Goal: Task Accomplishment & Management: Manage account settings

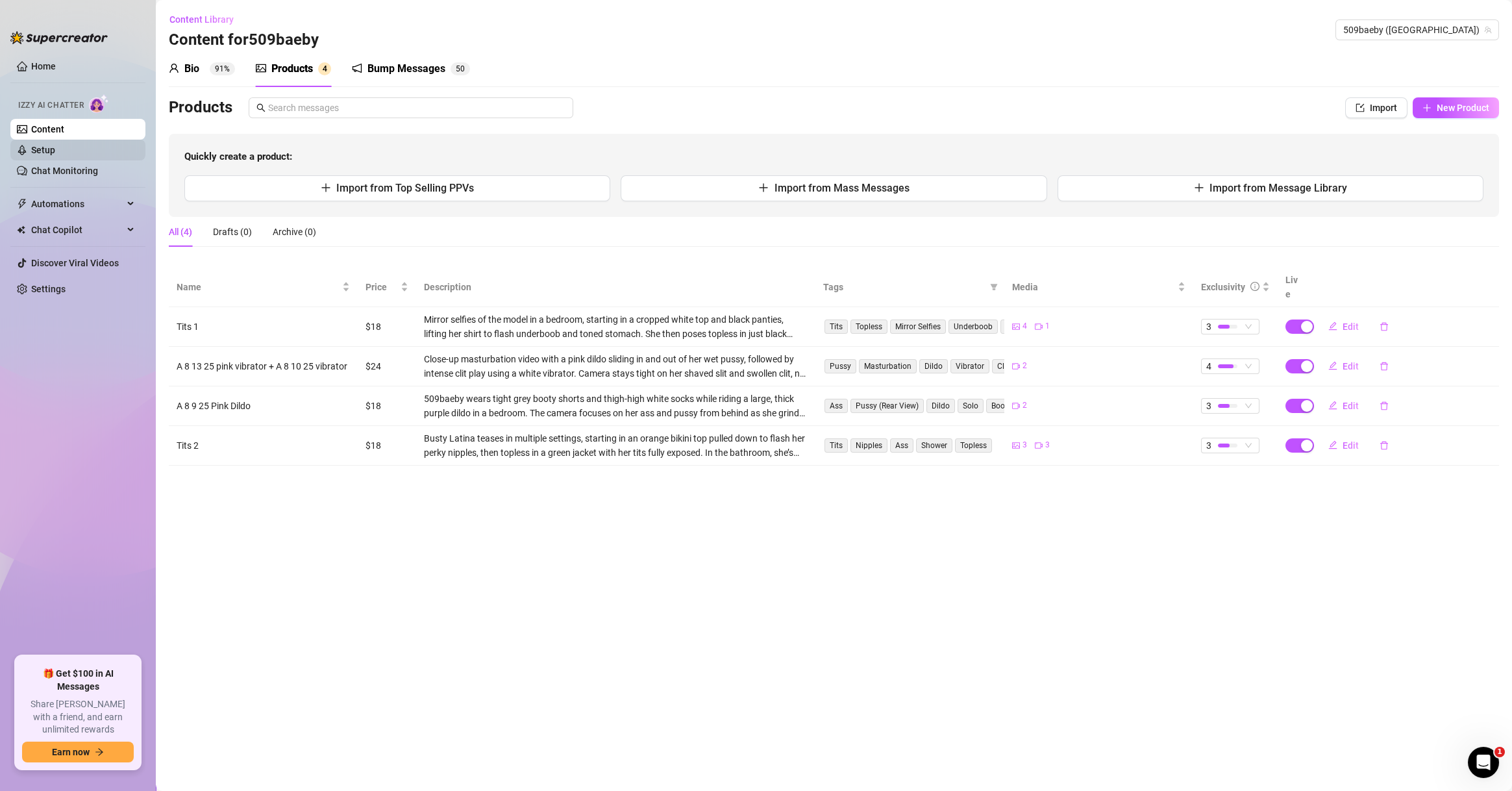
click at [55, 154] on link "Setup" at bounding box center [43, 150] width 24 height 10
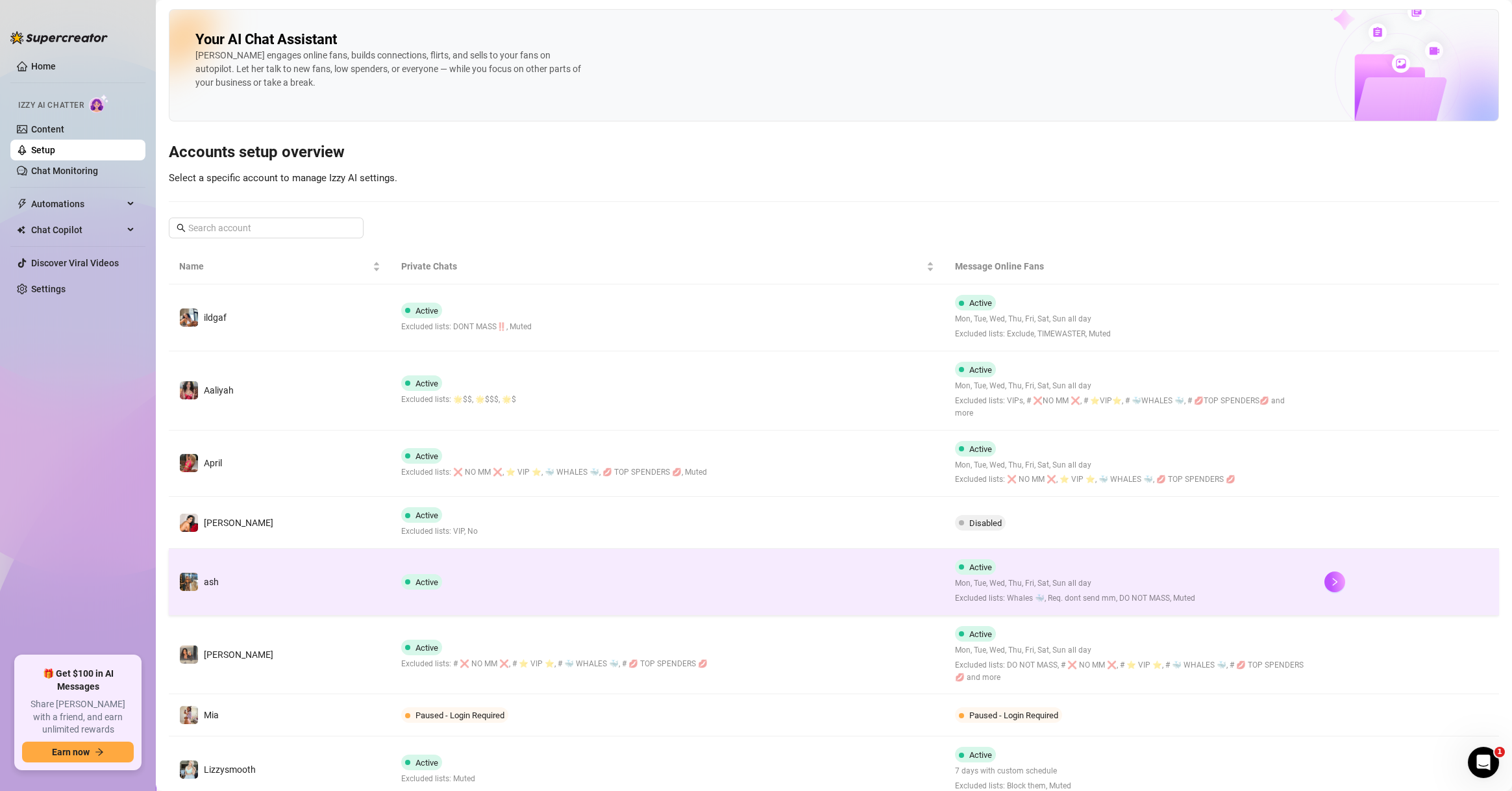
scroll to position [180, 0]
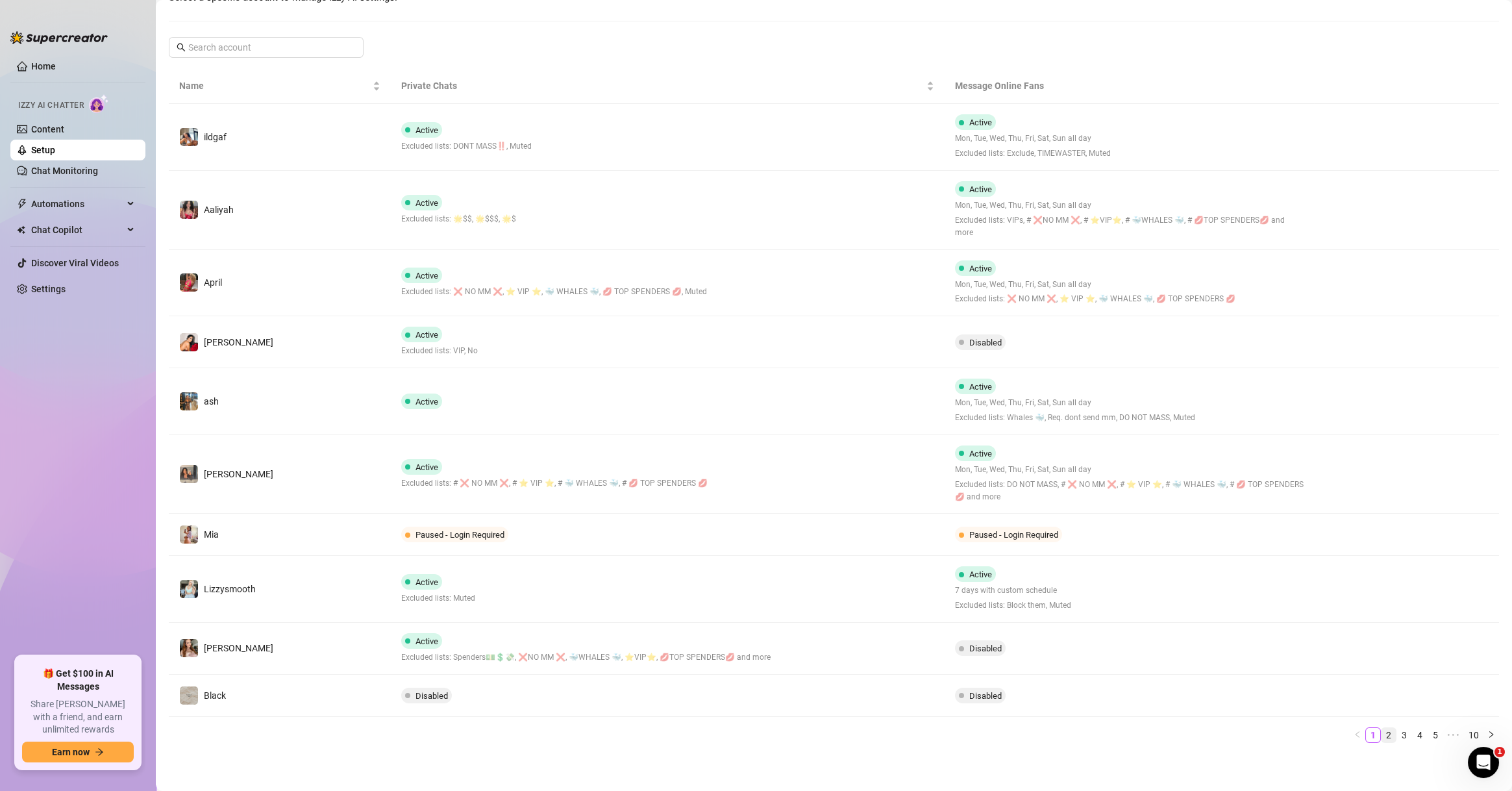
click at [1382, 736] on link "2" at bounding box center [1389, 735] width 14 height 14
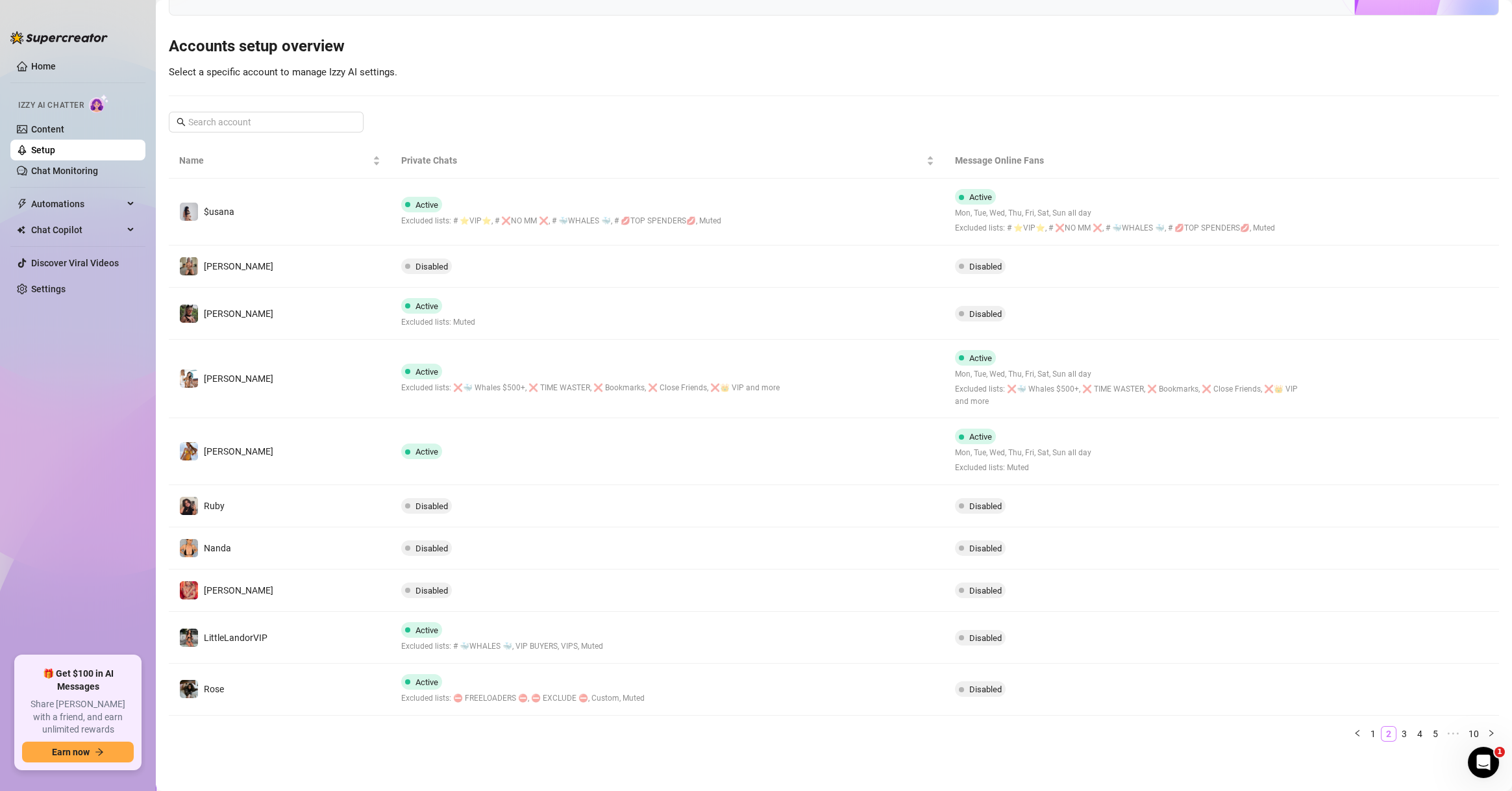
scroll to position [105, 0]
click at [1397, 732] on link "3" at bounding box center [1404, 735] width 14 height 14
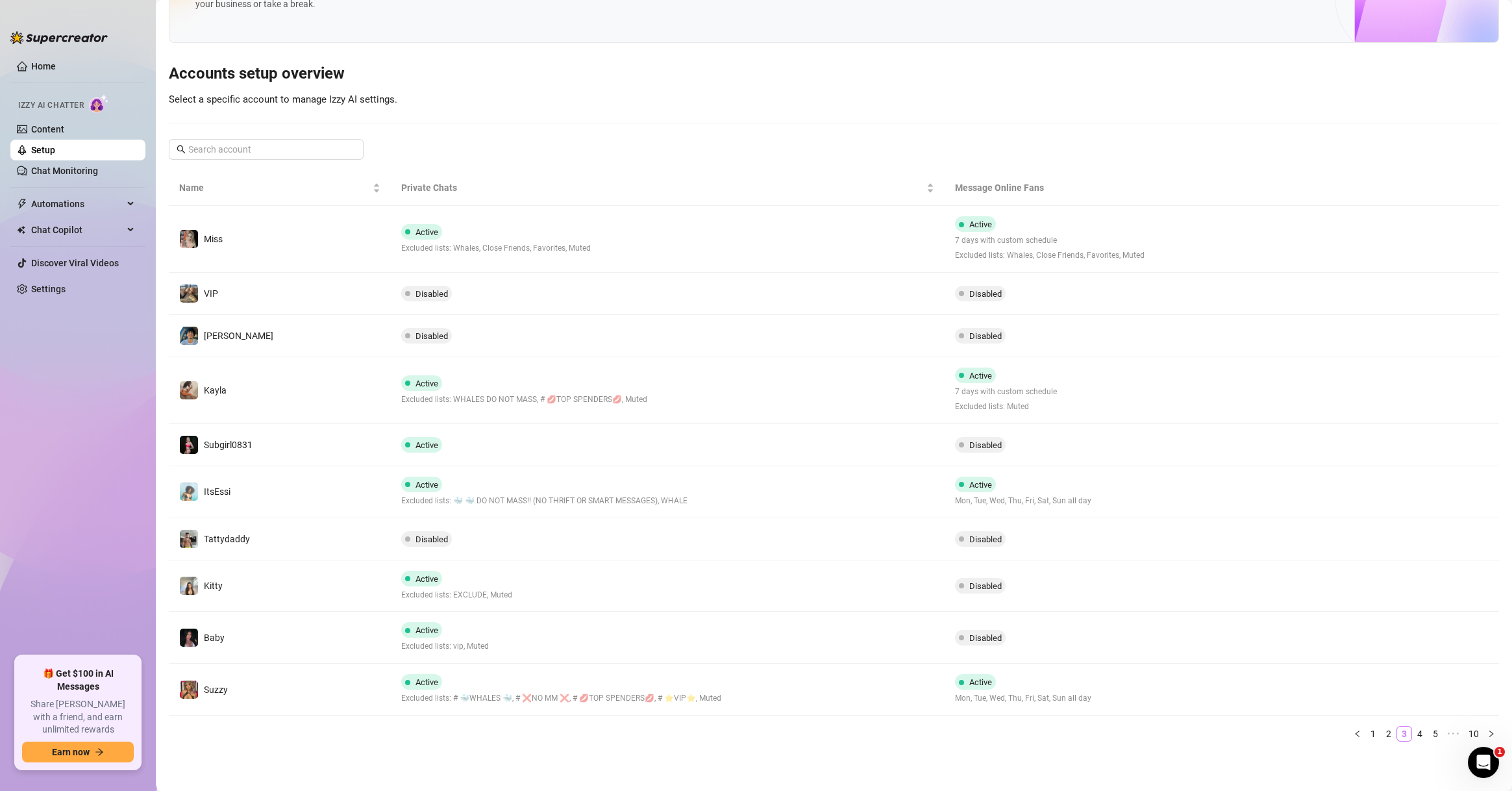
scroll to position [78, 0]
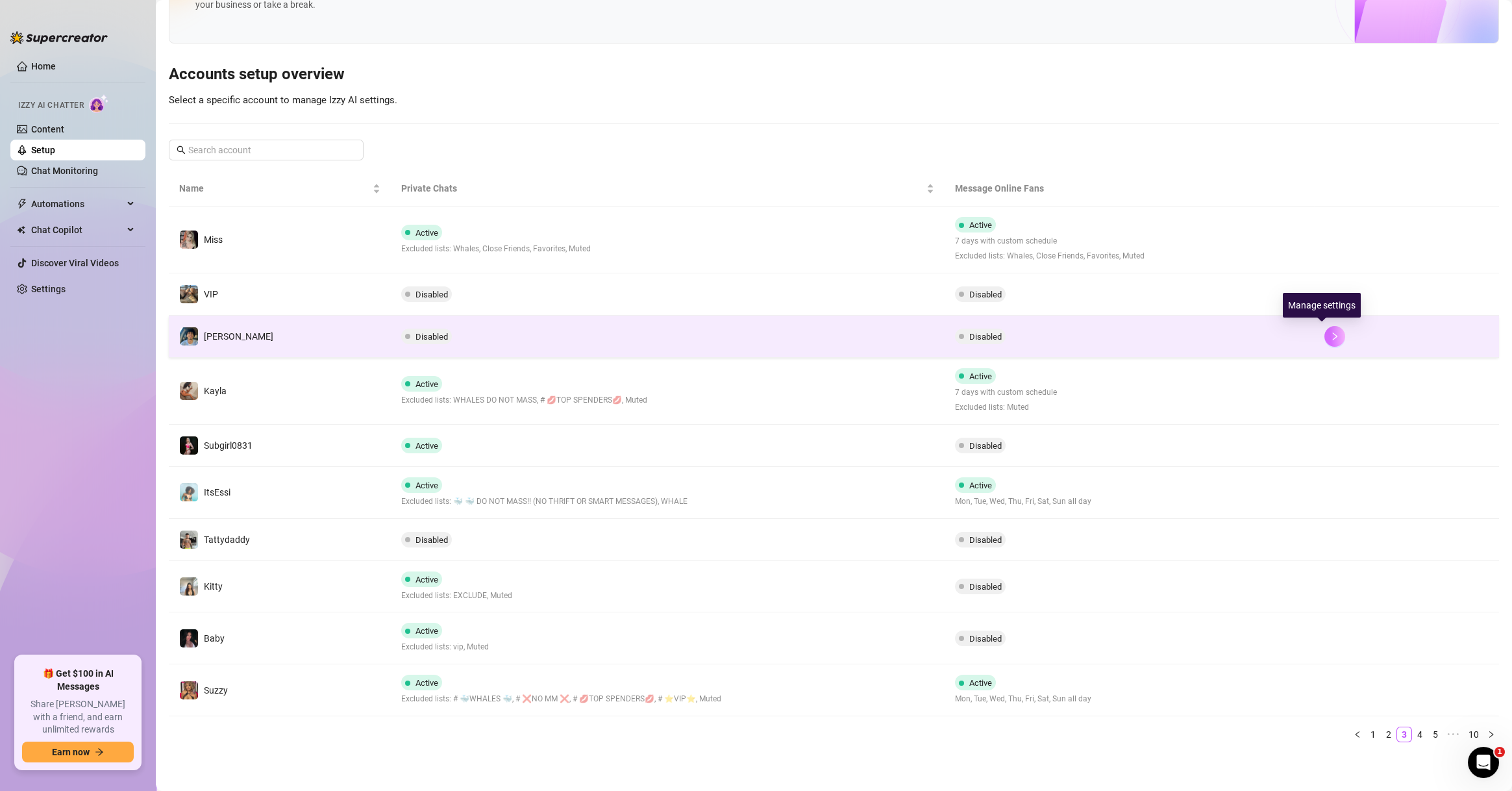
click at [1325, 331] on button "button" at bounding box center [1335, 336] width 21 height 21
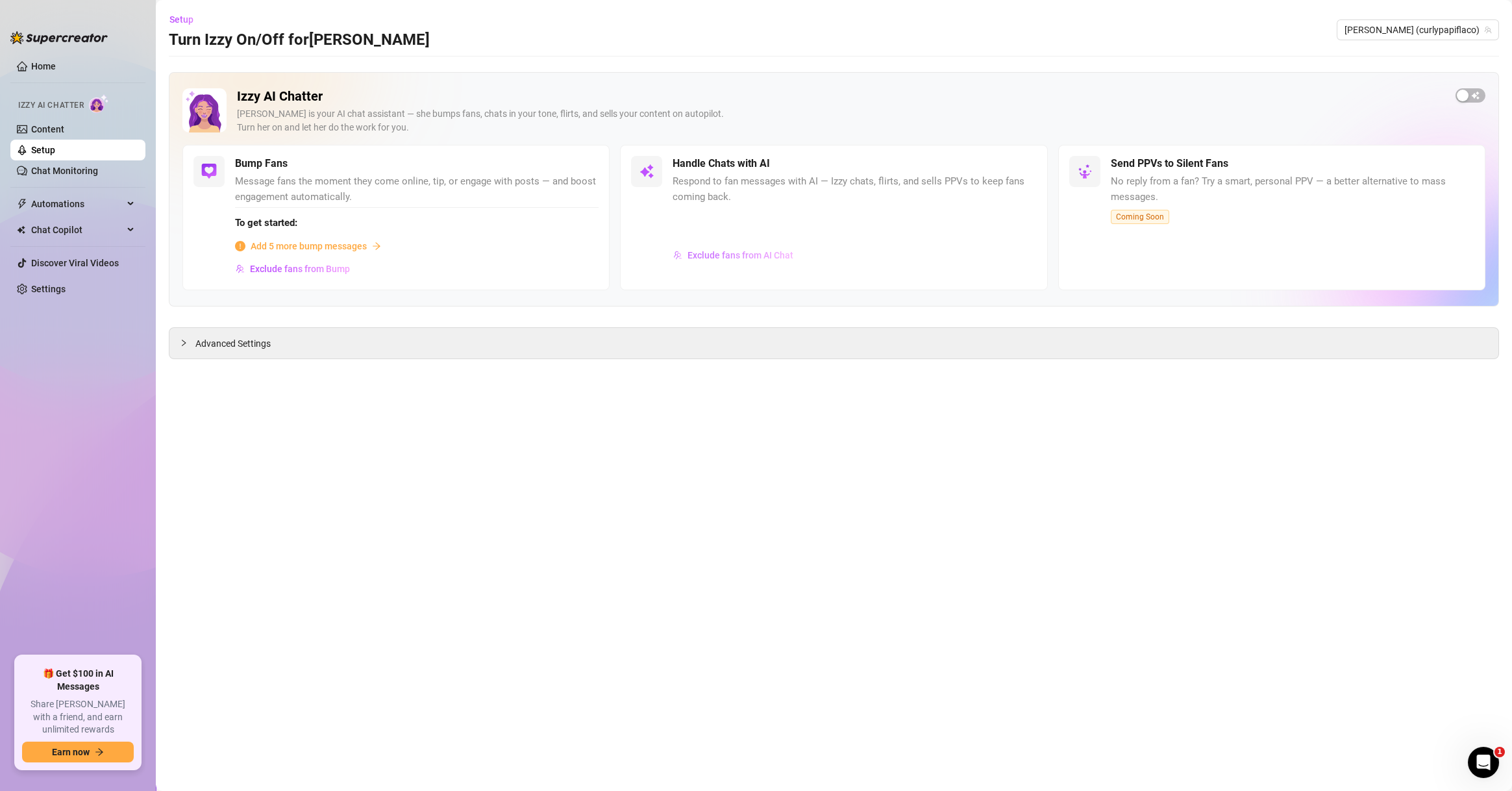
click at [757, 260] on button "Exclude fans from AI Chat" at bounding box center [733, 255] width 122 height 21
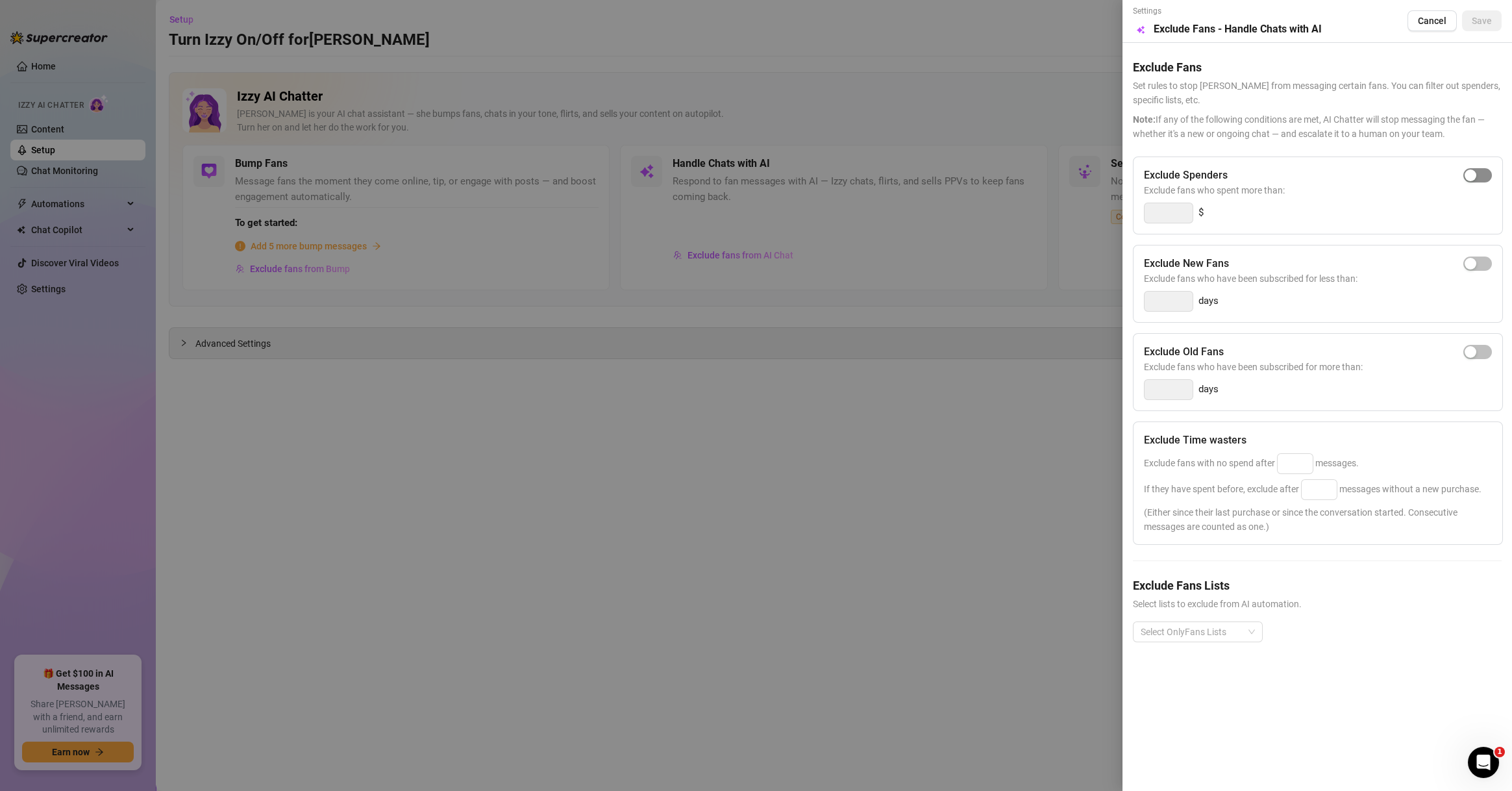
click at [1471, 171] on div "button" at bounding box center [1471, 175] width 12 height 12
click at [1161, 213] on input "300" at bounding box center [1168, 212] width 48 height 19
type input "500"
click at [1310, 466] on input at bounding box center [1296, 463] width 35 height 19
type input "100"
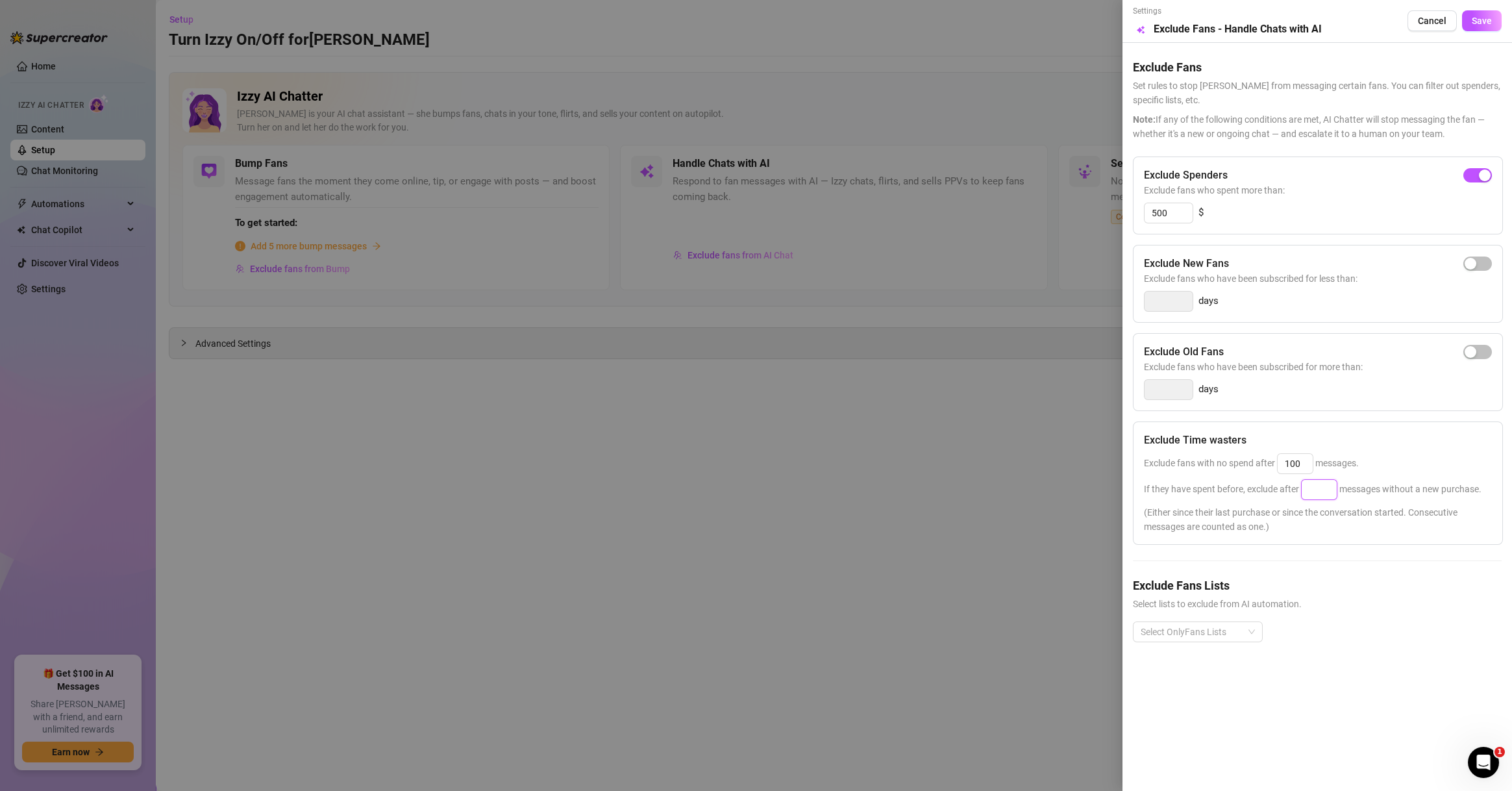
click at [1321, 493] on input at bounding box center [1320, 489] width 35 height 19
click at [1213, 628] on div at bounding box center [1191, 632] width 111 height 18
type input "100"
click at [1194, 471] on div "Non-Spenders" at bounding box center [1198, 480] width 125 height 21
click at [1191, 490] on div "Non-Spenders" at bounding box center [1198, 480] width 125 height 21
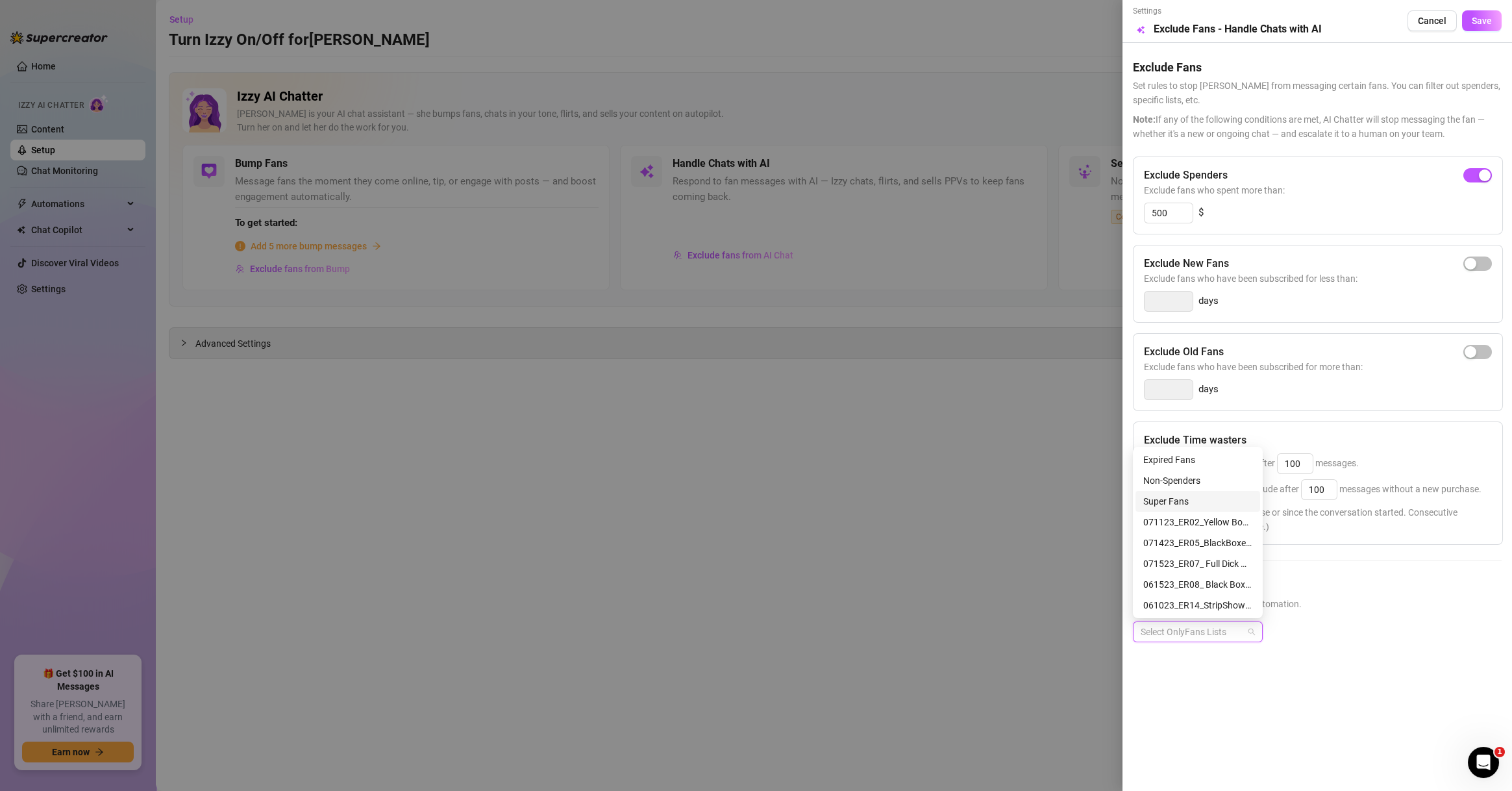
click at [1192, 498] on div "Super Fans" at bounding box center [1198, 501] width 109 height 14
click at [1202, 481] on div "Non-Spenders" at bounding box center [1198, 480] width 109 height 14
click at [1195, 476] on div "# 🐳WHALES 🐳" at bounding box center [1198, 483] width 109 height 14
click at [1189, 518] on div "# ⭐️VIP⭐️" at bounding box center [1198, 525] width 109 height 14
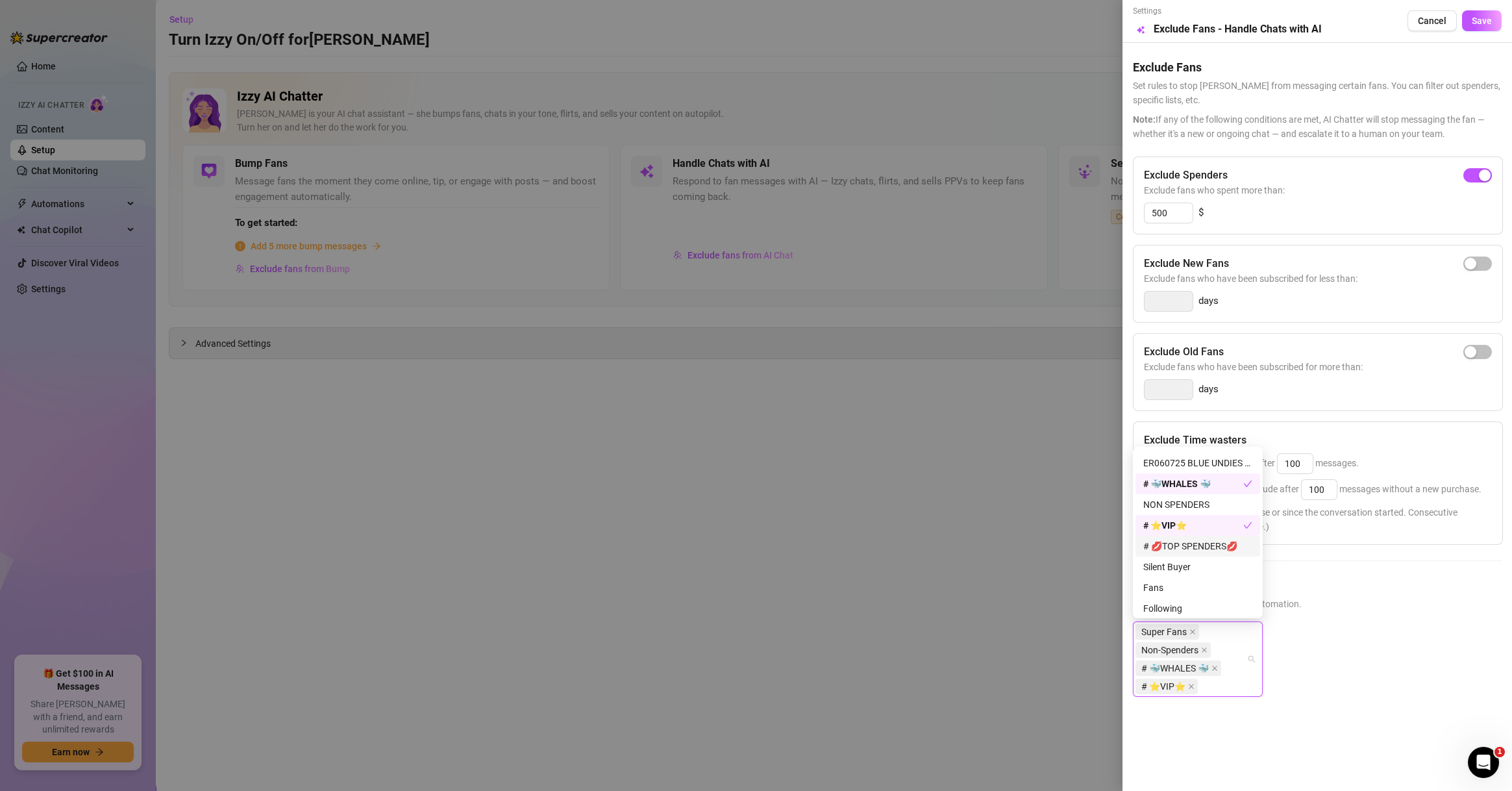
click at [1191, 538] on div "# 💋TOP SPENDERS💋" at bounding box center [1198, 545] width 125 height 21
click at [1206, 524] on div "NON SPENDERS" at bounding box center [1198, 531] width 109 height 14
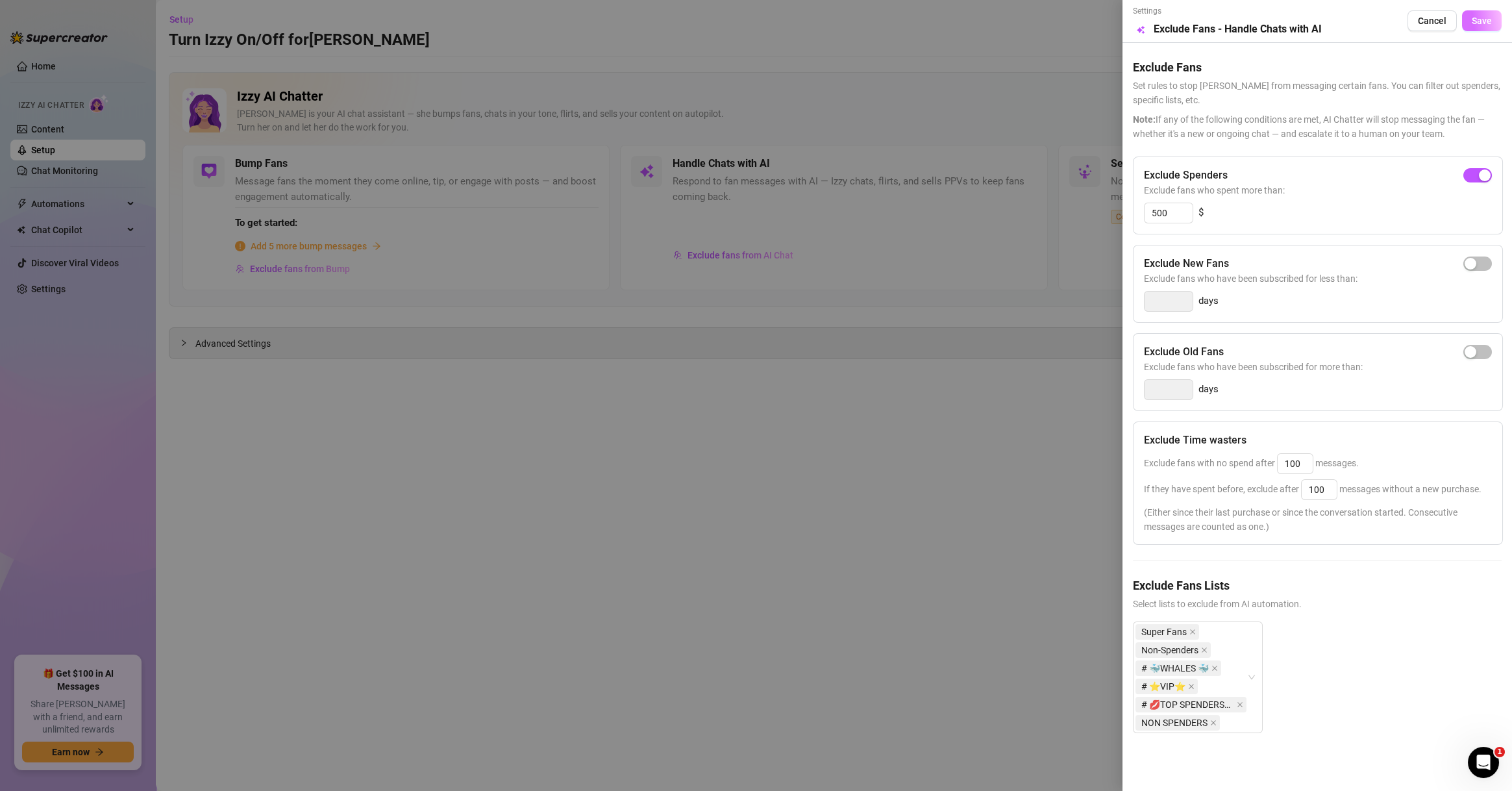
click at [1481, 20] on span "Save" at bounding box center [1482, 21] width 20 height 10
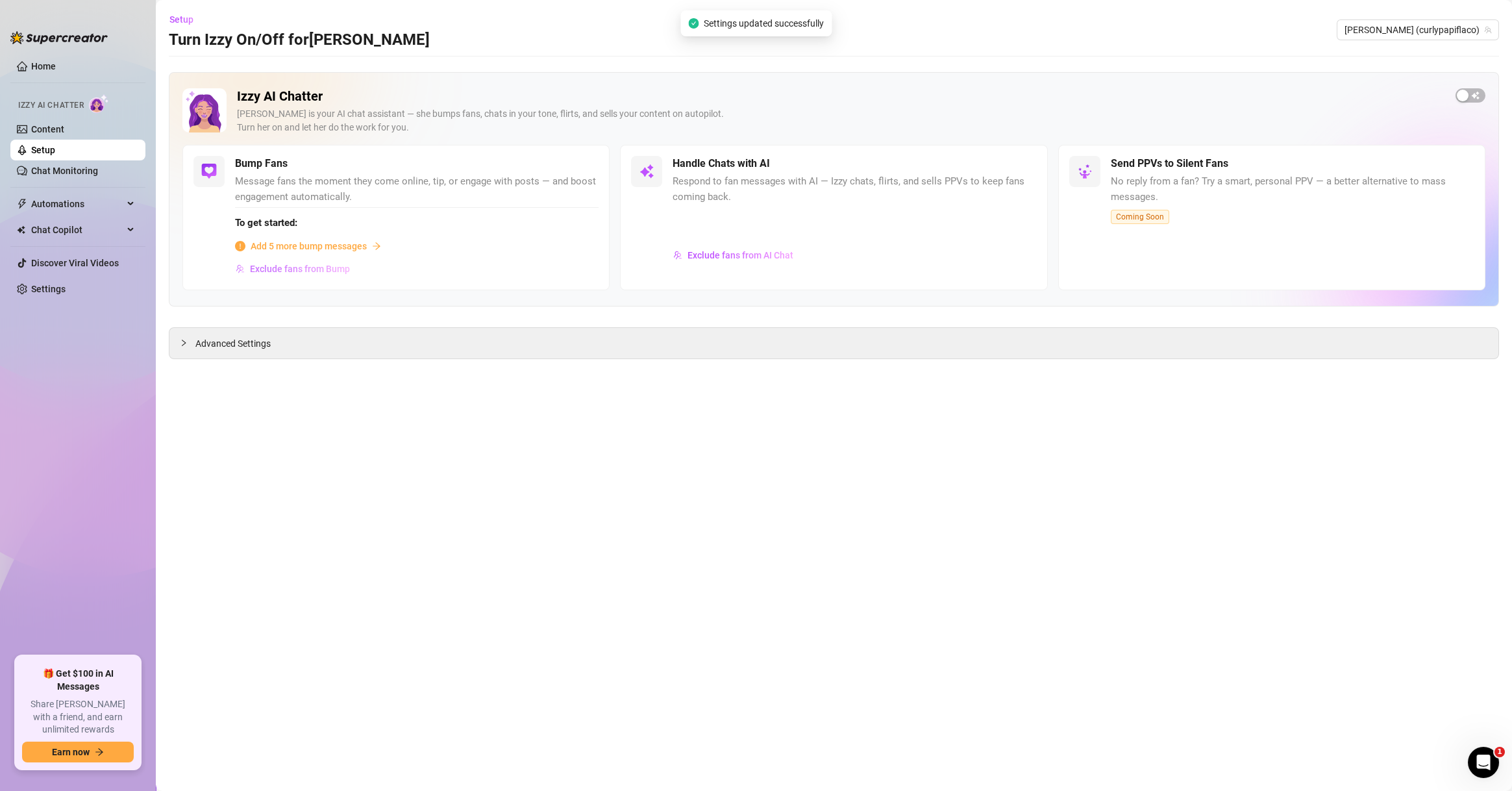
click at [331, 276] on button "Exclude fans from Bump" at bounding box center [293, 268] width 116 height 21
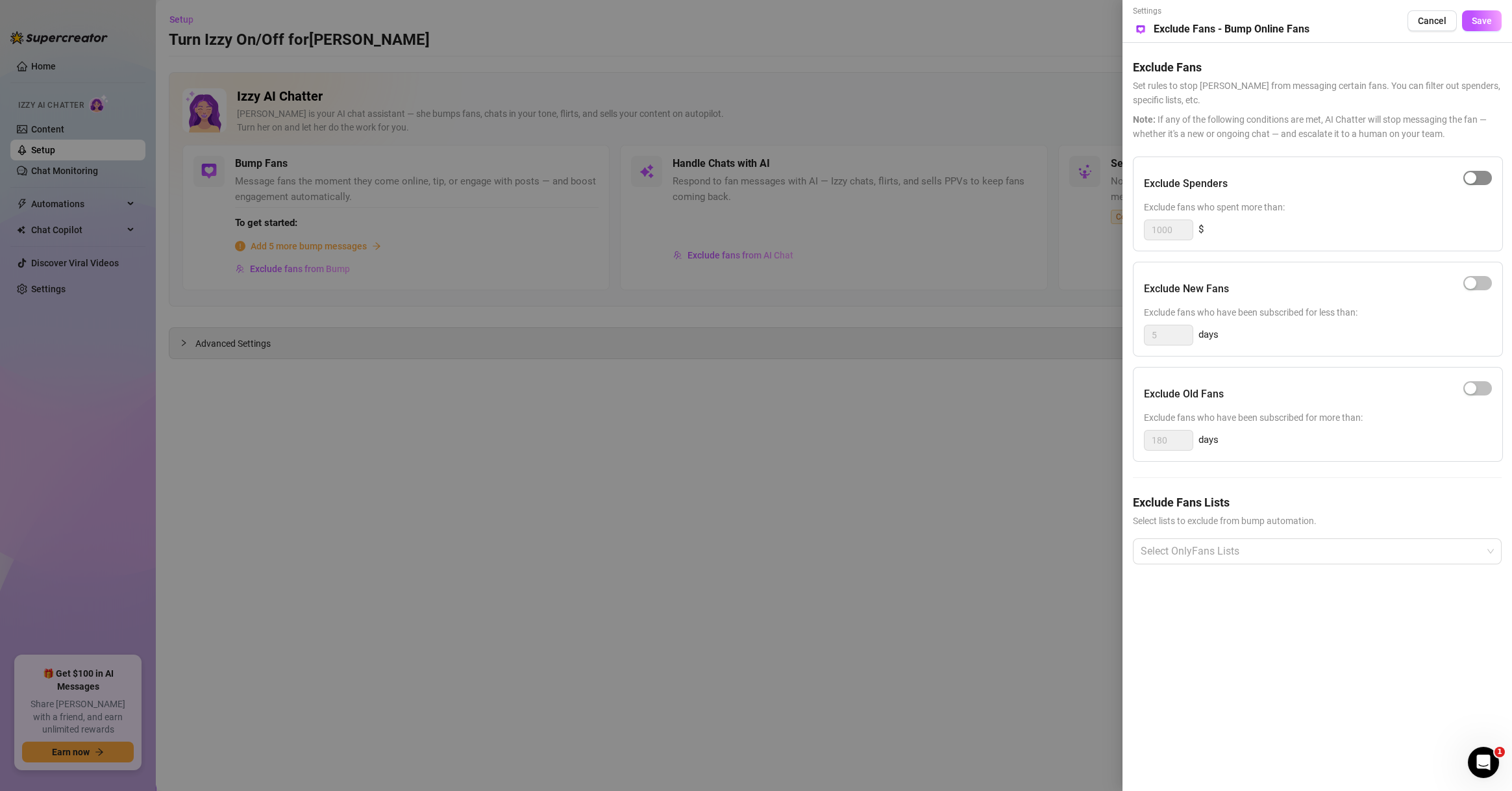
click at [1480, 173] on span "button" at bounding box center [1478, 178] width 29 height 14
click at [1199, 546] on div at bounding box center [1311, 551] width 350 height 23
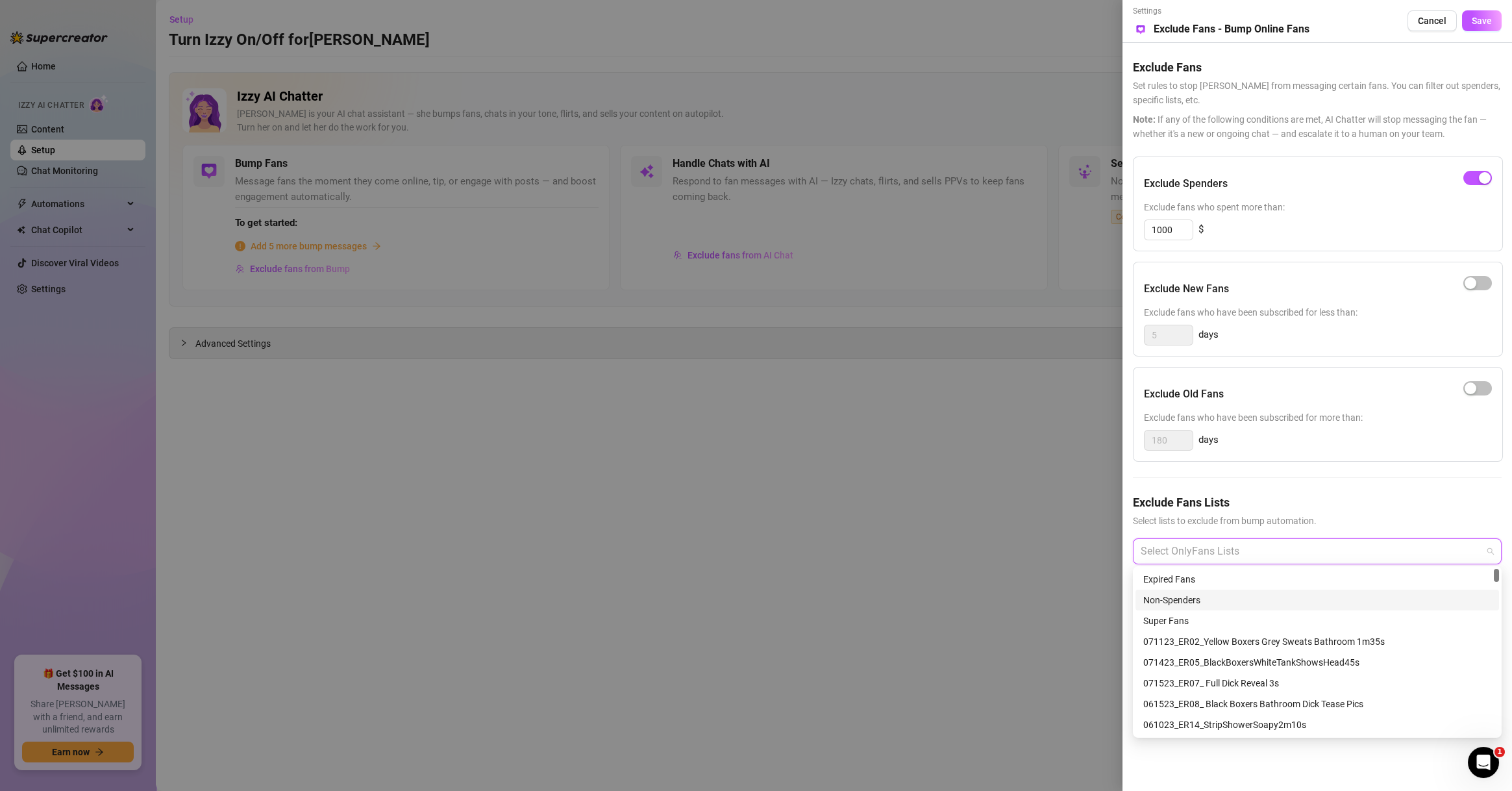
click at [1186, 598] on div "Non-Spenders" at bounding box center [1317, 600] width 348 height 14
click at [1195, 617] on div "Super Fans" at bounding box center [1317, 620] width 348 height 14
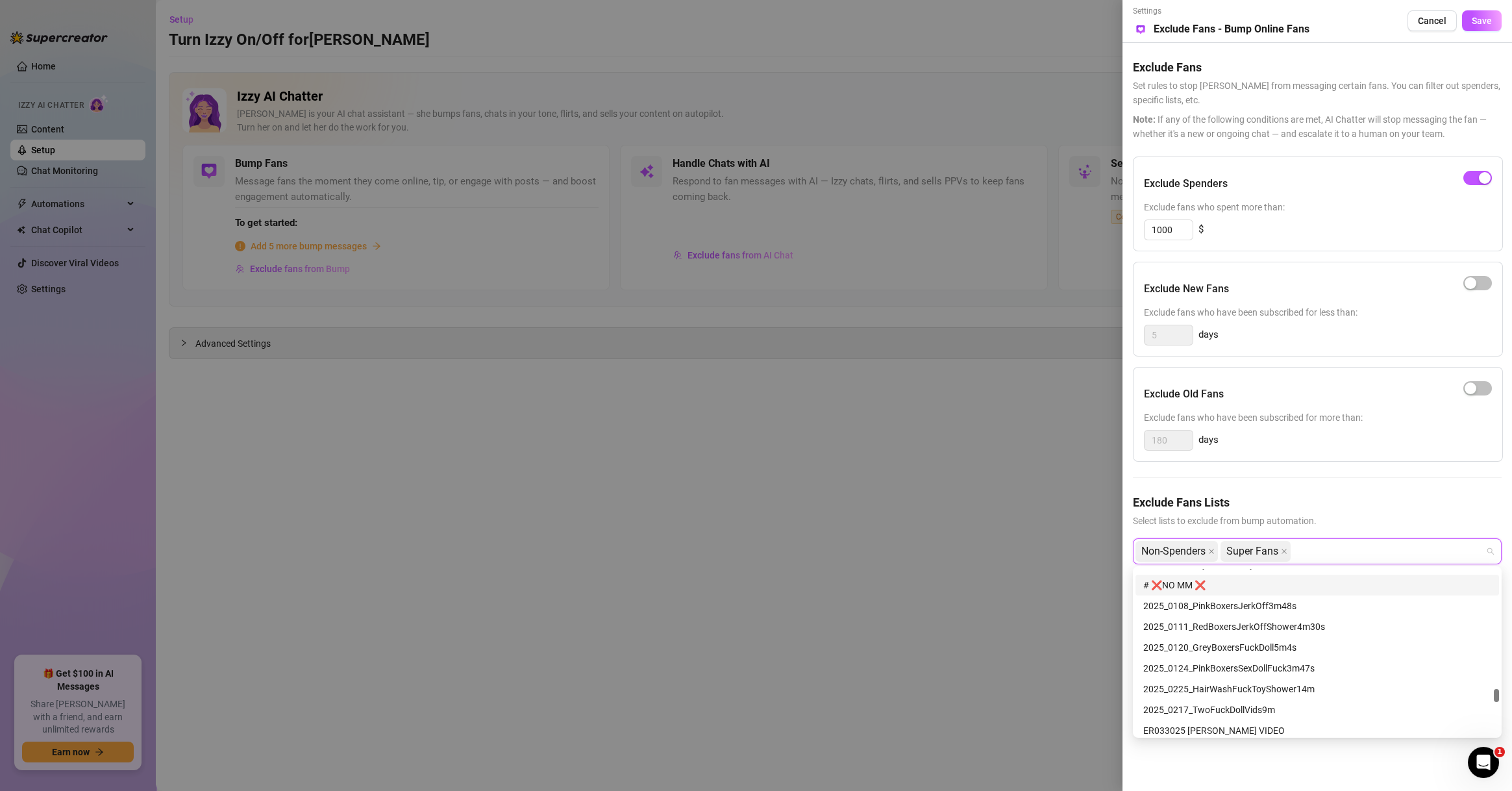
click at [1220, 584] on div "# ❌NO MM ❌" at bounding box center [1317, 585] width 348 height 14
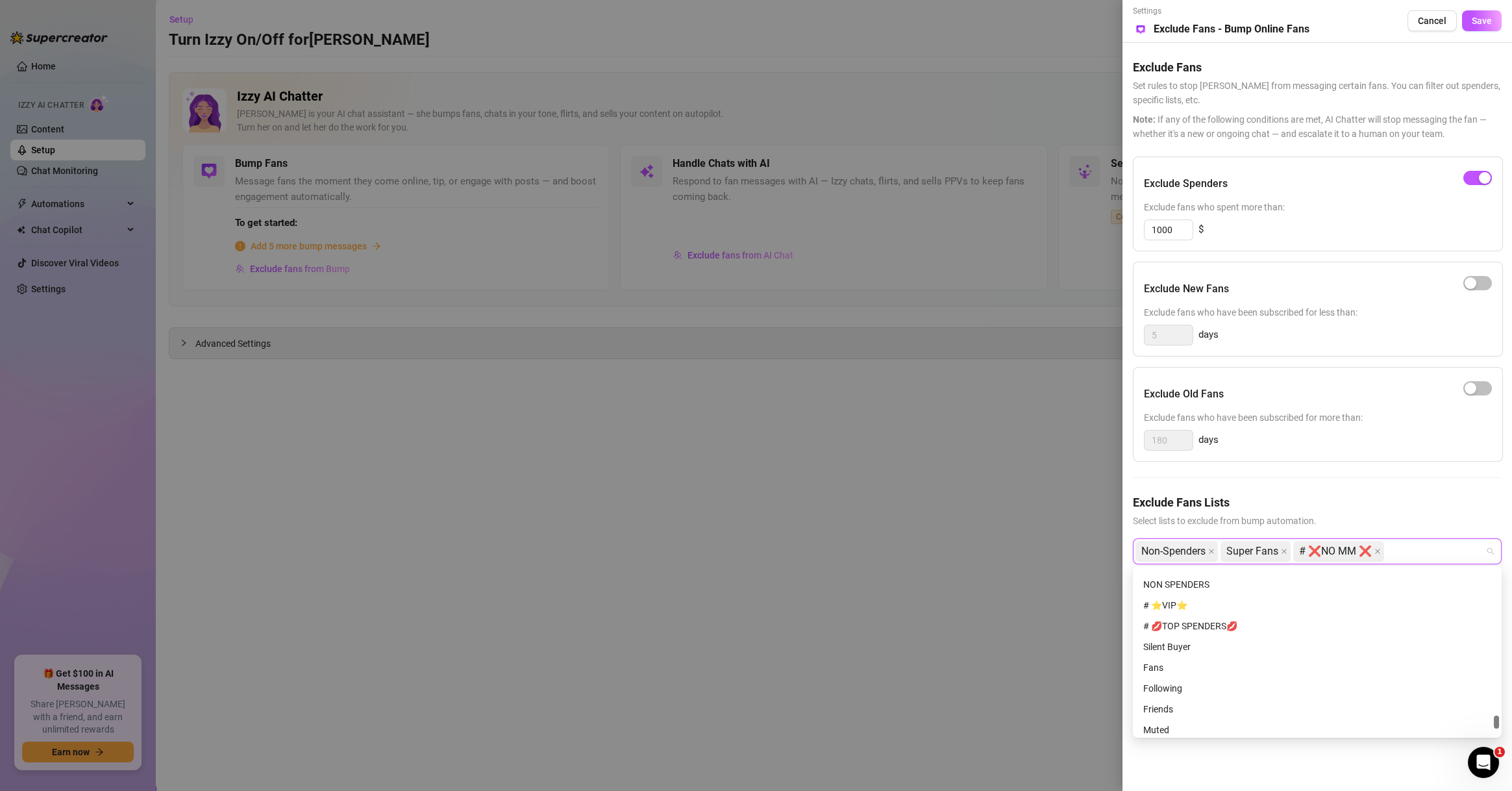
scroll to position [2072, 0]
click at [1191, 610] on div "# ⭐️VIP⭐️" at bounding box center [1317, 606] width 348 height 14
click at [1193, 621] on div "# 💋TOP SPENDERS💋" at bounding box center [1317, 626] width 348 height 14
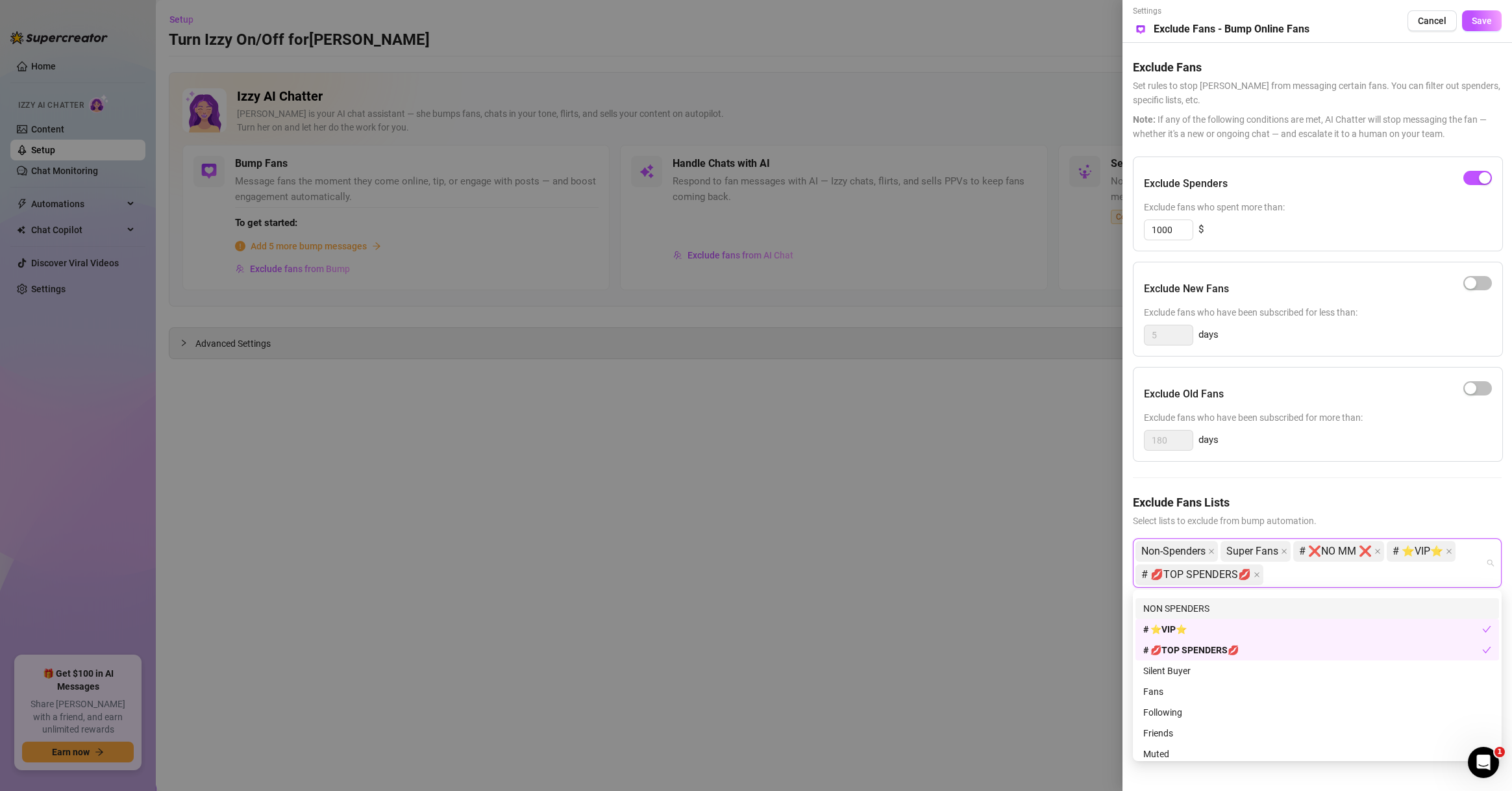
click at [1201, 602] on div "NON SPENDERS" at bounding box center [1317, 608] width 348 height 14
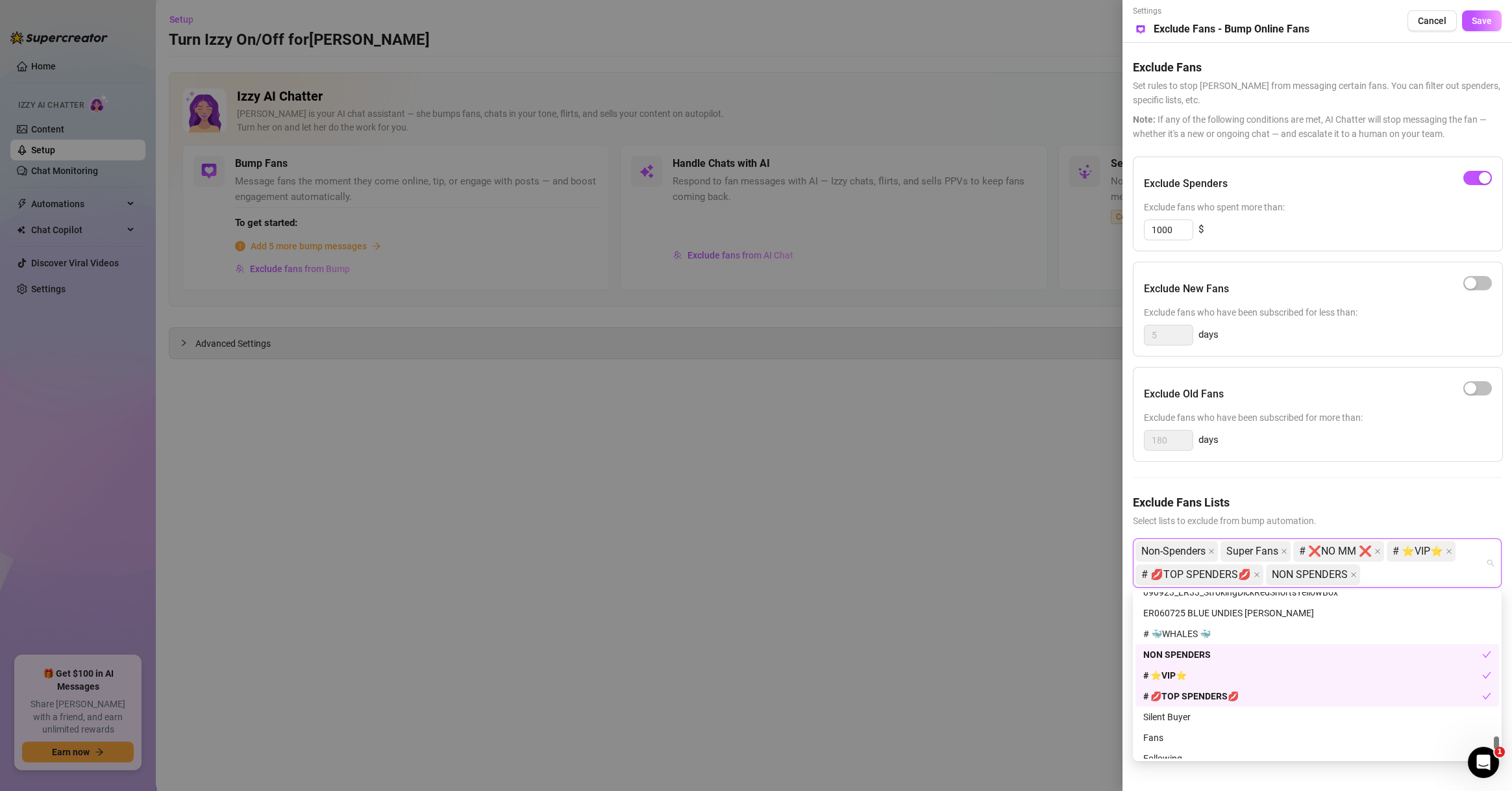
scroll to position [2026, 0]
click at [1211, 640] on div "# 🐳WHALES 🐳" at bounding box center [1317, 633] width 363 height 21
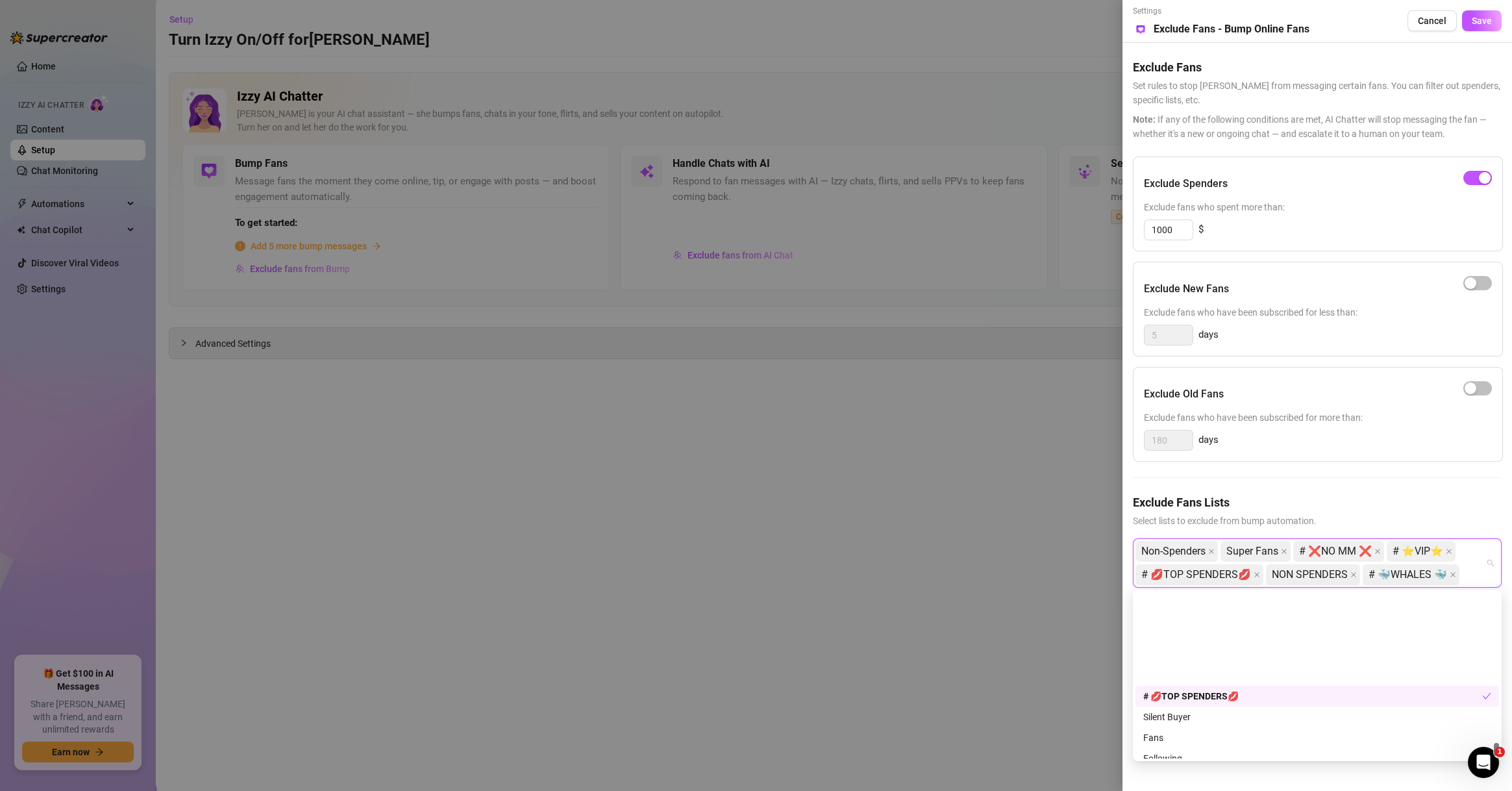
scroll to position [2160, 0]
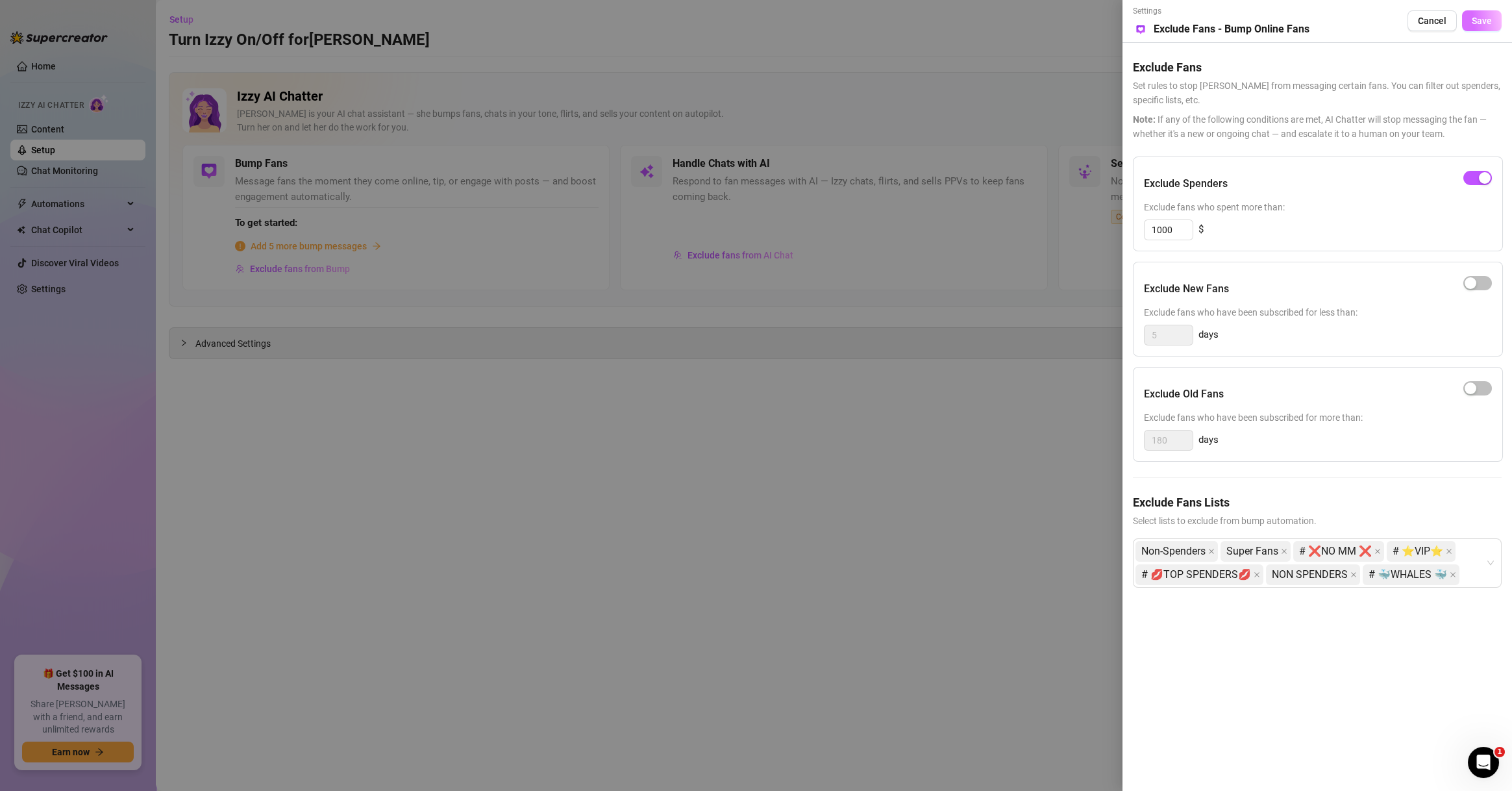
click at [1489, 11] on button "Save" at bounding box center [1482, 20] width 39 height 21
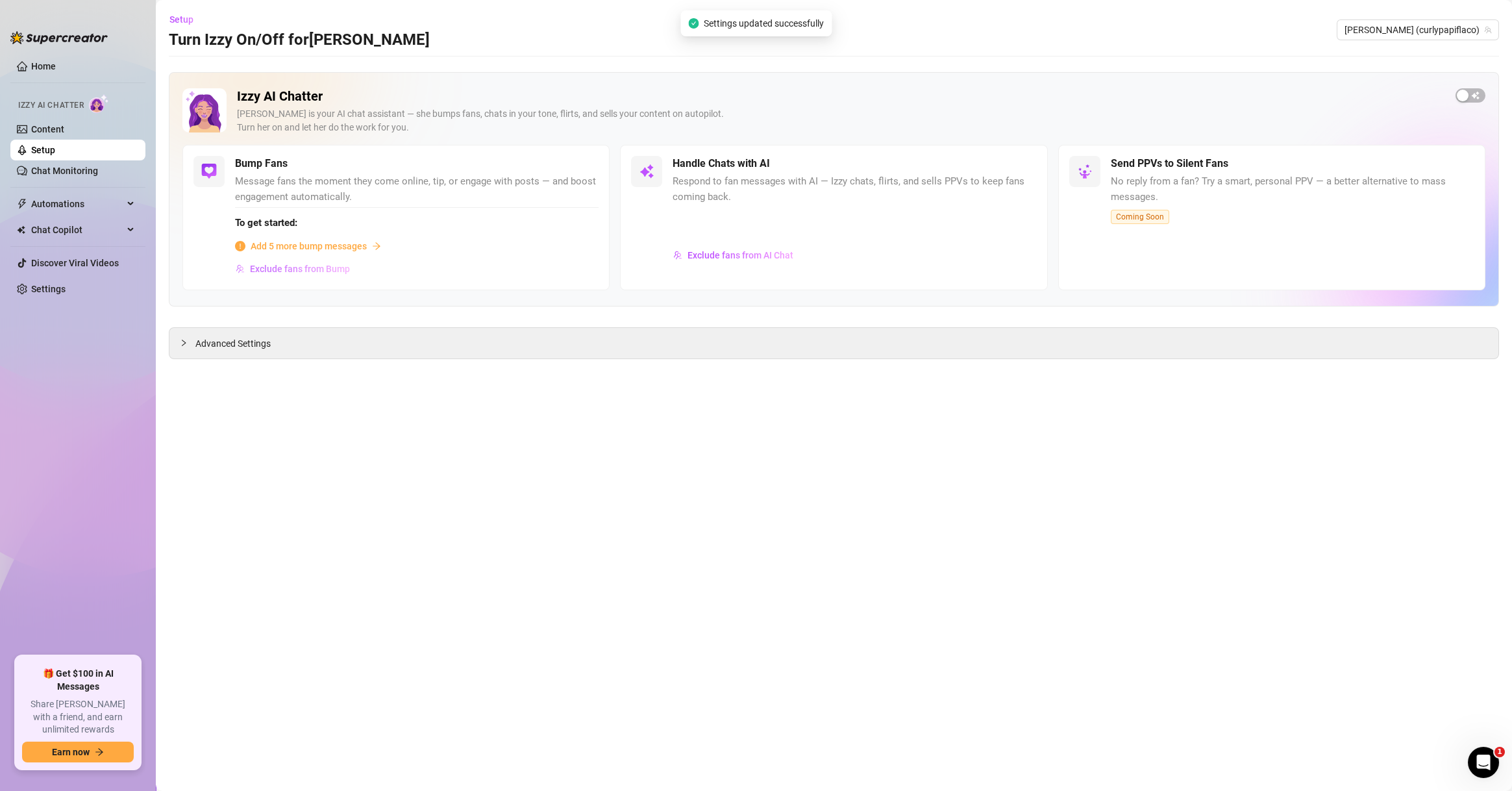
click at [295, 263] on span "Exclude fans from Bump" at bounding box center [300, 268] width 100 height 10
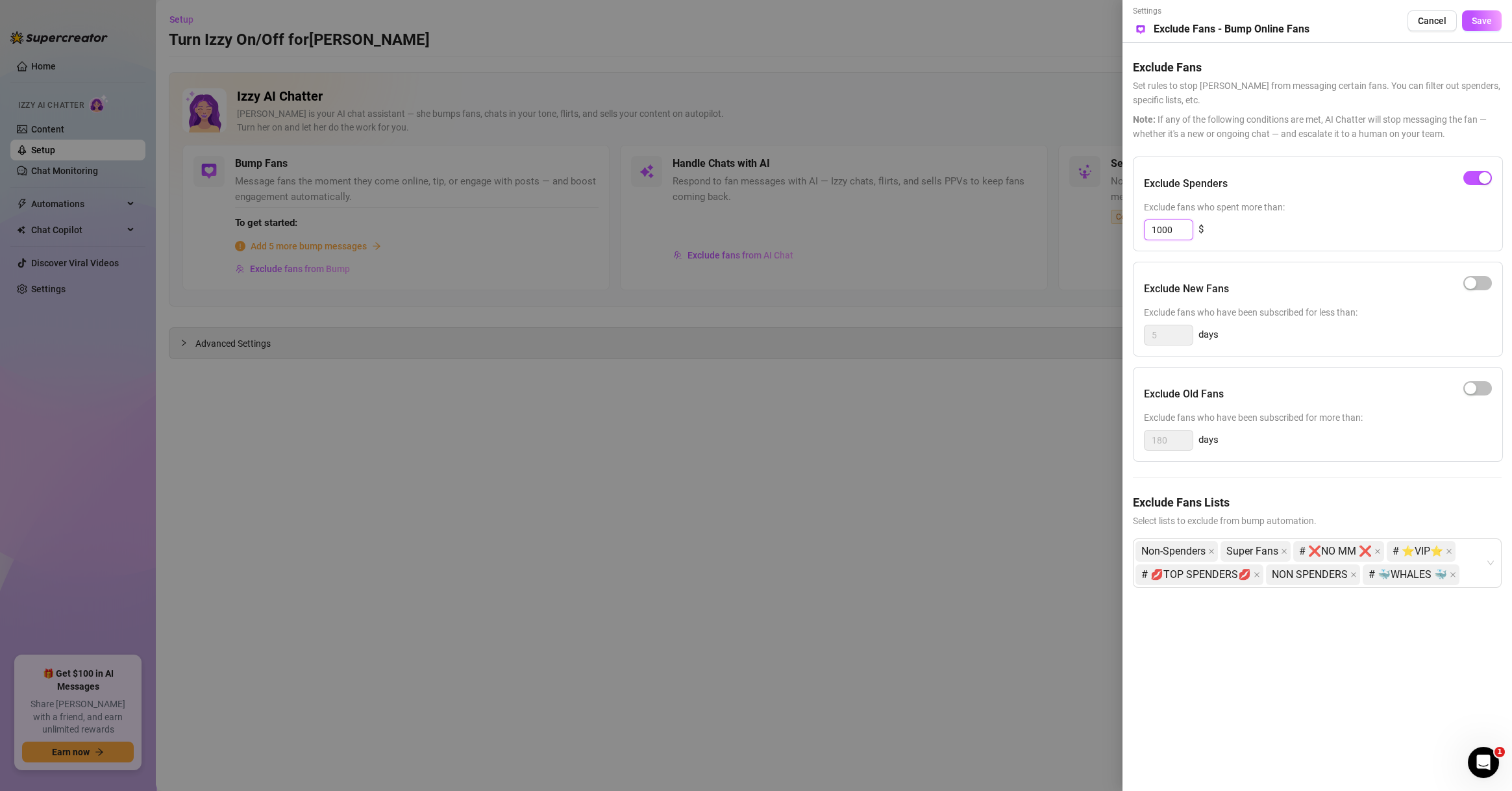
click at [1161, 228] on input "1000" at bounding box center [1168, 229] width 48 height 19
type input "500"
click at [1483, 11] on button "Save" at bounding box center [1482, 20] width 39 height 21
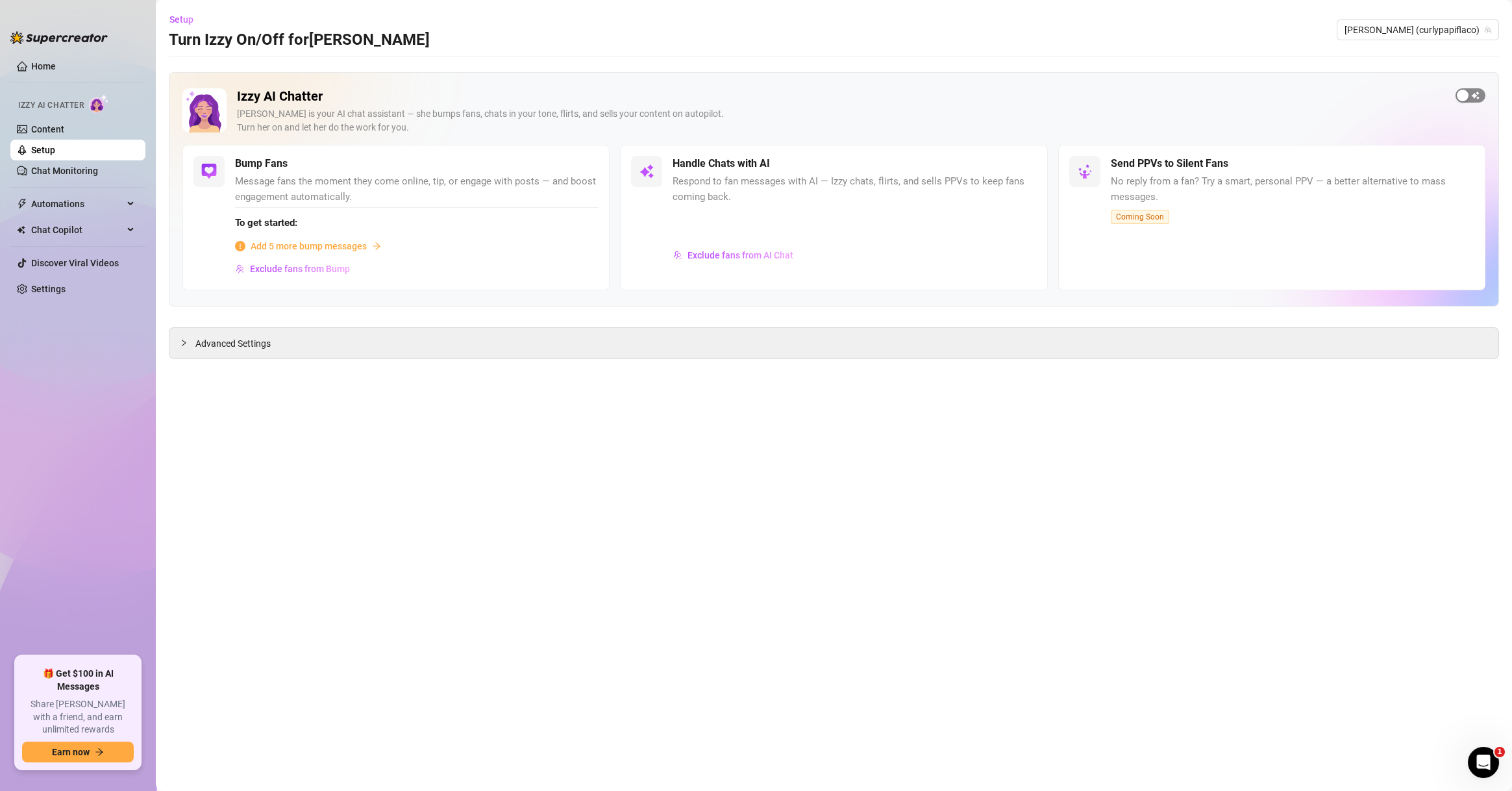
click at [1468, 96] on div "button" at bounding box center [1463, 96] width 12 height 12
click at [1424, 26] on span "[PERSON_NAME] (curlypapiflaco)" at bounding box center [1418, 29] width 147 height 19
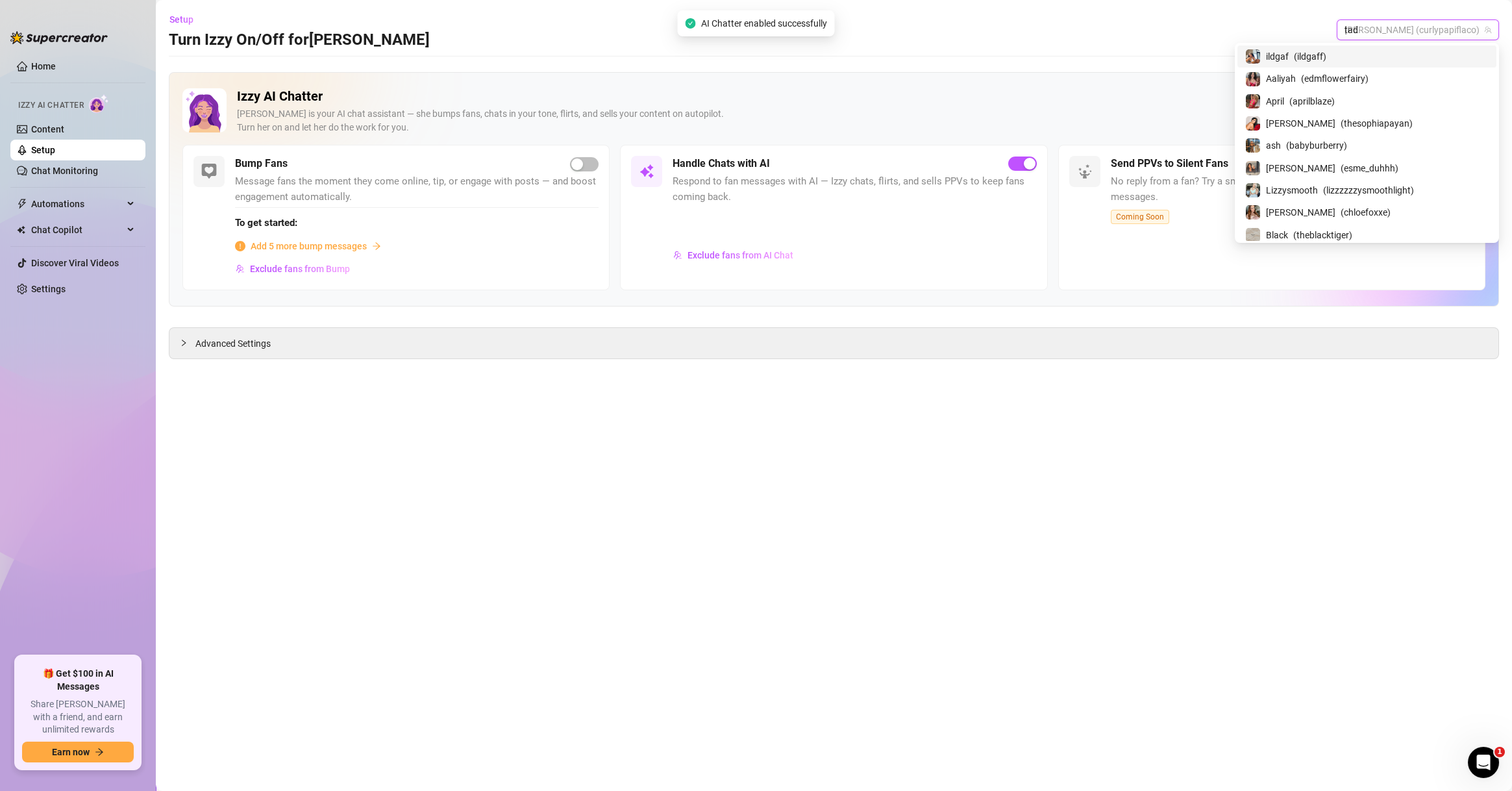
type input "[PERSON_NAME]"
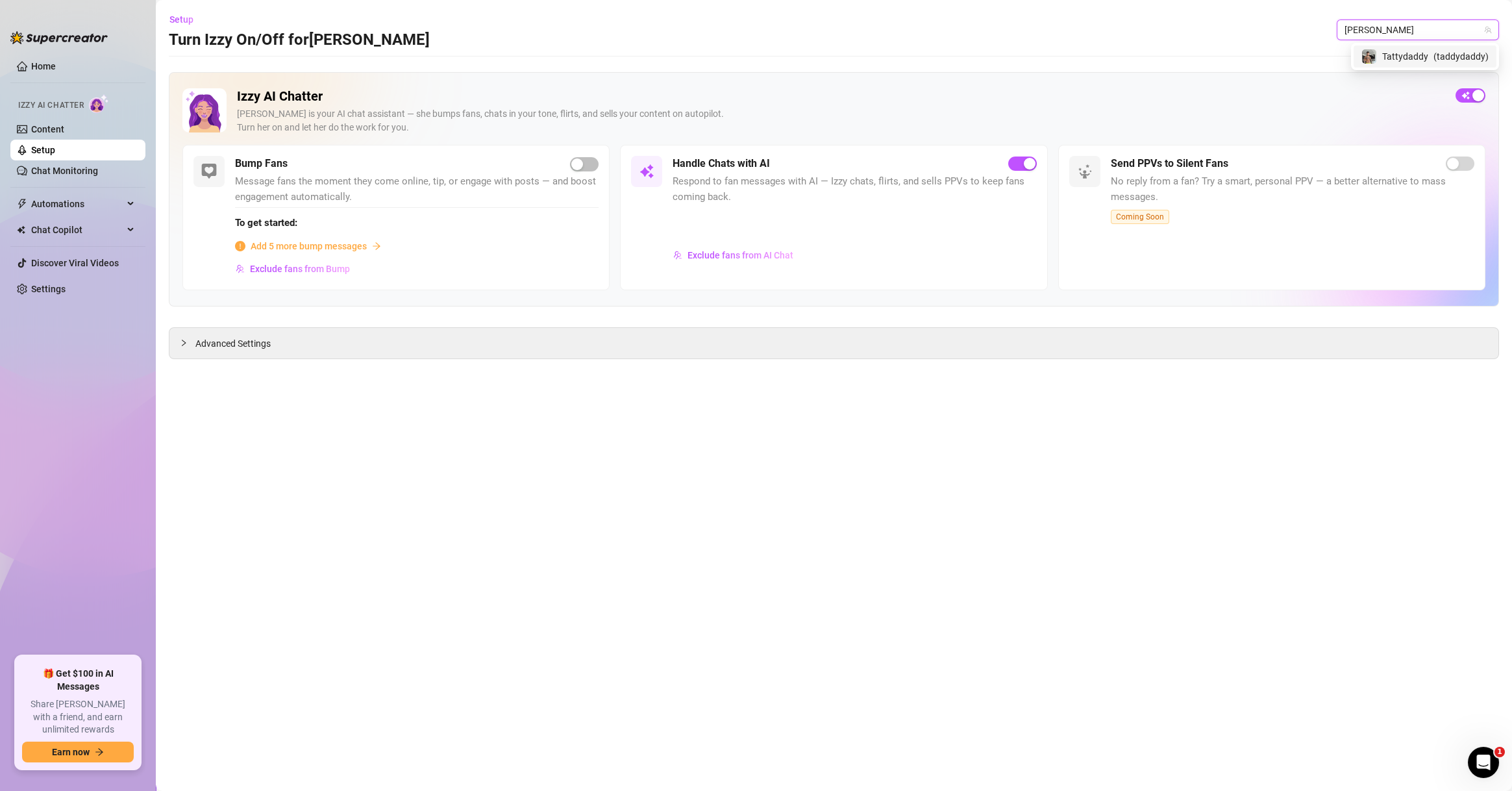
click at [1424, 59] on span "Tattydaddy" at bounding box center [1405, 56] width 46 height 14
click at [748, 252] on span "Exclude fans from AI Chat" at bounding box center [741, 255] width 106 height 10
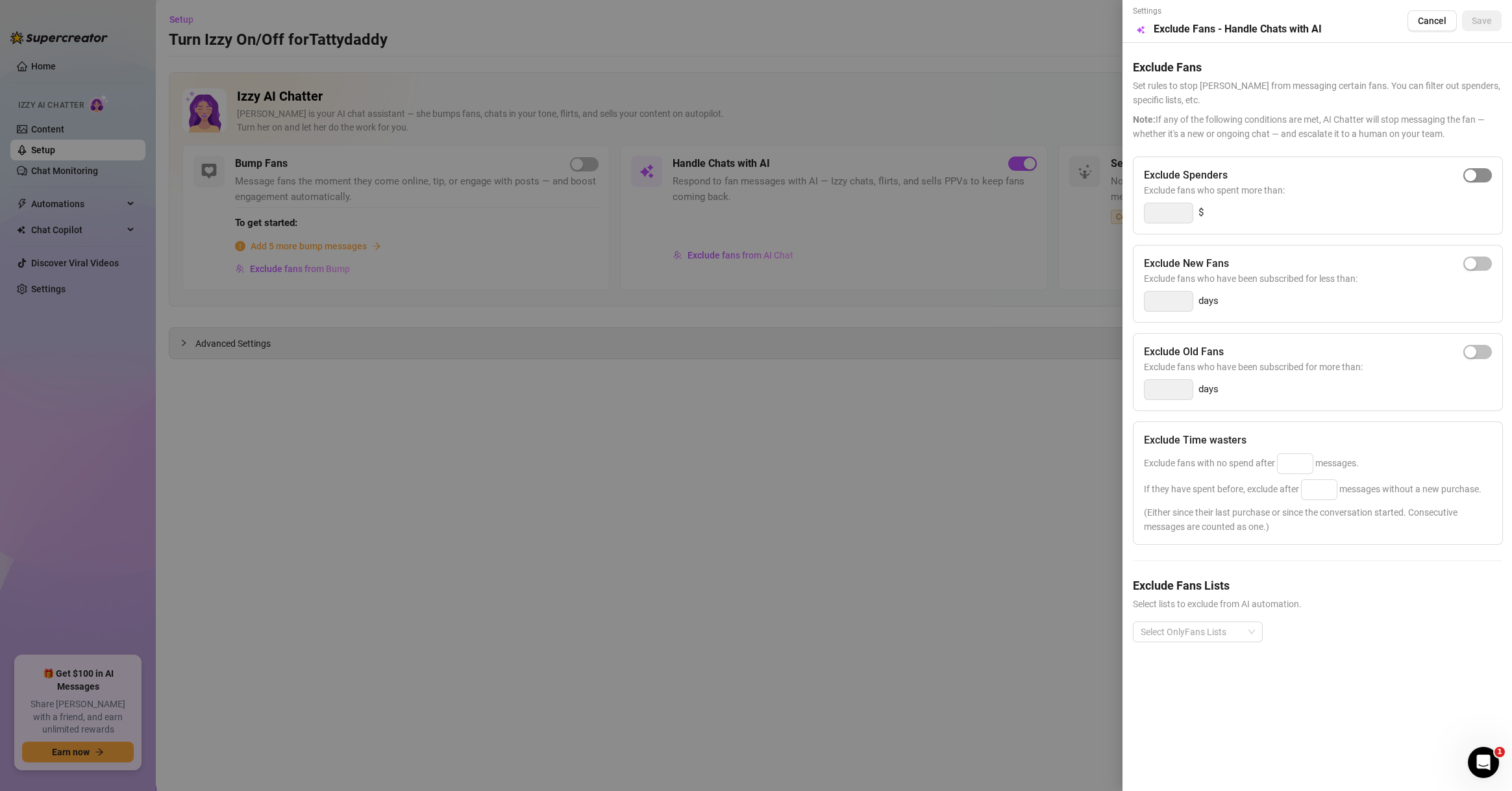
click at [1478, 178] on span "button" at bounding box center [1478, 174] width 29 height 14
click at [1159, 206] on input "300" at bounding box center [1168, 212] width 48 height 19
type input "500"
click at [1311, 459] on input at bounding box center [1296, 463] width 35 height 19
type input "100"
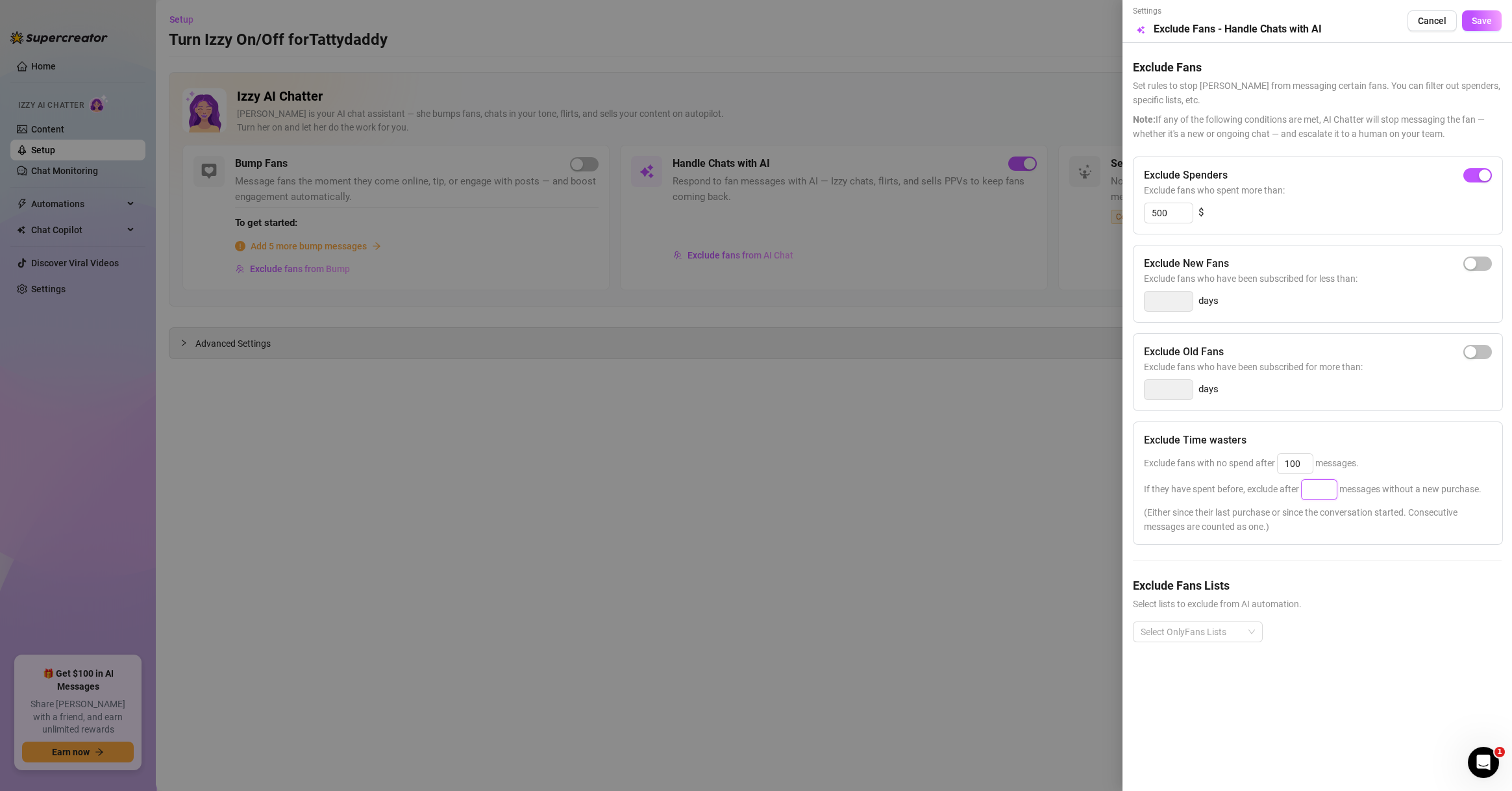
click at [1325, 494] on input at bounding box center [1320, 489] width 35 height 19
click at [1220, 625] on div at bounding box center [1191, 632] width 111 height 18
type input "100"
click at [1196, 483] on div "Non-Spenders" at bounding box center [1198, 480] width 109 height 14
click at [1190, 499] on div "Super Fans" at bounding box center [1198, 501] width 109 height 14
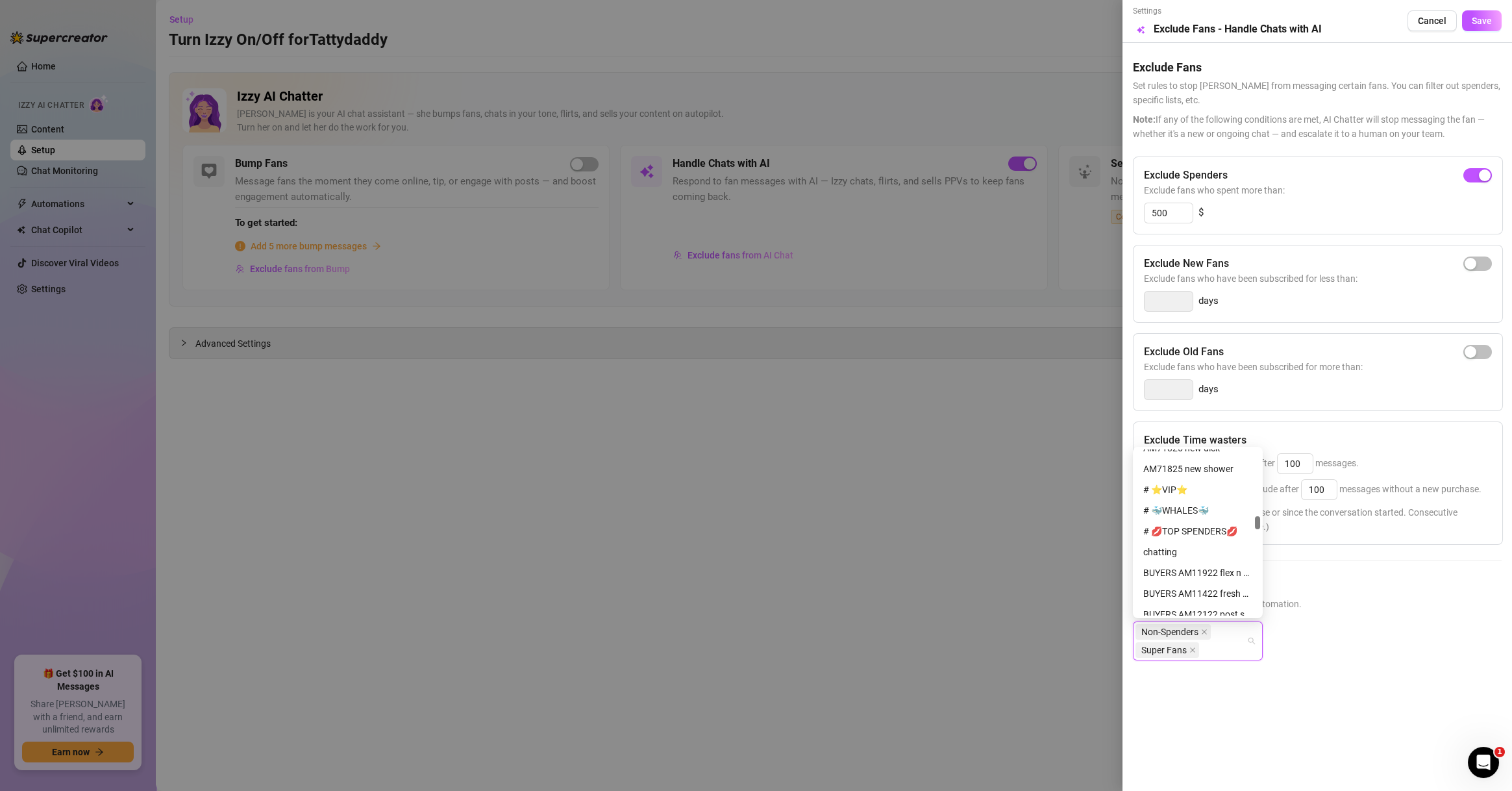
scroll to position [2891, 0]
click at [1179, 499] on div "# ⭐️VIP⭐️" at bounding box center [1198, 497] width 109 height 14
click at [1179, 510] on div "# 🐳WHALES🐳" at bounding box center [1198, 518] width 125 height 21
click at [1182, 535] on div "# 💋TOP SPENDERS💋" at bounding box center [1198, 539] width 109 height 14
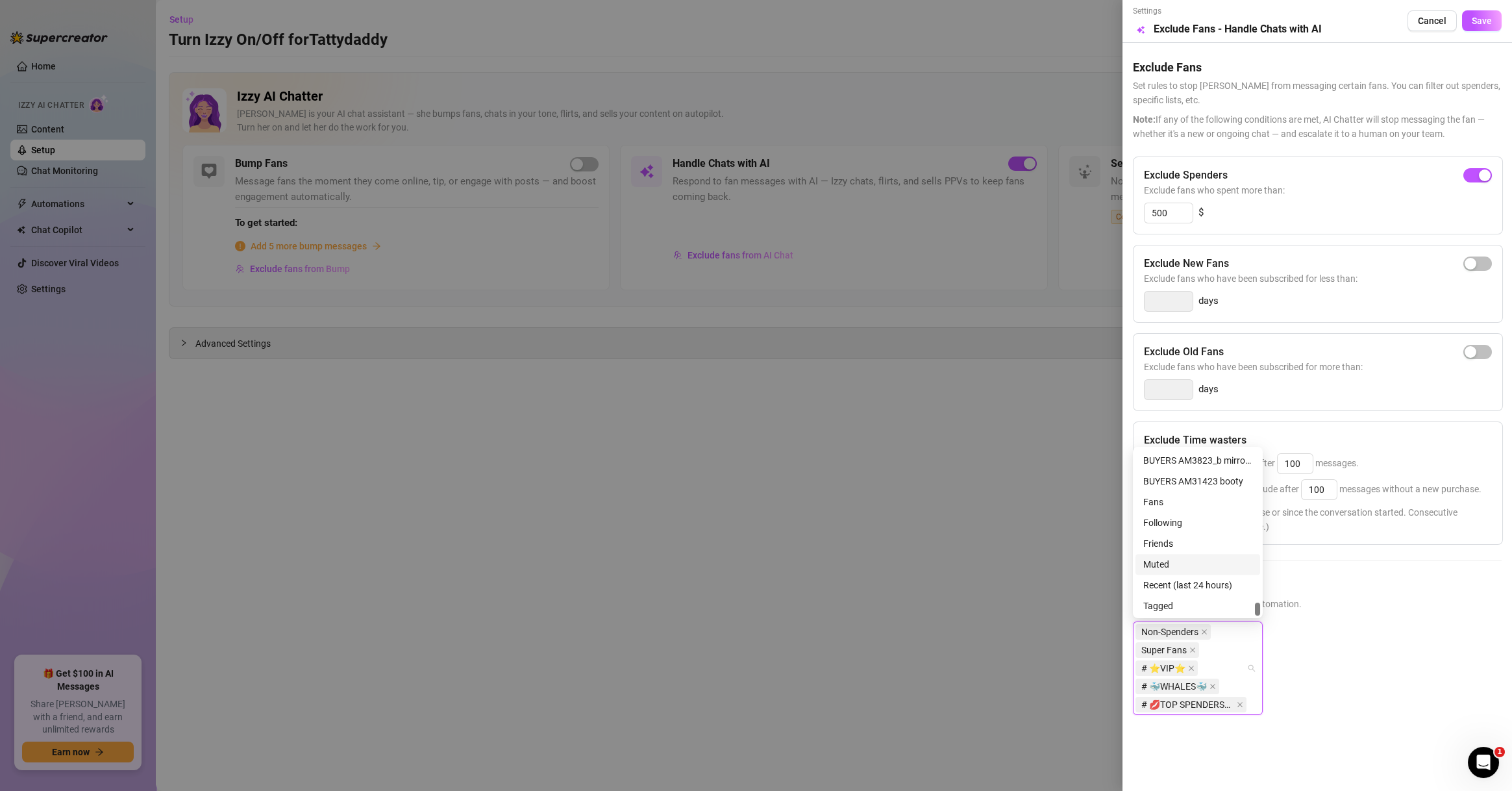
click at [1191, 561] on div "Muted" at bounding box center [1198, 564] width 109 height 14
click at [1472, 16] on button "Save" at bounding box center [1482, 20] width 39 height 21
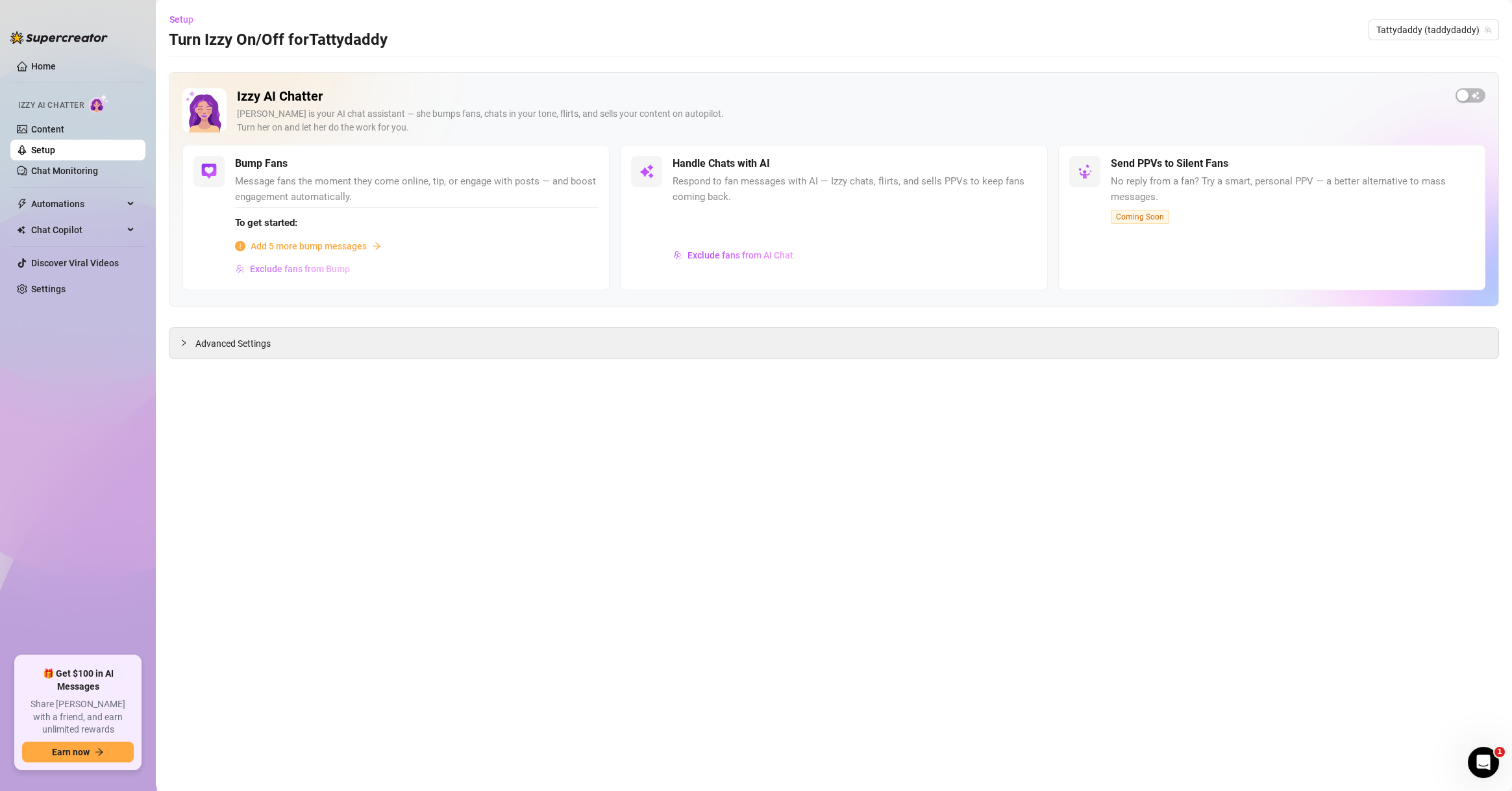
click at [335, 273] on span "Exclude fans from Bump" at bounding box center [300, 268] width 100 height 10
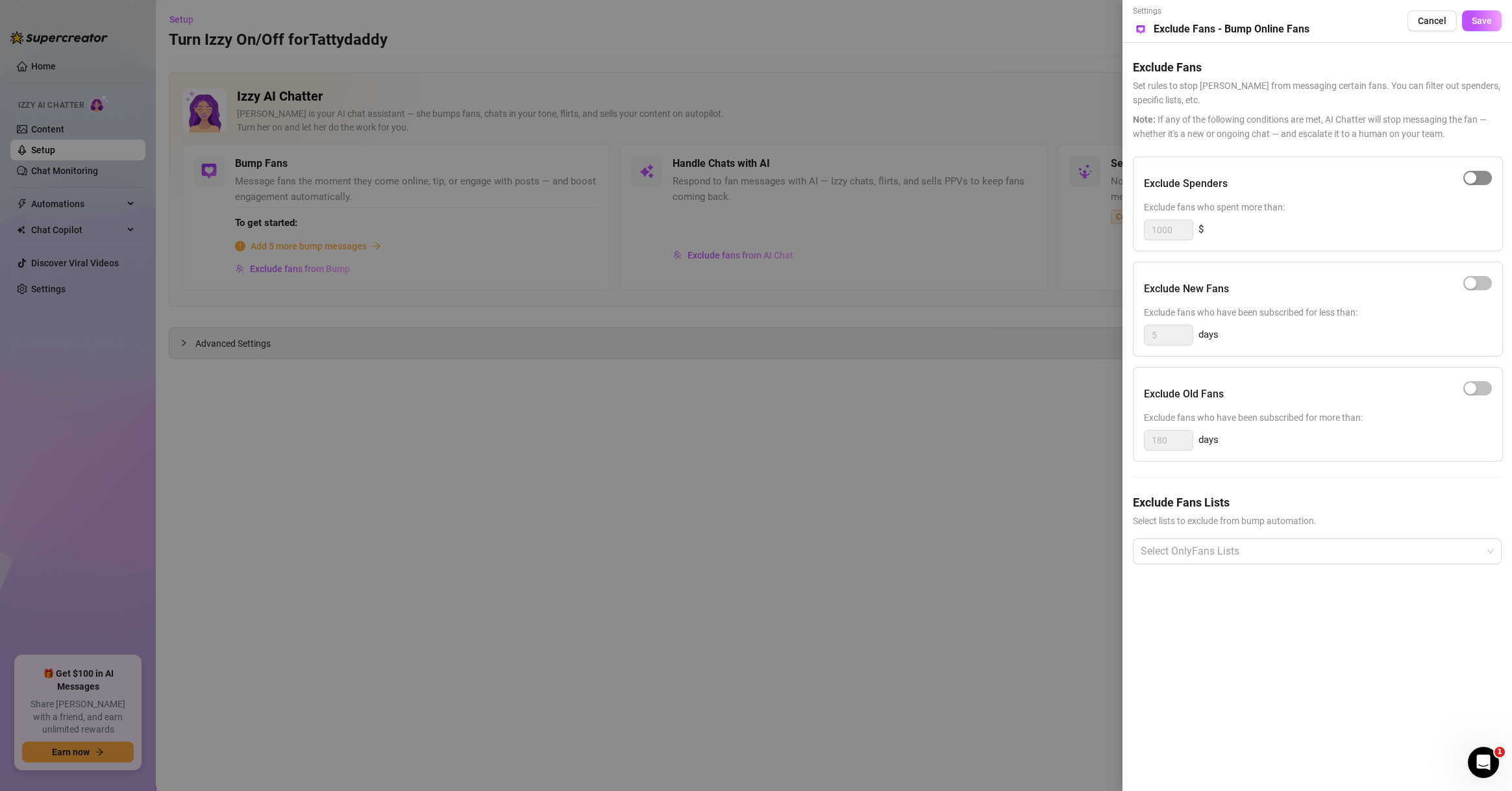
click at [1472, 174] on div "button" at bounding box center [1471, 178] width 12 height 12
click at [1165, 232] on input "1000" at bounding box center [1168, 229] width 48 height 19
click at [1267, 554] on div at bounding box center [1311, 551] width 350 height 23
type input "500"
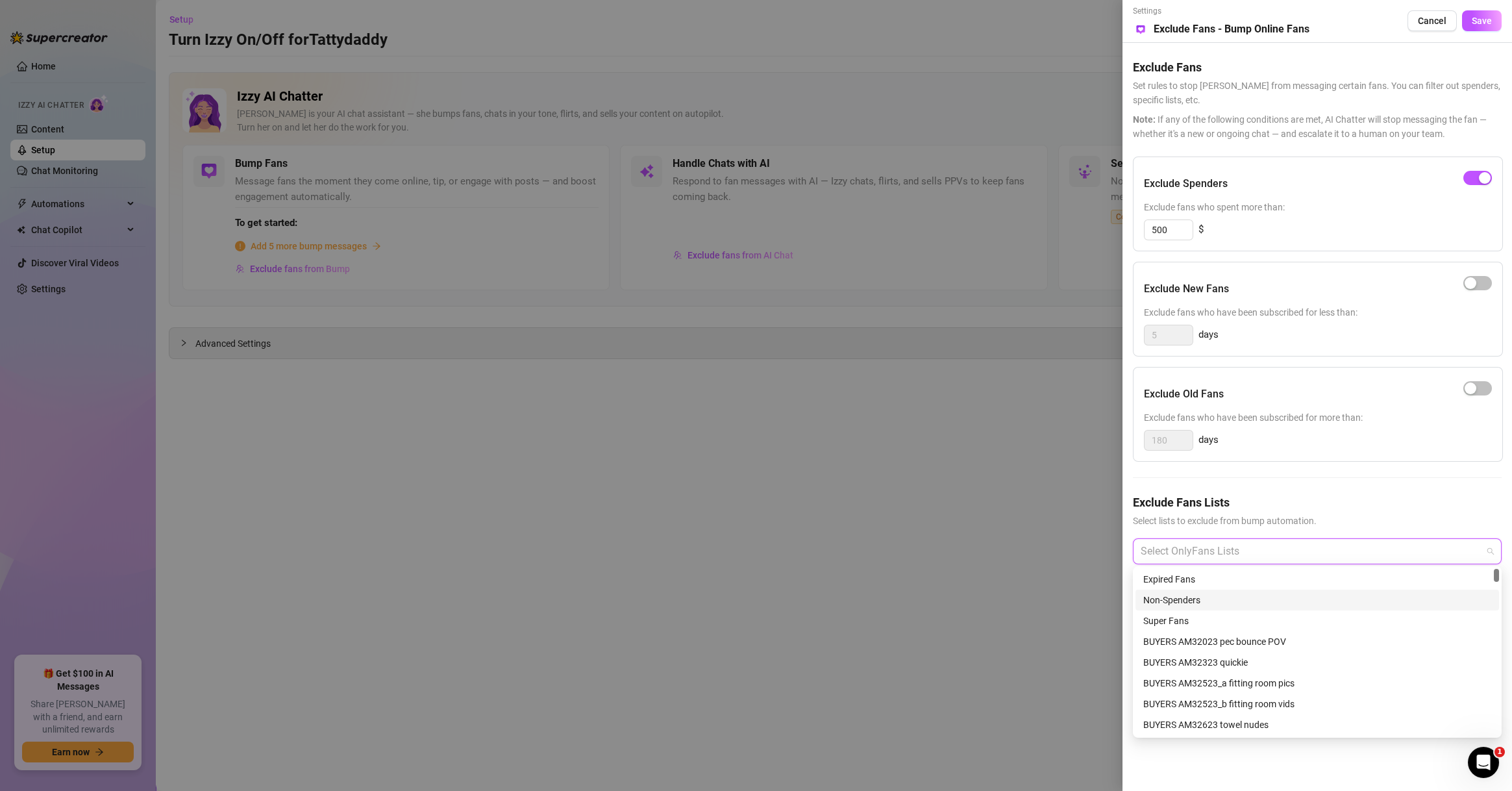
click at [1236, 606] on div "Non-Spenders" at bounding box center [1317, 600] width 348 height 14
click at [1234, 619] on div "Super Fans" at bounding box center [1317, 620] width 348 height 14
click at [1220, 632] on div "# ⭐️VIP⭐️" at bounding box center [1317, 642] width 363 height 21
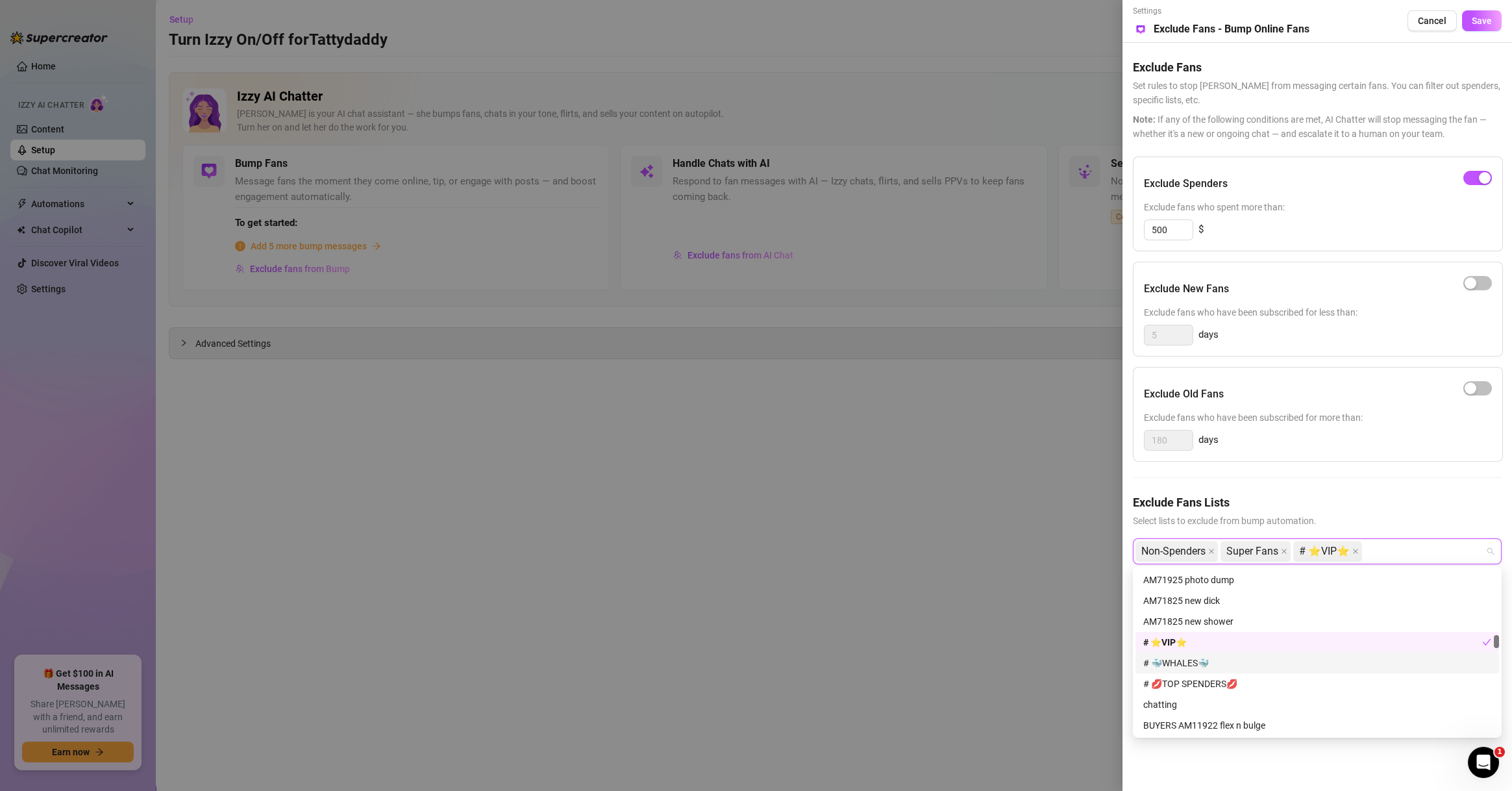
click at [1223, 659] on div "# 🐳WHALES🐳" at bounding box center [1317, 663] width 348 height 14
click at [1225, 684] on div "# 💋TOP SPENDERS💋" at bounding box center [1317, 683] width 348 height 14
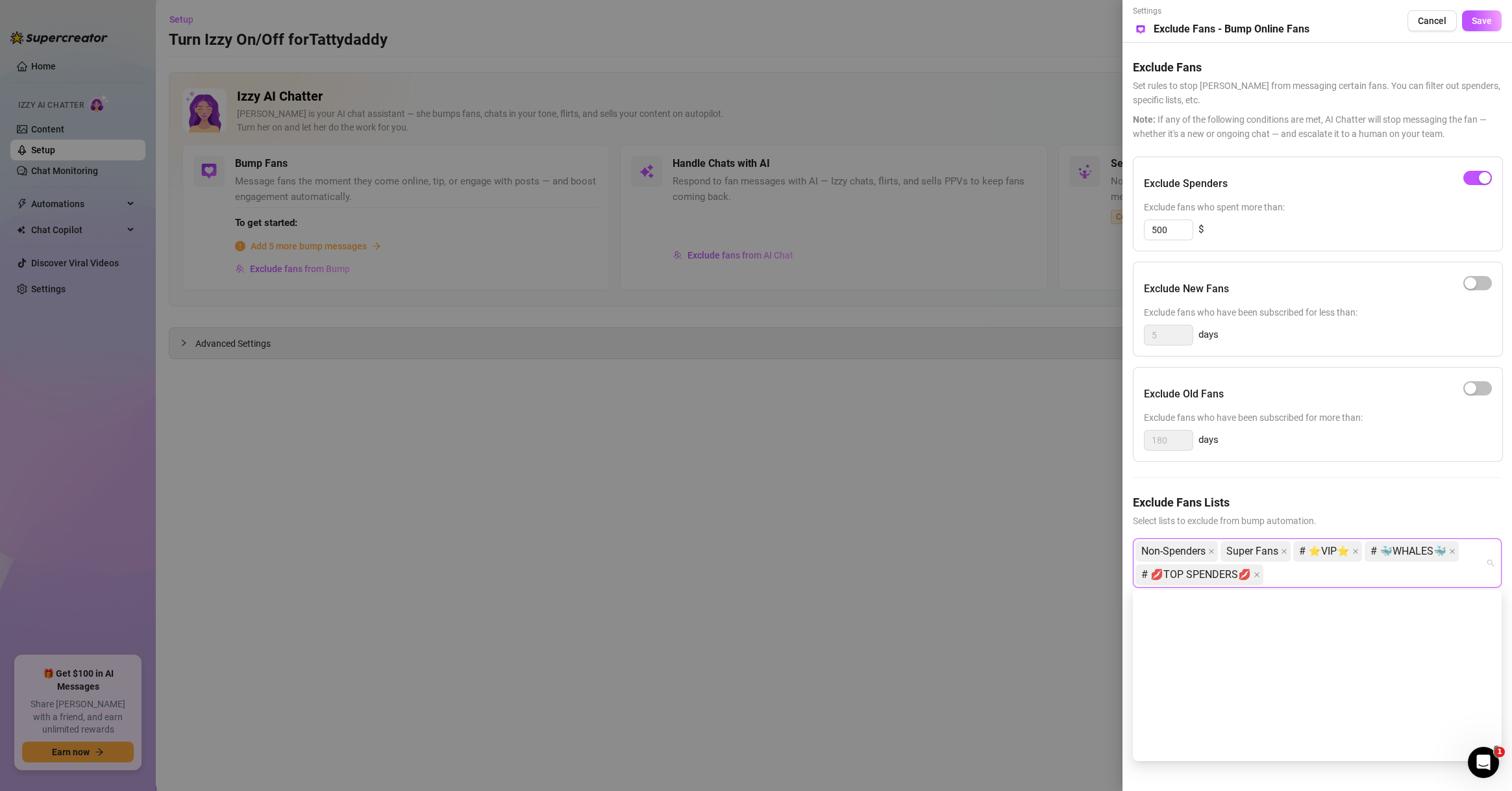
scroll to position [6647, 0]
click at [1193, 701] on div "Muted" at bounding box center [1317, 706] width 348 height 14
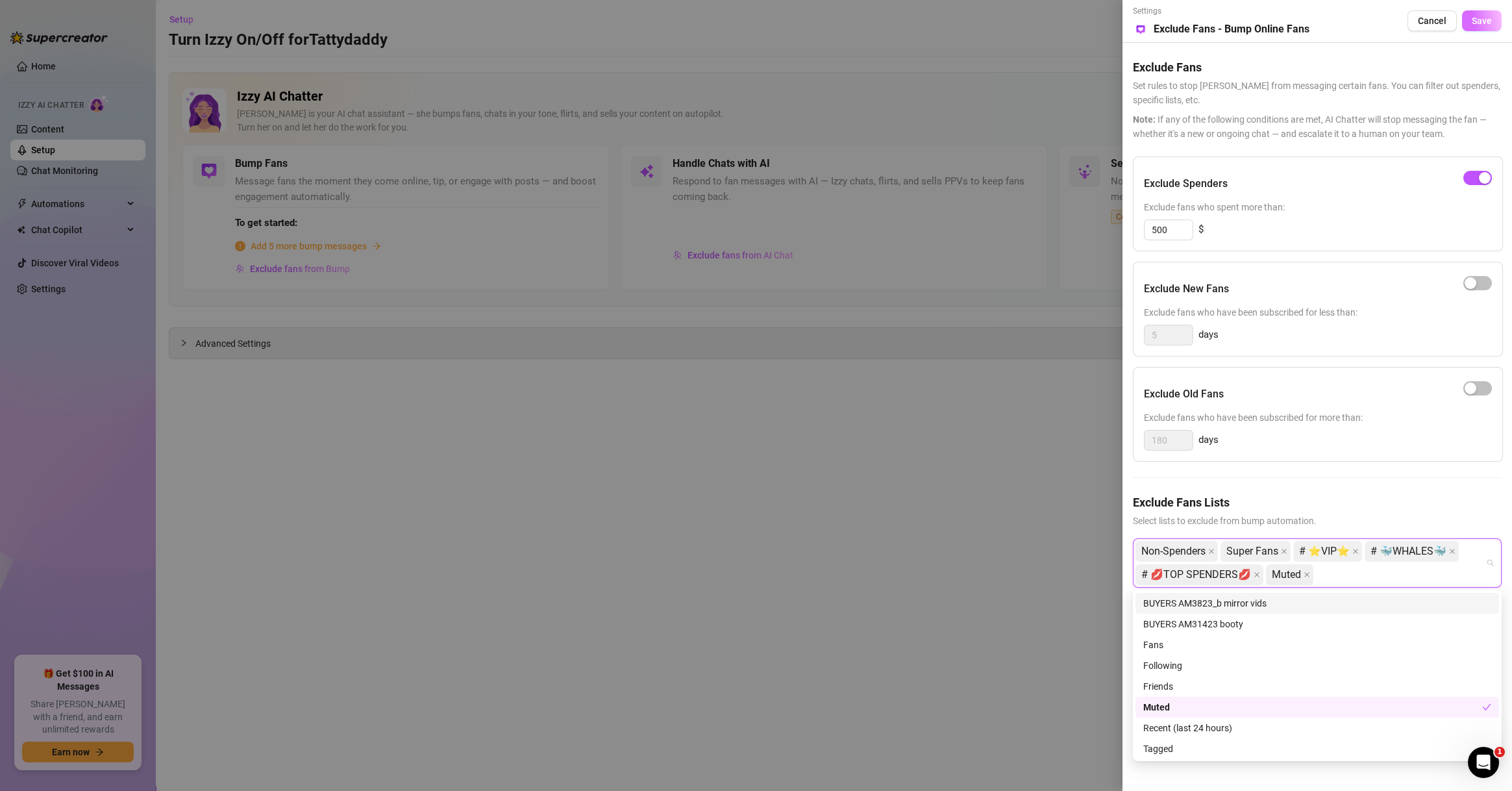
click at [1478, 29] on button "Save" at bounding box center [1482, 20] width 39 height 21
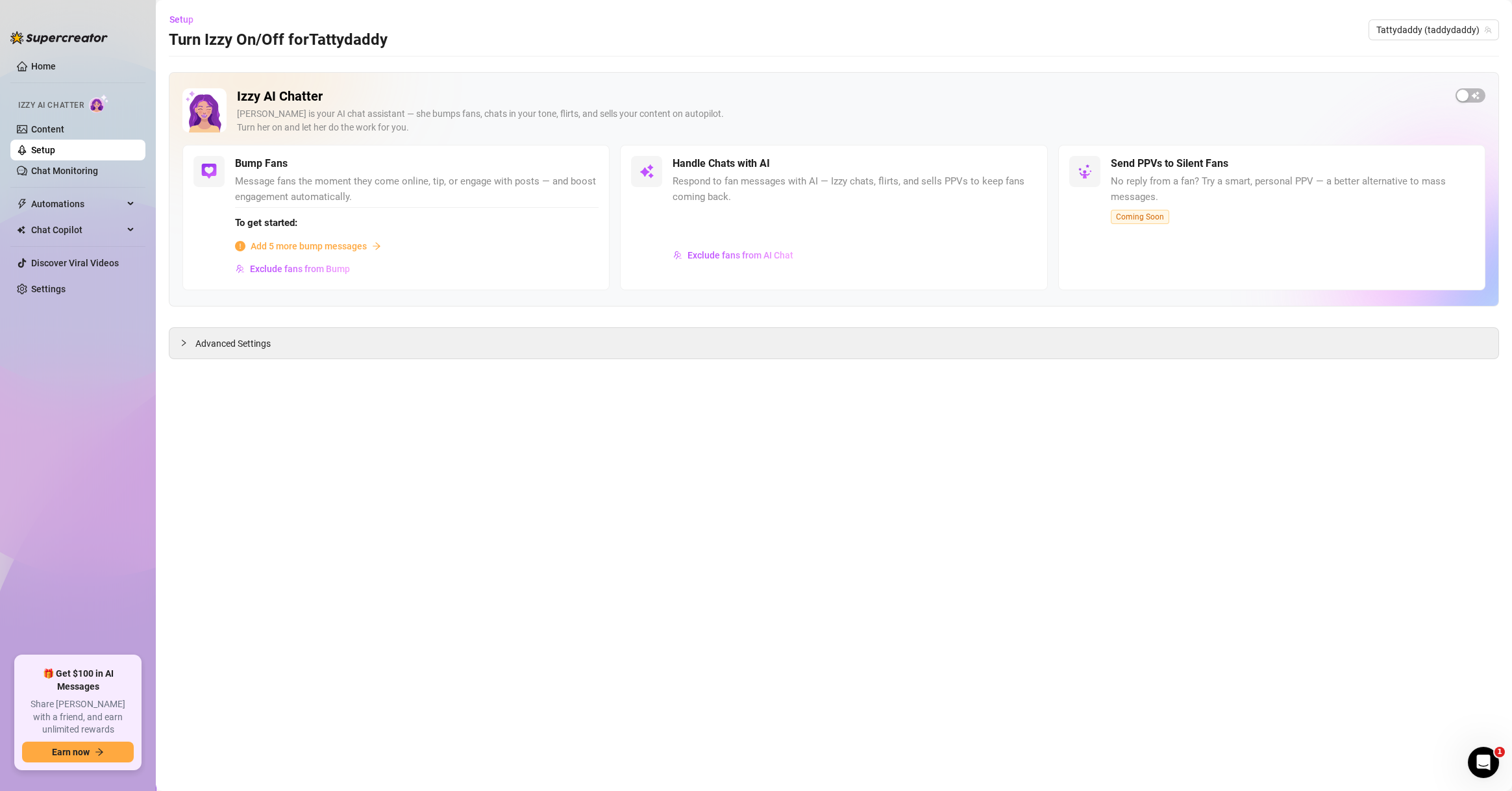
click at [1468, 107] on div "Izzy AI Chatter [PERSON_NAME] is your AI chat assistant — she bumps fans, chats…" at bounding box center [833, 116] width 1303 height 56
click at [1473, 96] on span "button" at bounding box center [1471, 95] width 30 height 14
drag, startPoint x: 1428, startPoint y: 34, endPoint x: 1433, endPoint y: 25, distance: 10.3
click at [1428, 33] on span "Tattydaddy (taddydaddy)" at bounding box center [1434, 29] width 115 height 19
click at [1433, 25] on span "Tattydaddy (taddydaddy)" at bounding box center [1434, 29] width 115 height 19
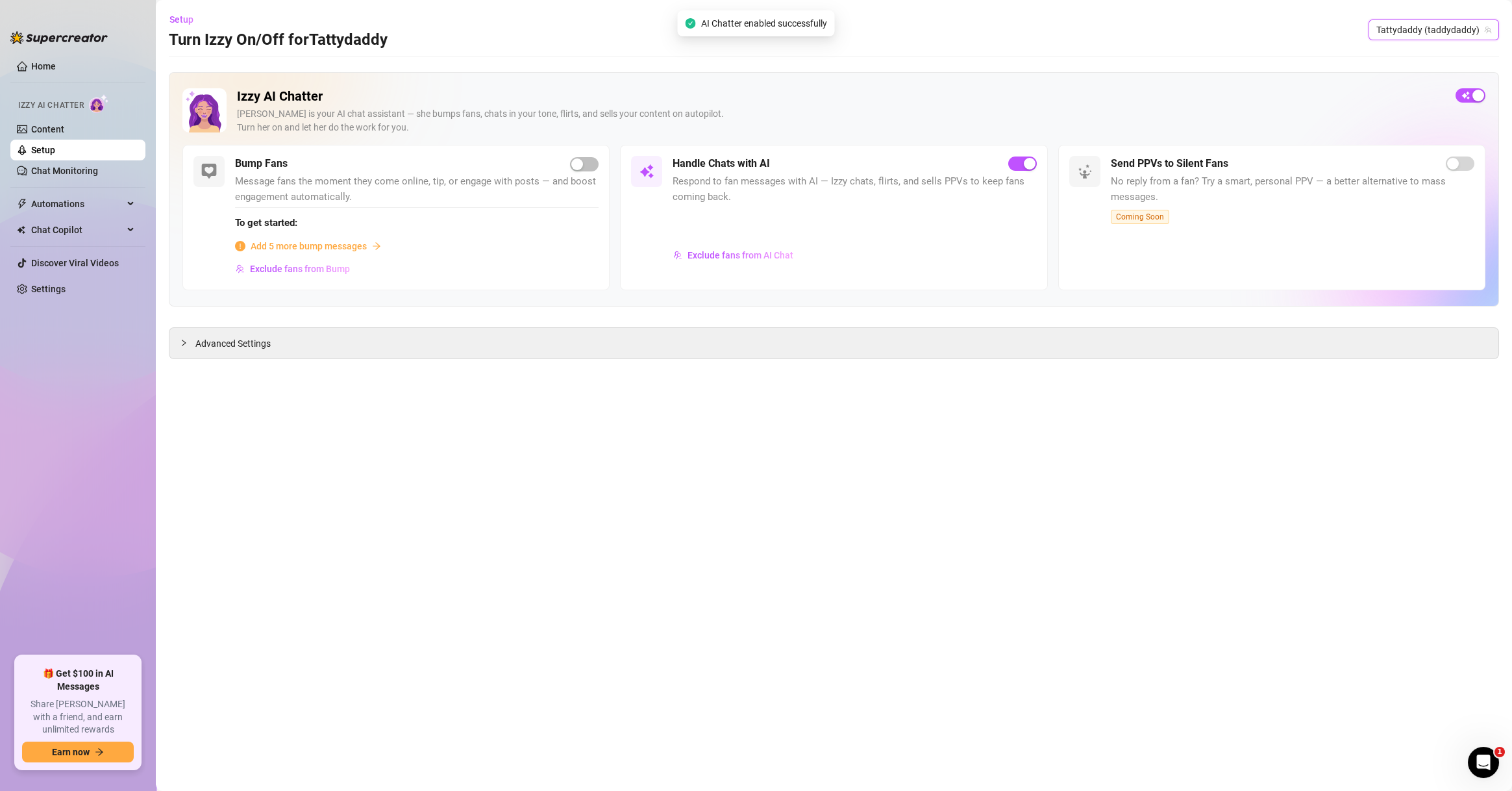
click at [1433, 26] on span "Tattydaddy (taddydaddy)" at bounding box center [1434, 29] width 115 height 19
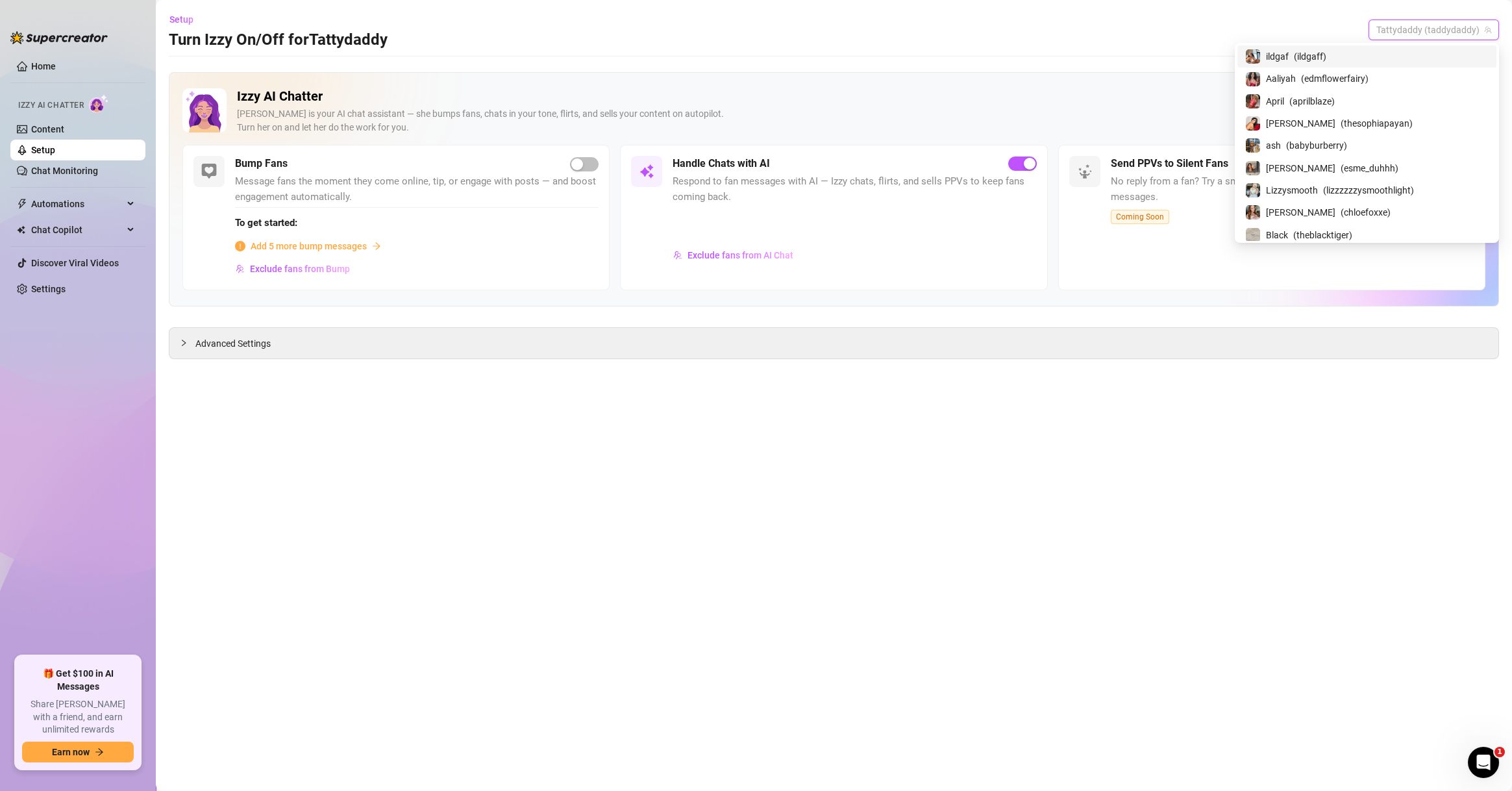
click at [1433, 26] on span "Tattydaddy (taddydaddy)" at bounding box center [1434, 29] width 115 height 19
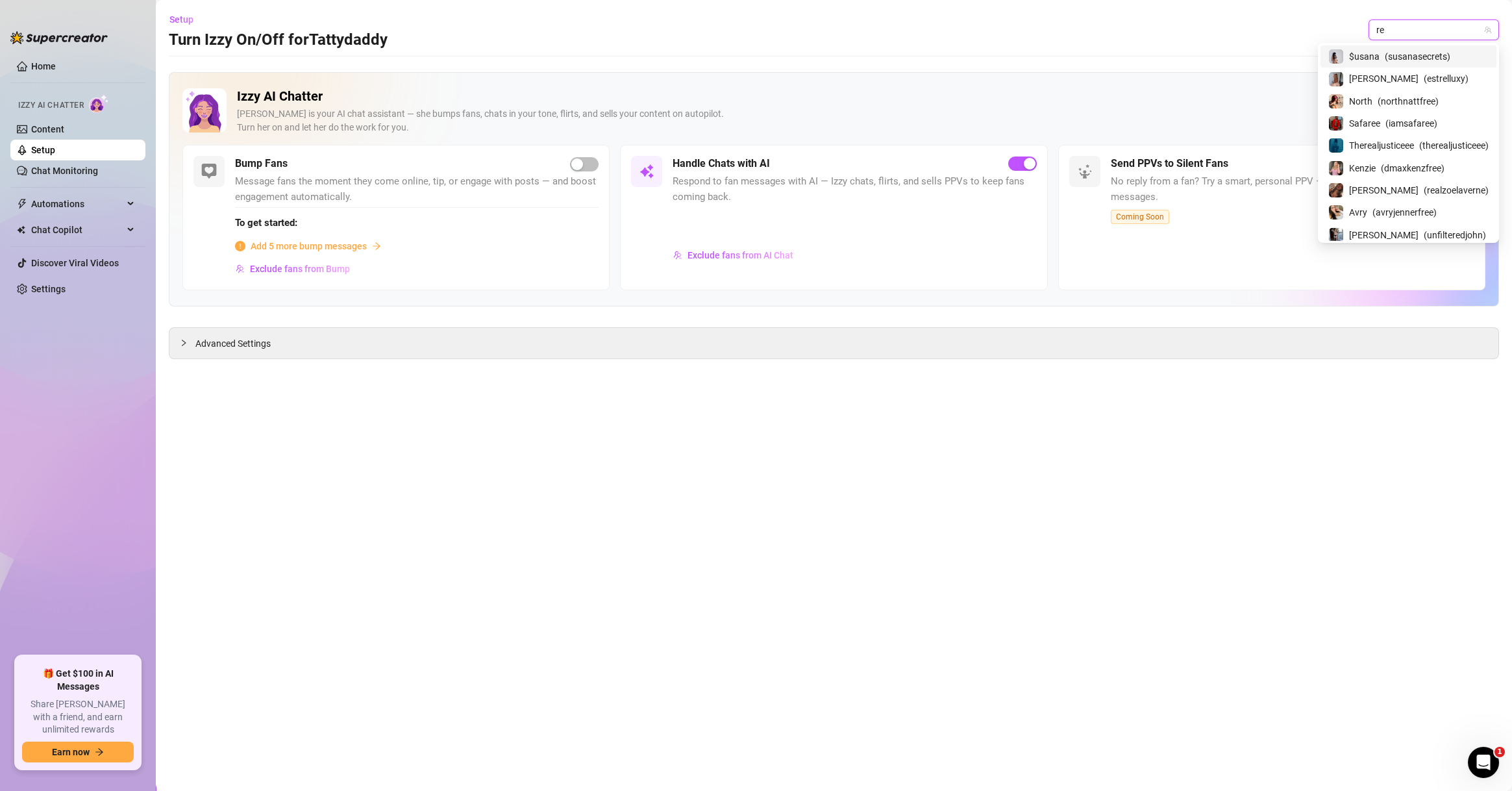
type input "reb"
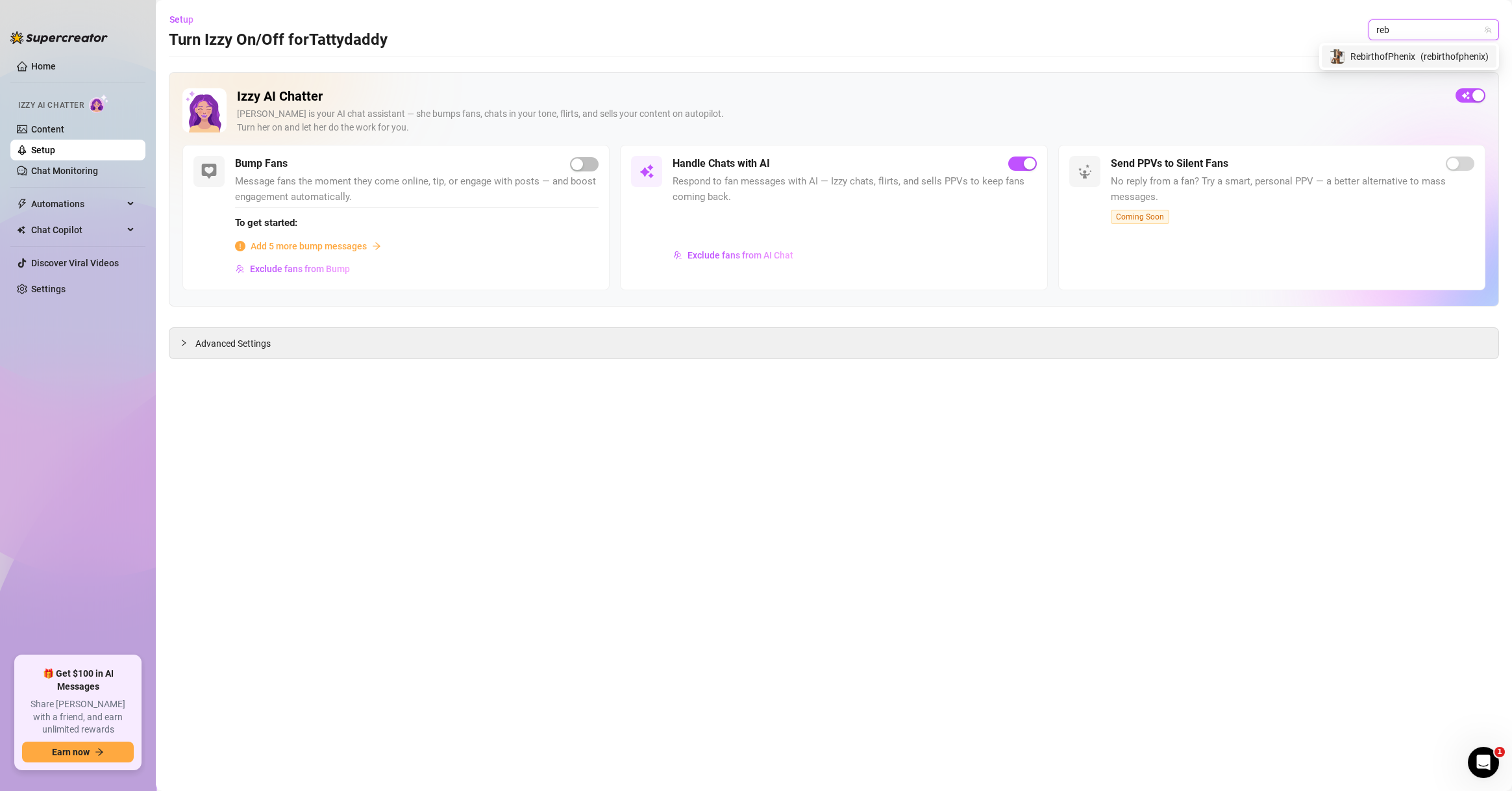
click at [1422, 62] on span "( rebirthofphenix )" at bounding box center [1454, 56] width 68 height 14
click at [731, 252] on span "Exclude fans from AI Chat" at bounding box center [741, 255] width 106 height 10
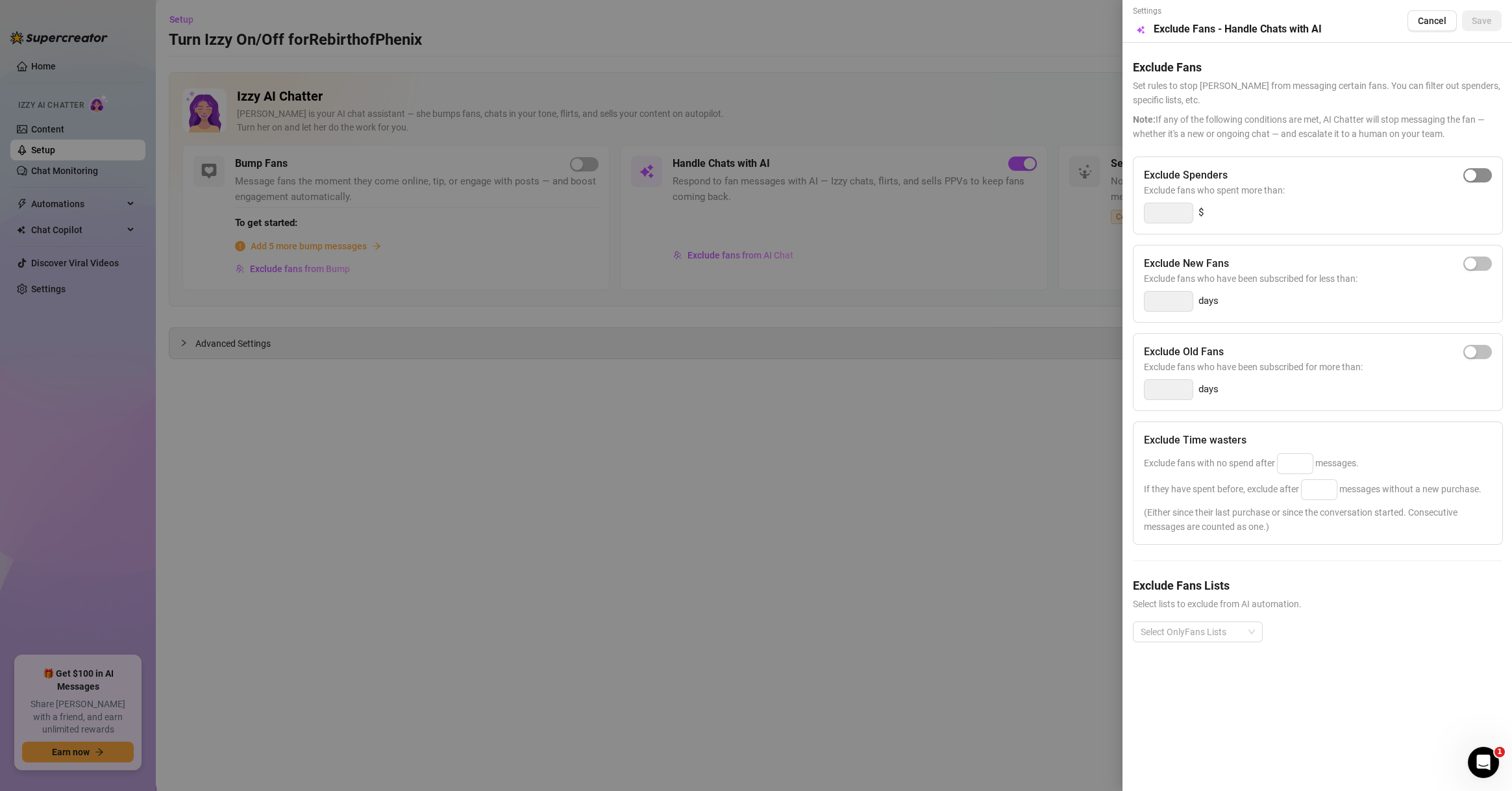
click at [1484, 171] on span "button" at bounding box center [1478, 174] width 29 height 14
click at [1161, 210] on input "300" at bounding box center [1168, 212] width 48 height 19
type input "500"
click at [1305, 468] on input at bounding box center [1296, 463] width 35 height 19
type input "4"
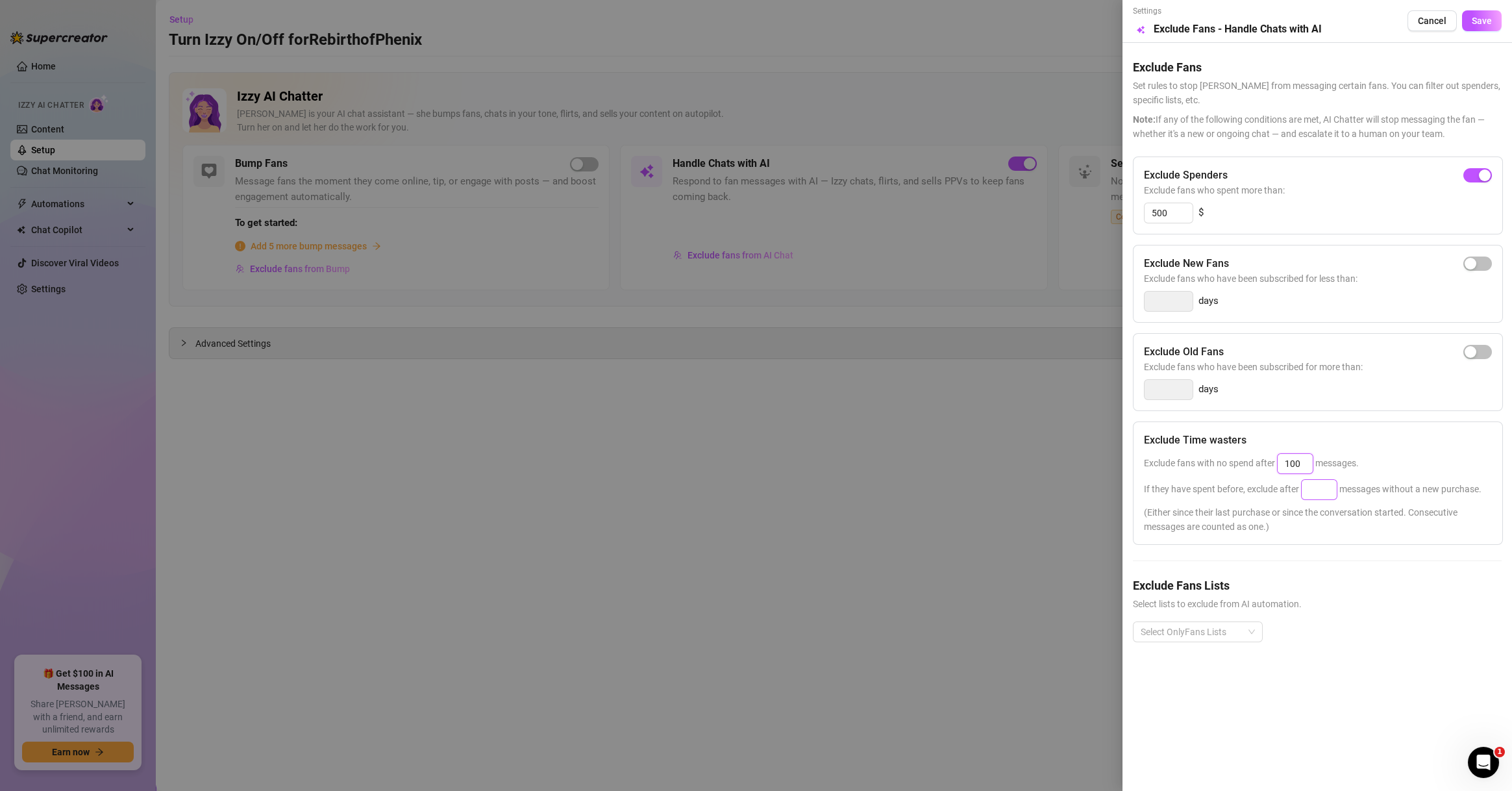
type input "100"
click at [1313, 481] on input at bounding box center [1320, 489] width 35 height 19
click at [1210, 622] on div at bounding box center [1191, 632] width 111 height 18
type input "100"
click at [1212, 485] on div "Non-Spenders" at bounding box center [1198, 480] width 109 height 14
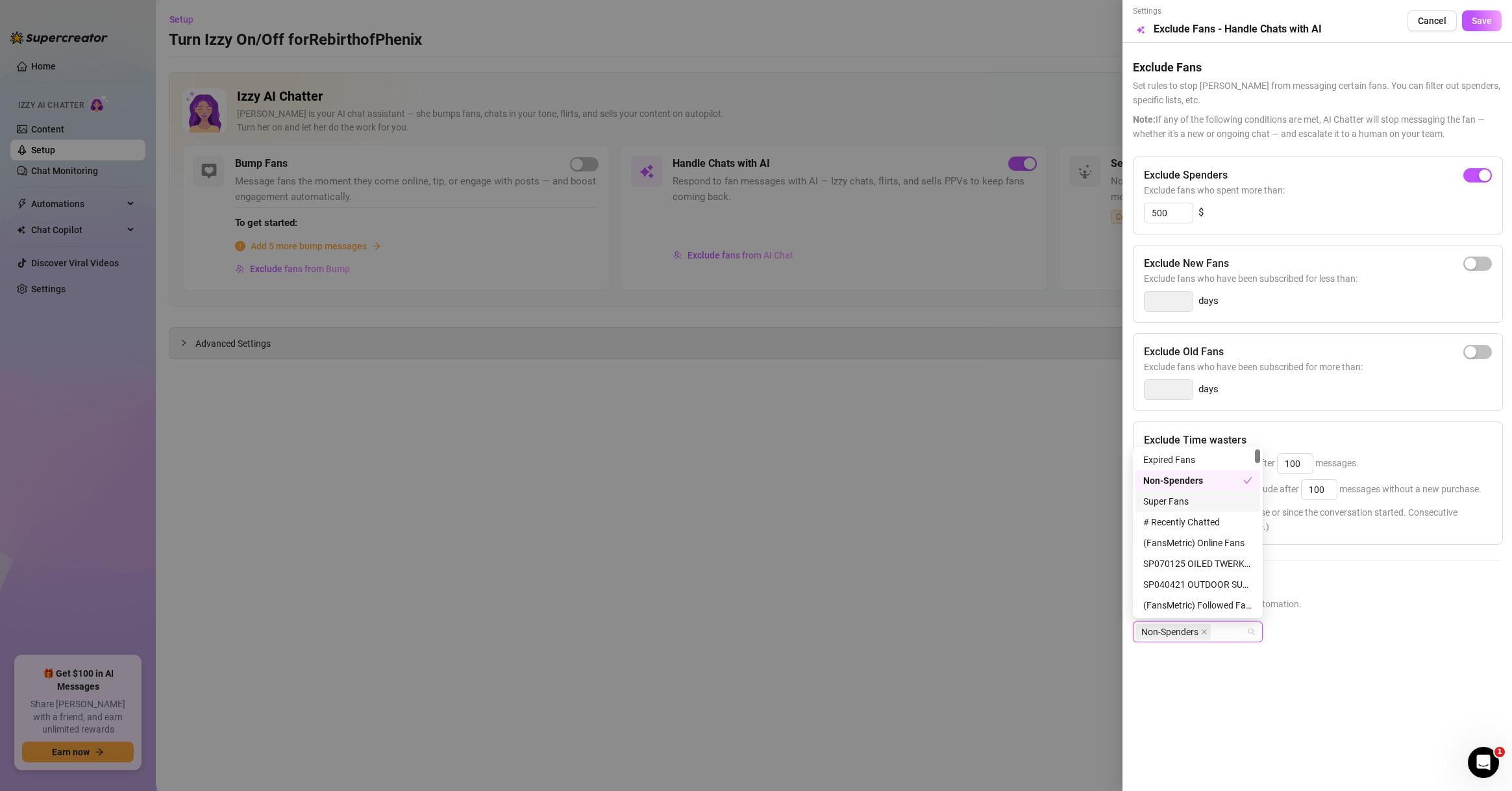
click at [1208, 496] on div "Super Fans" at bounding box center [1198, 501] width 109 height 14
click at [1211, 523] on div "# Recently Chatted" at bounding box center [1198, 522] width 109 height 14
click at [1195, 524] on div "Muted" at bounding box center [1198, 522] width 109 height 14
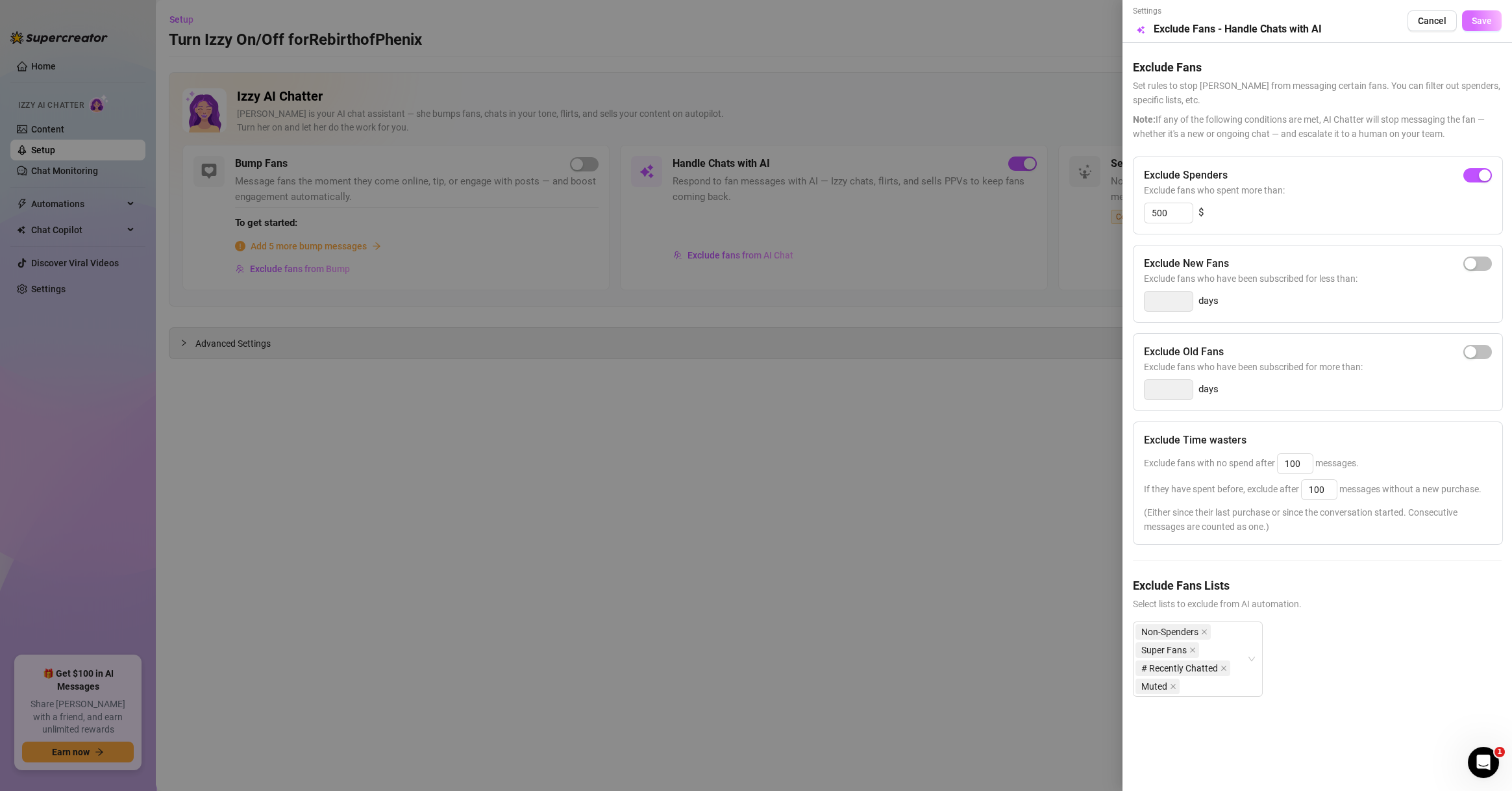
click at [1471, 27] on button "Save" at bounding box center [1482, 20] width 39 height 21
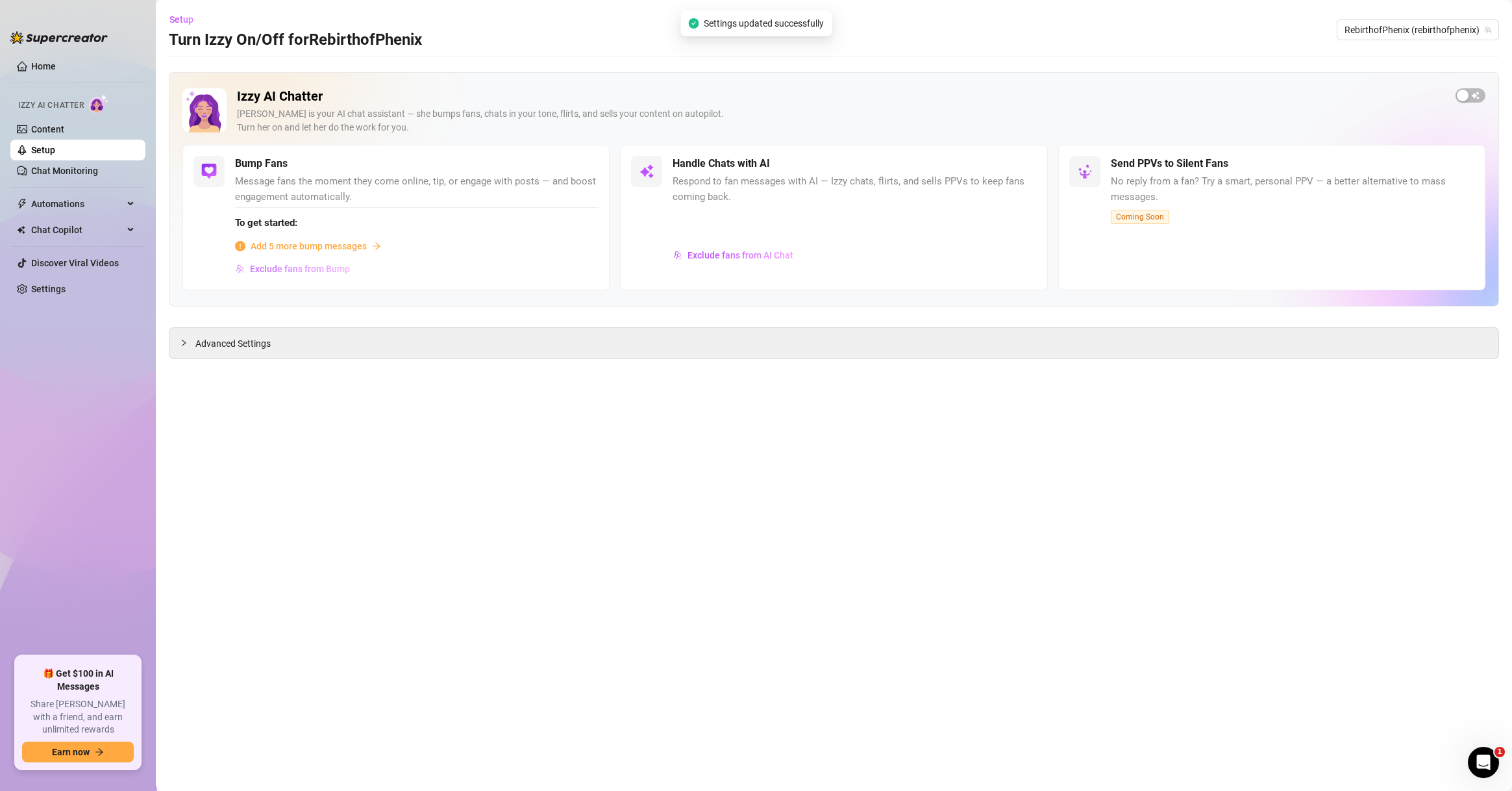
click at [300, 264] on span "Exclude fans from Bump" at bounding box center [300, 268] width 100 height 10
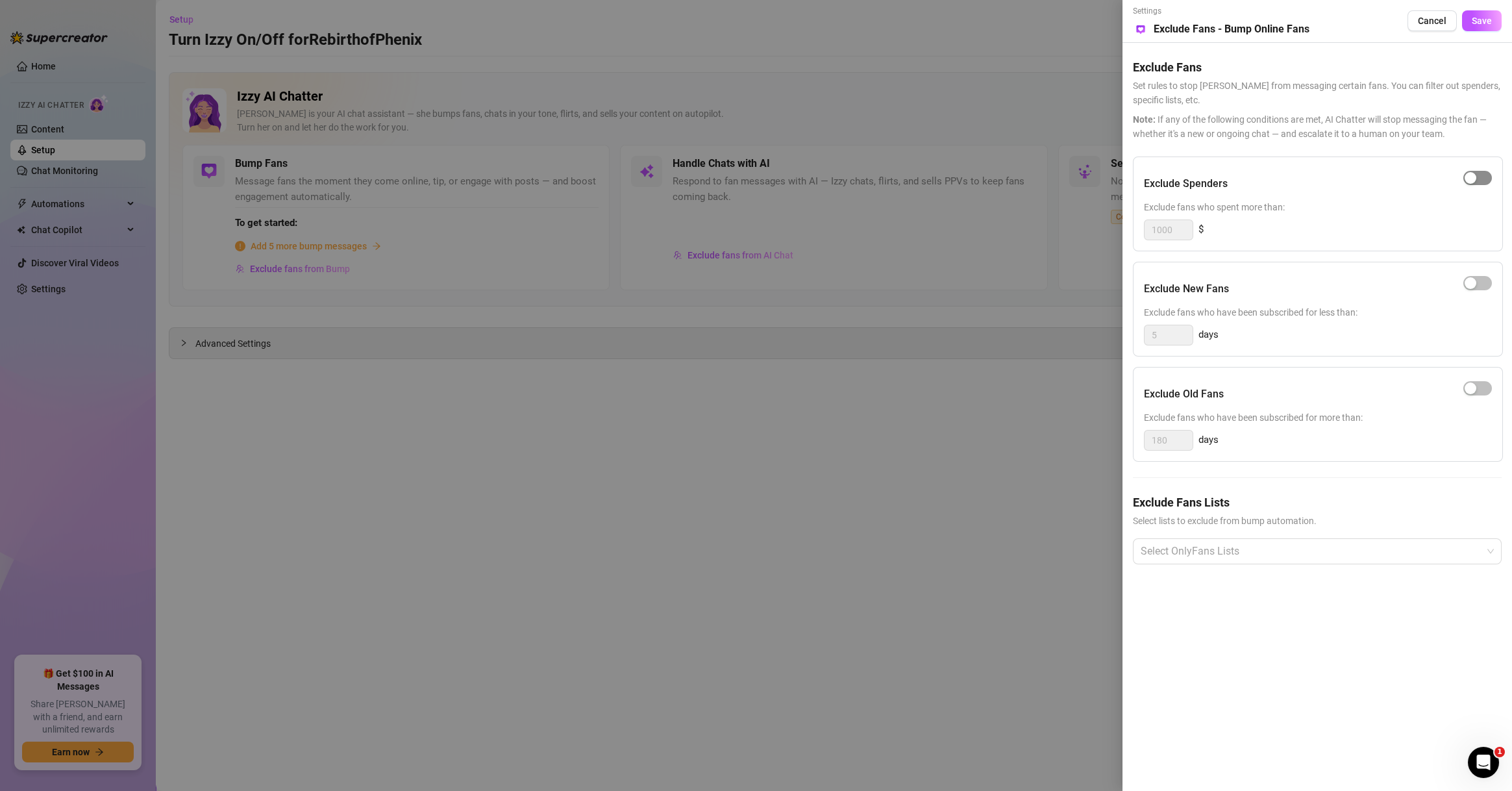
click at [1469, 174] on div "button" at bounding box center [1471, 178] width 12 height 12
click at [1155, 227] on input "1000" at bounding box center [1168, 229] width 48 height 19
click at [1237, 554] on div at bounding box center [1311, 551] width 350 height 23
type input "500"
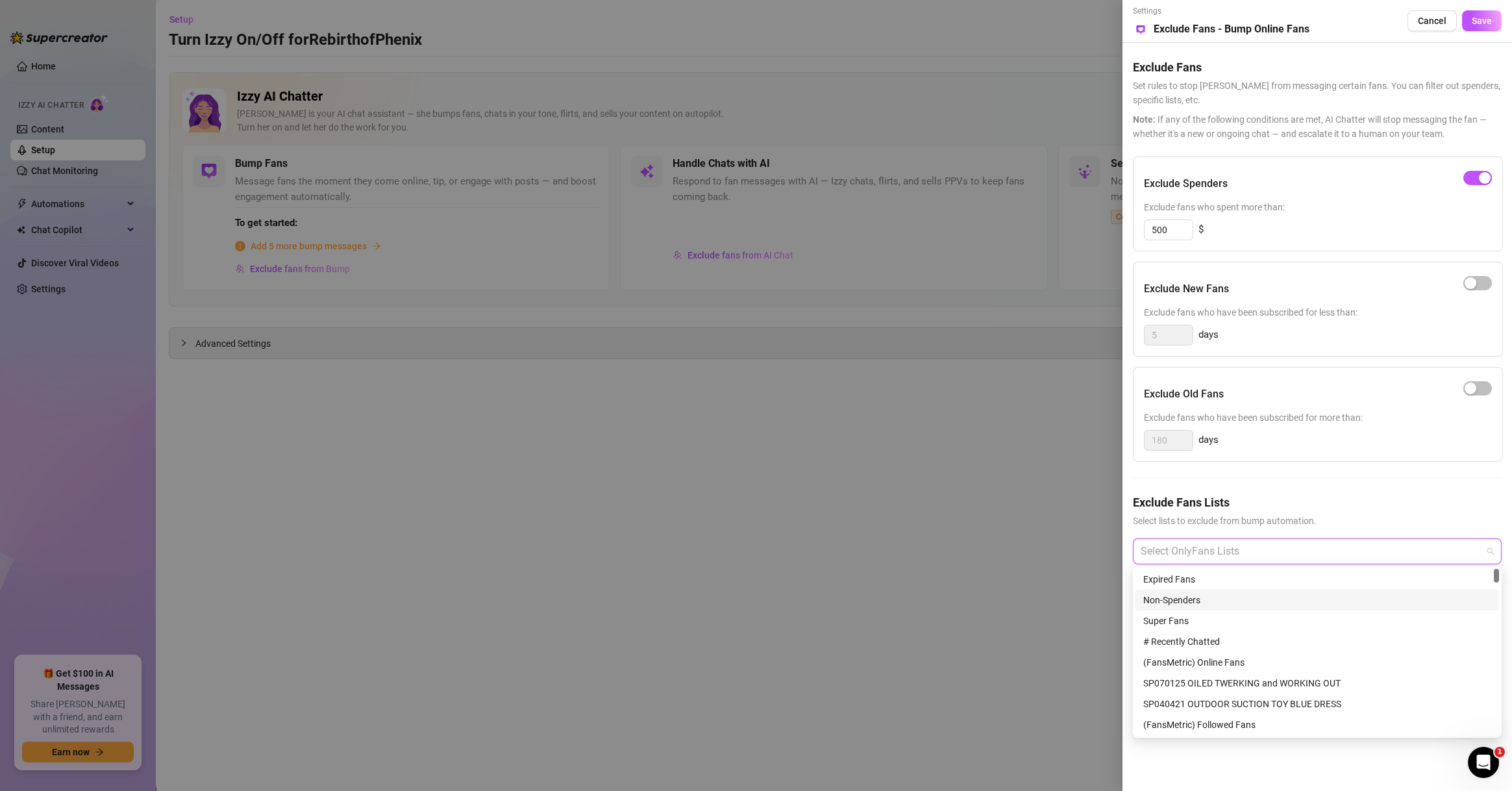
click at [1231, 605] on div "Non-Spenders" at bounding box center [1317, 600] width 348 height 14
click at [1223, 615] on div "Super Fans" at bounding box center [1317, 620] width 348 height 14
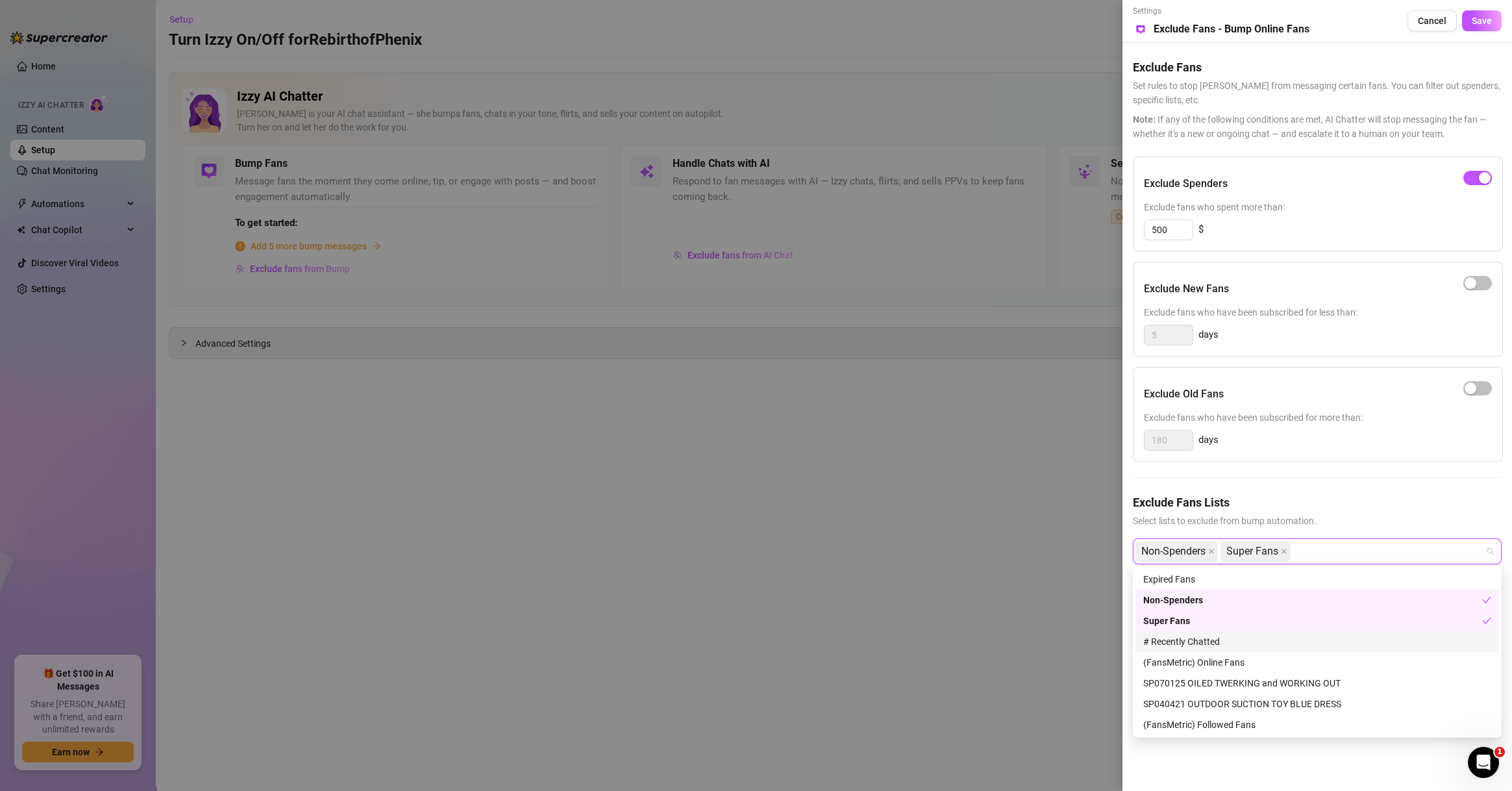
click at [1226, 647] on div "# Recently Chatted" at bounding box center [1317, 641] width 348 height 14
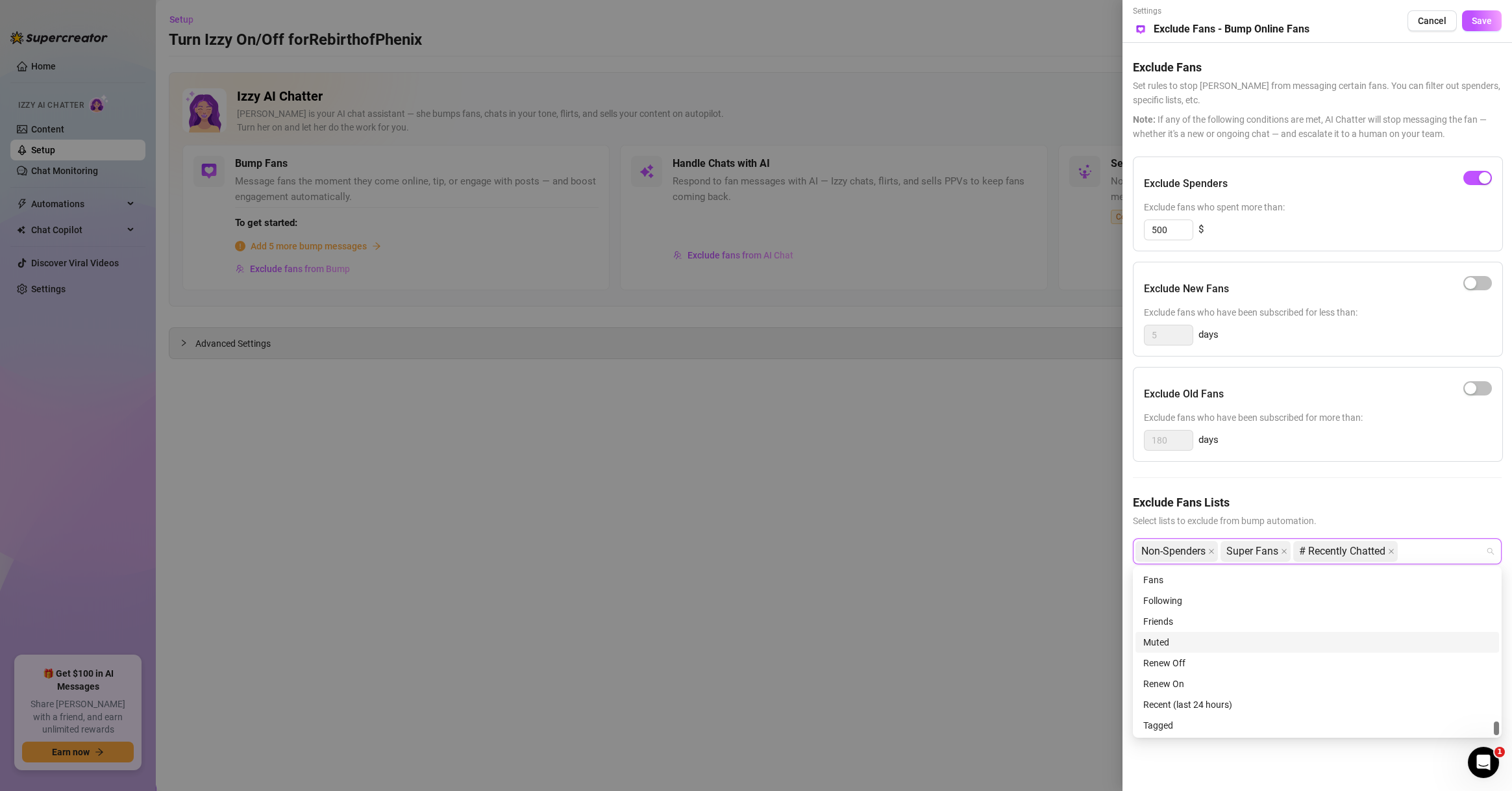
click at [1192, 645] on div "Muted" at bounding box center [1317, 642] width 348 height 14
click at [1489, 24] on span "Save" at bounding box center [1482, 21] width 20 height 10
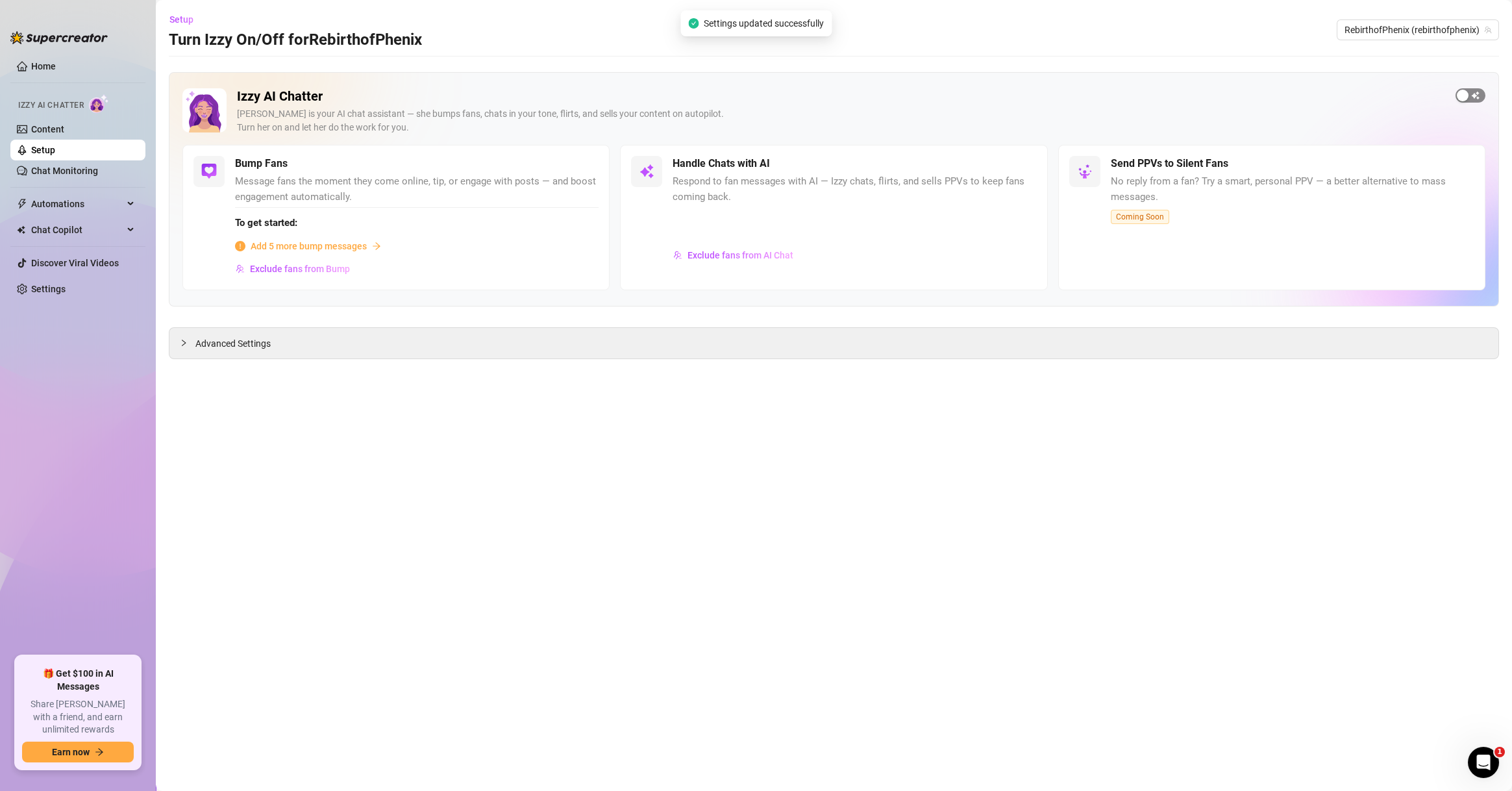
click at [1478, 97] on span "button" at bounding box center [1471, 95] width 30 height 14
click at [1373, 35] on span "RebirthofPhenix (rebirthofphenix)" at bounding box center [1418, 29] width 147 height 19
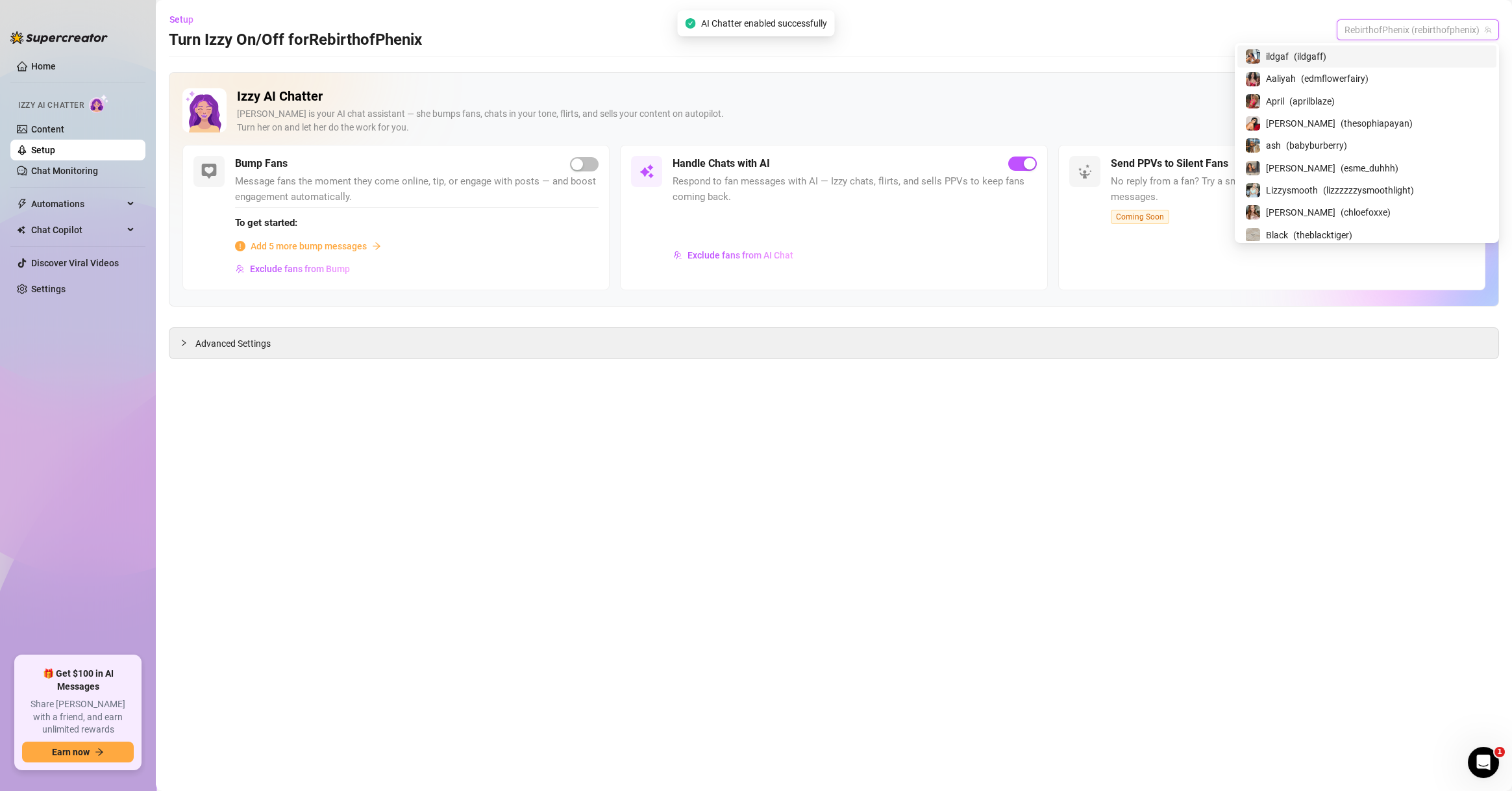
click at [1373, 30] on span "RebirthofPhenix (rebirthofphenix)" at bounding box center [1418, 29] width 147 height 19
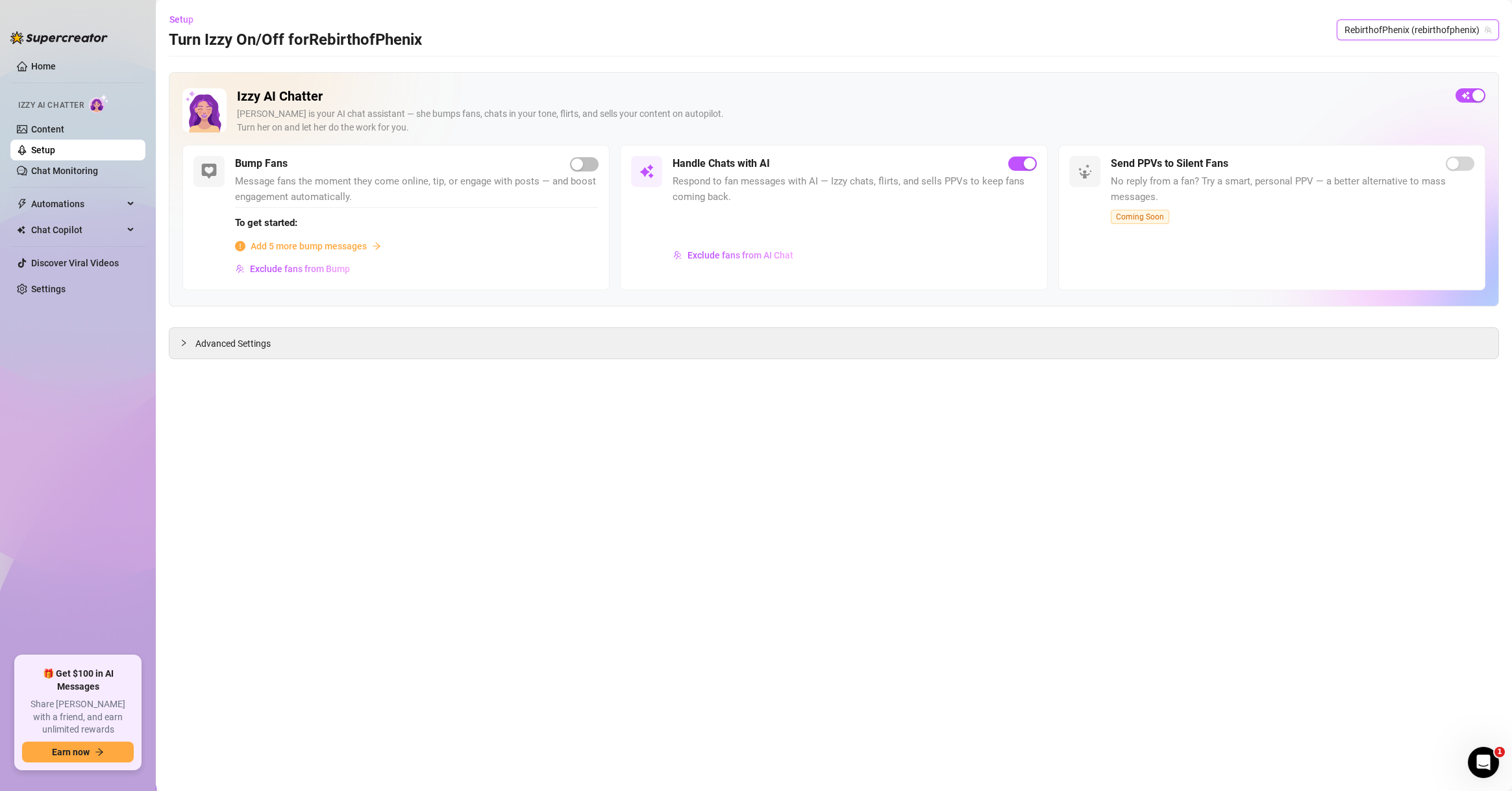
click at [1373, 30] on span "RebirthofPhenix (rebirthofphenix)" at bounding box center [1418, 29] width 147 height 19
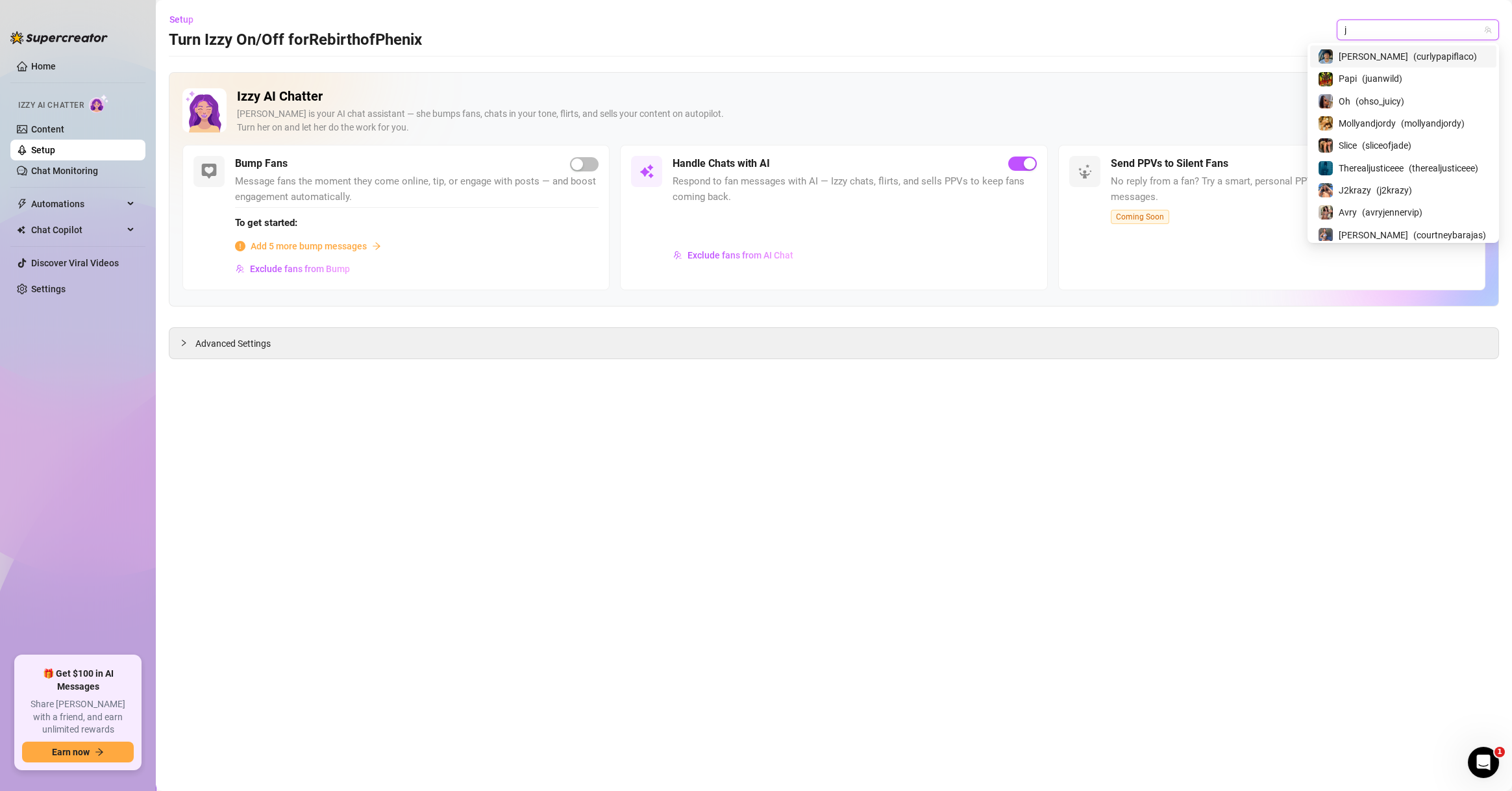
type input "j2"
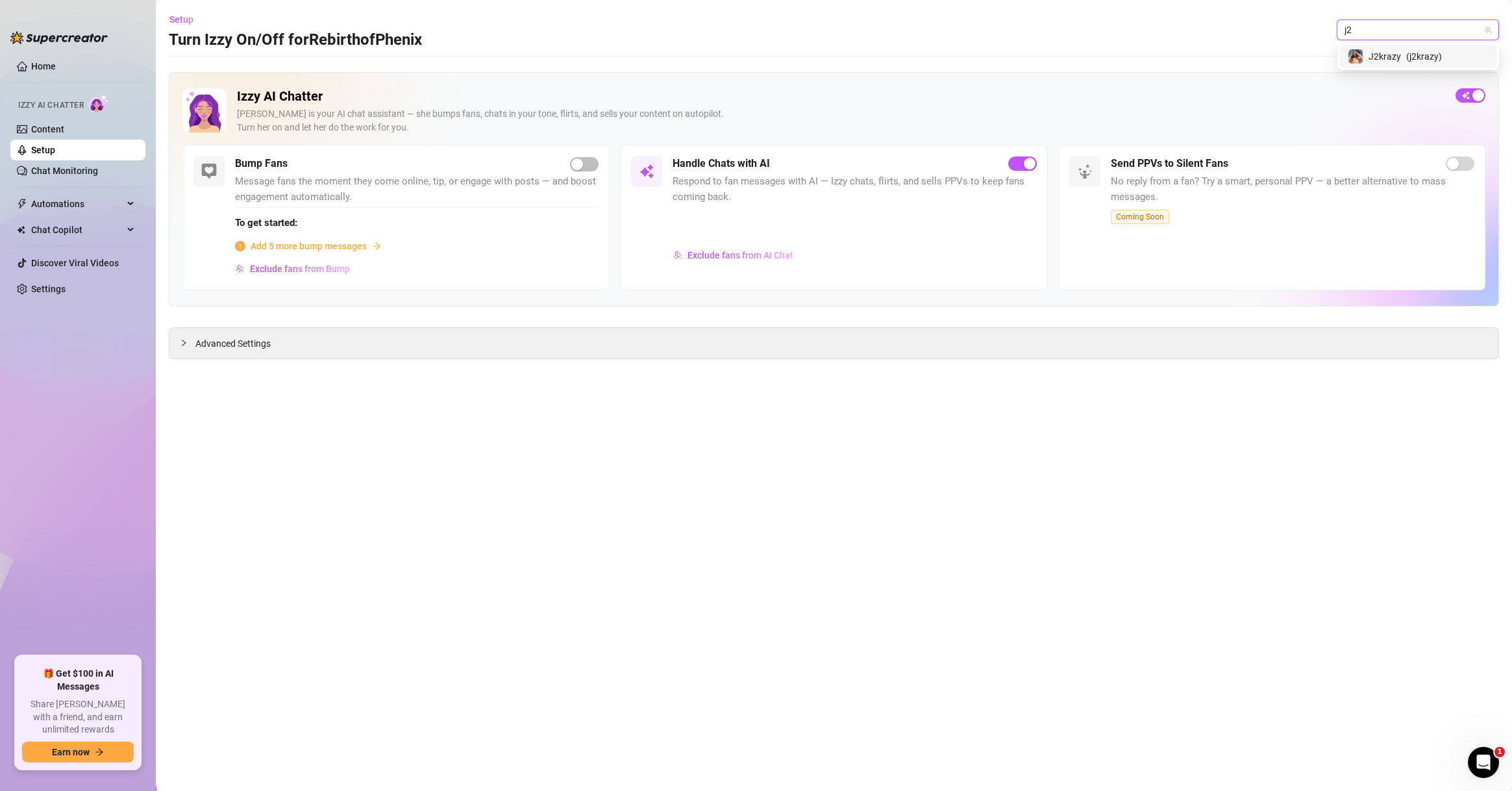
click at [1376, 49] on div "J2krazy ( j2krazy )" at bounding box center [1419, 56] width 141 height 16
click at [711, 252] on span "Exclude fans from AI Chat" at bounding box center [741, 255] width 106 height 10
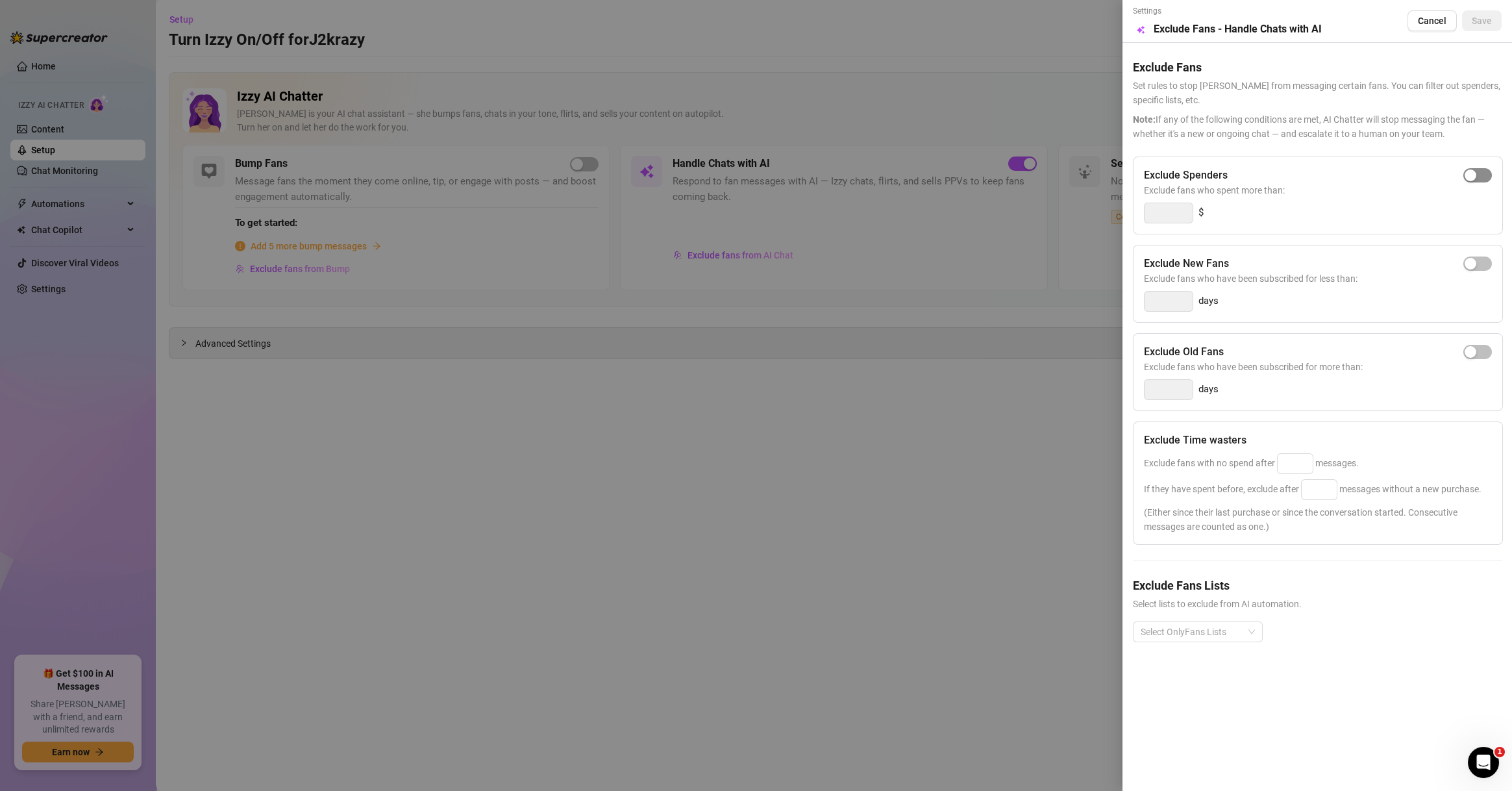
click at [1483, 169] on span "button" at bounding box center [1478, 174] width 29 height 14
click at [1160, 211] on input "300" at bounding box center [1168, 212] width 48 height 19
type input "500"
click at [1287, 466] on input at bounding box center [1296, 463] width 35 height 19
type input "100"
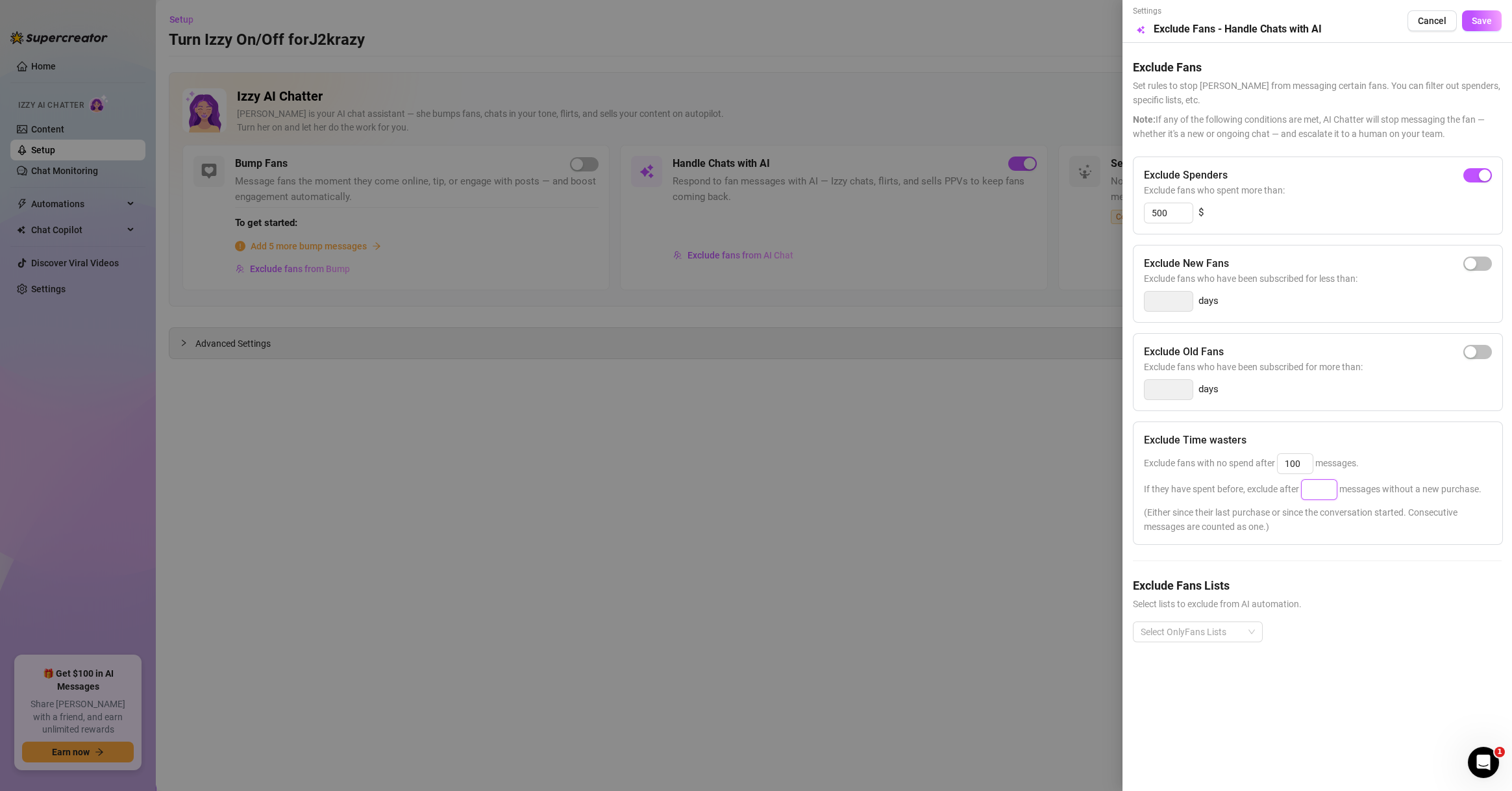
click at [1322, 494] on input at bounding box center [1320, 489] width 35 height 19
click at [1221, 632] on div at bounding box center [1191, 632] width 111 height 18
type input "100"
click at [1196, 479] on div "Non-Spenders" at bounding box center [1198, 480] width 109 height 14
click at [1197, 503] on div "Super Fans" at bounding box center [1198, 501] width 109 height 14
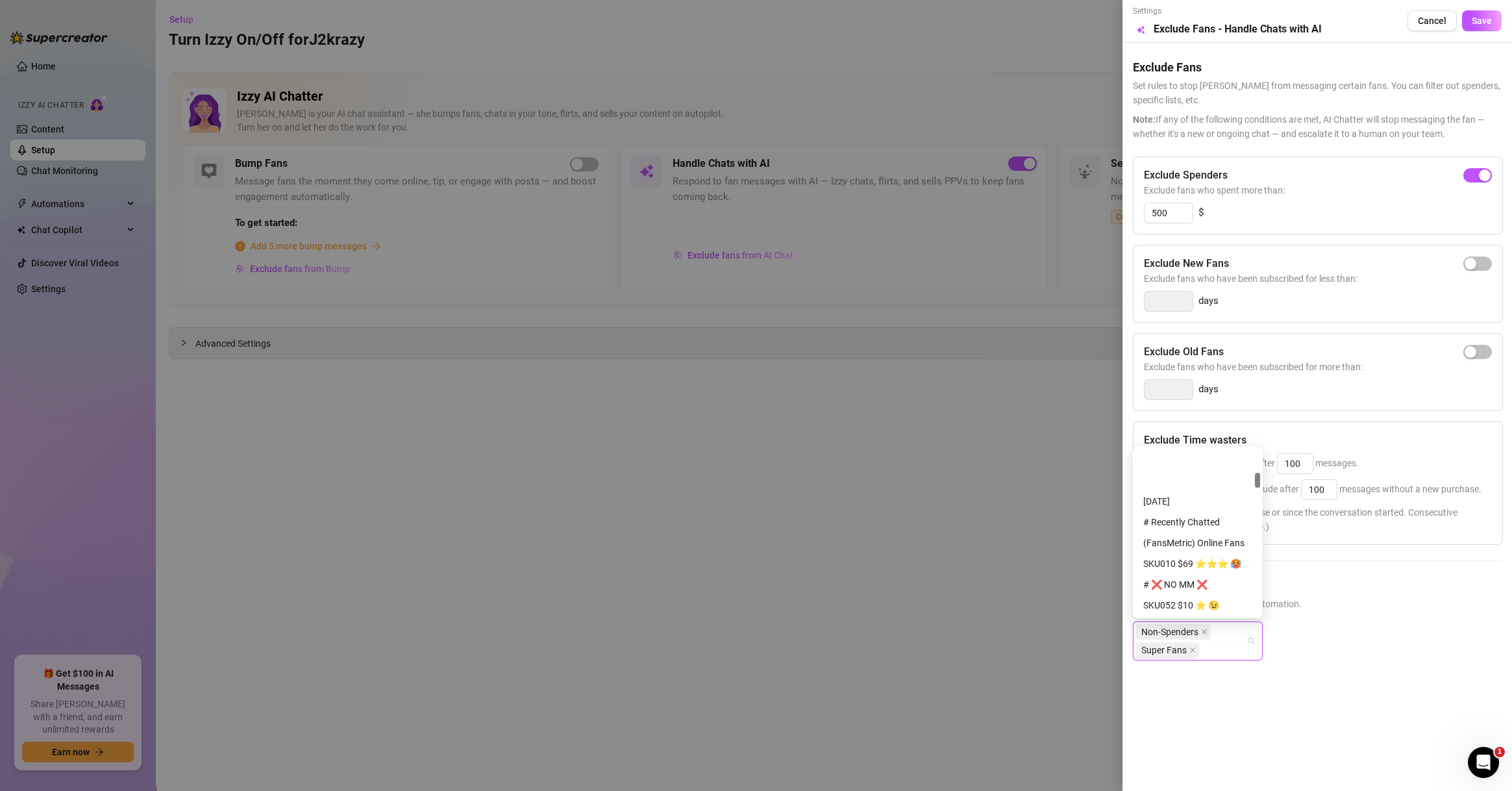
scroll to position [249, 0]
click at [1202, 523] on div "# ❌ NO MM ❌" at bounding box center [1198, 522] width 109 height 14
click at [1206, 518] on div "# Recently Chatted" at bounding box center [1198, 522] width 109 height 14
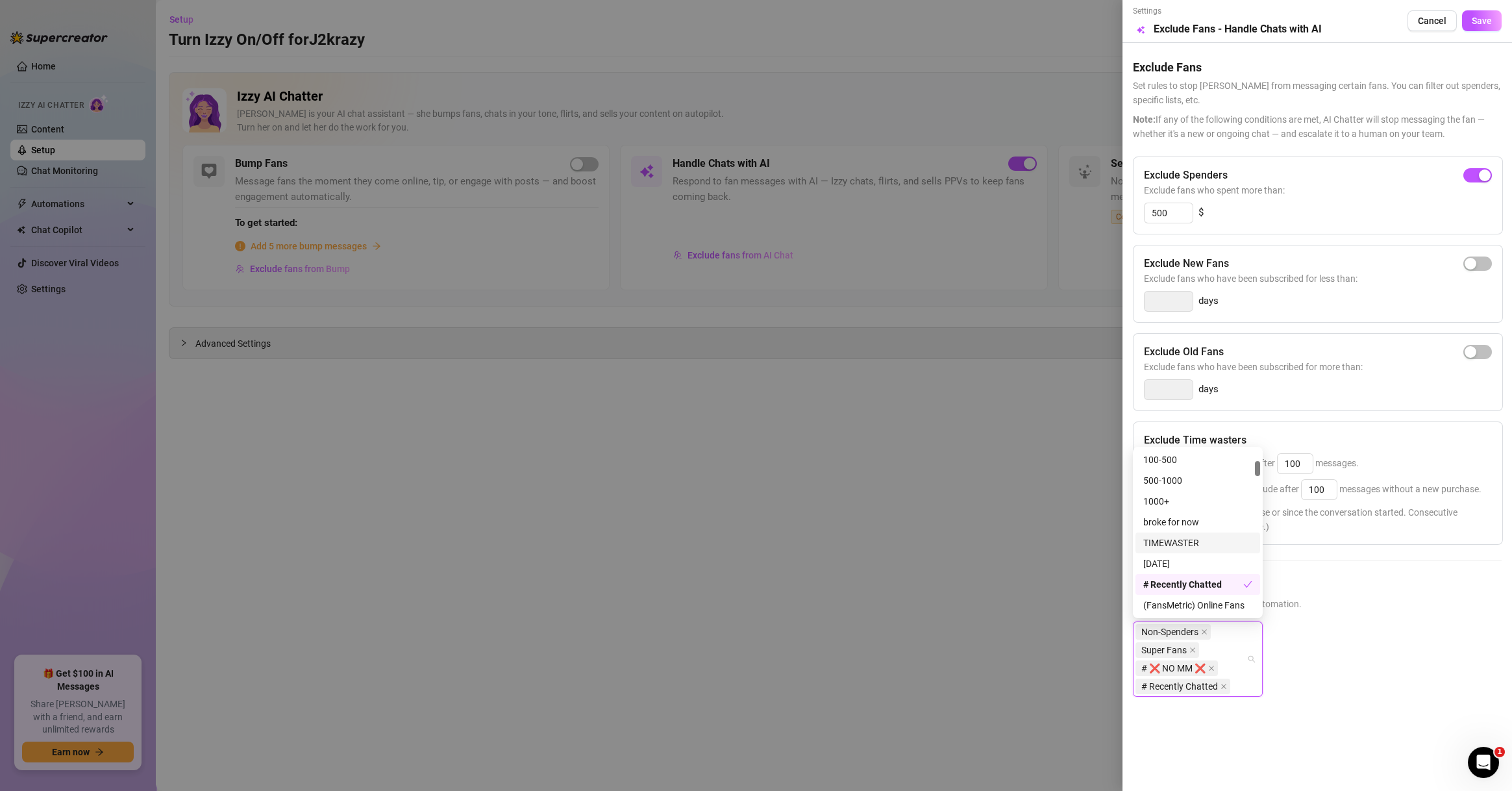
click at [1198, 538] on div "TIMEWASTER" at bounding box center [1198, 542] width 109 height 14
click at [1203, 508] on div "1000+" at bounding box center [1198, 501] width 125 height 21
click at [1202, 492] on div "1000+" at bounding box center [1198, 501] width 125 height 21
click at [1202, 476] on div "500-1000" at bounding box center [1198, 480] width 109 height 14
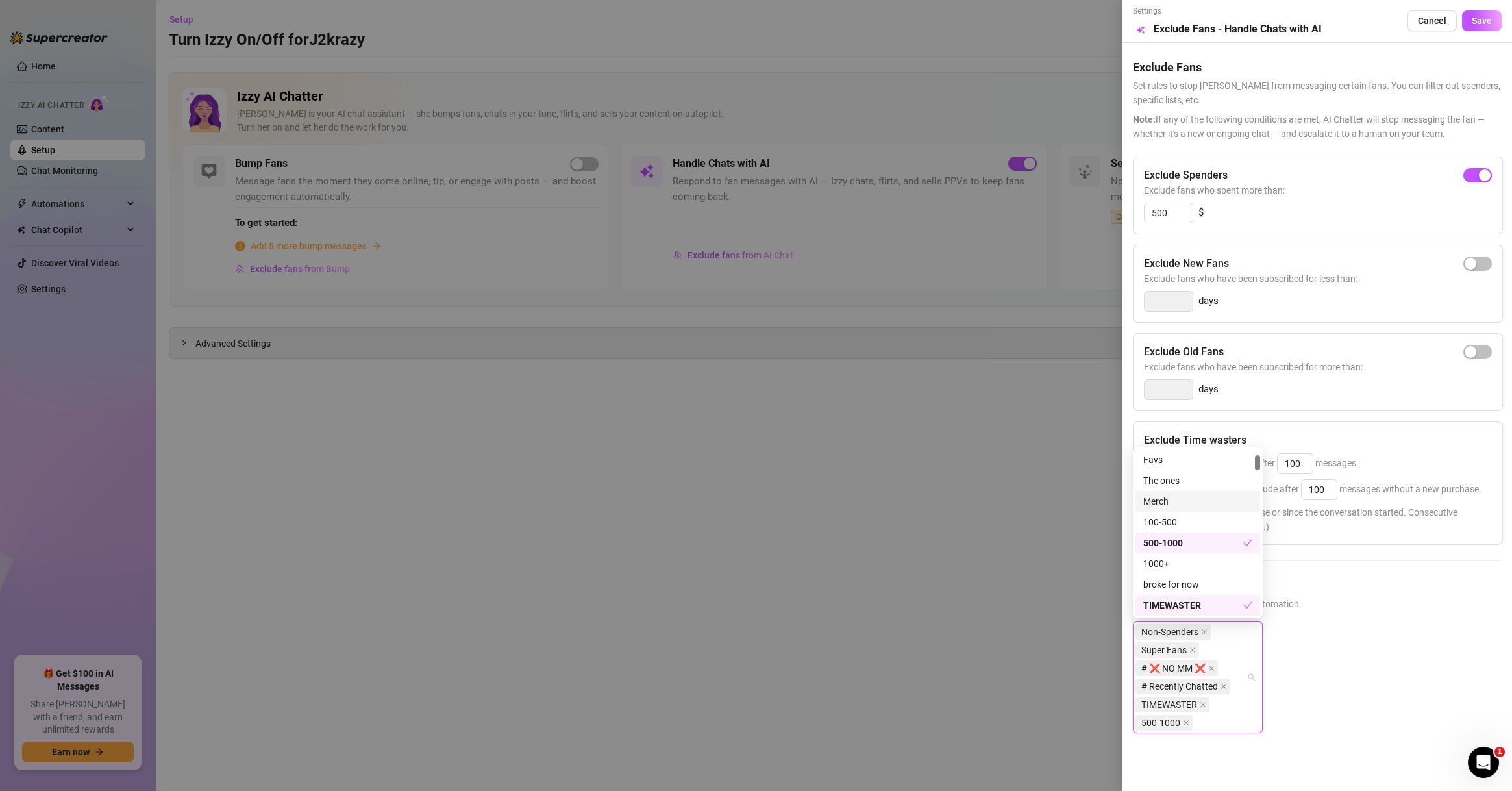
click at [1202, 498] on div "Merch" at bounding box center [1198, 501] width 109 height 14
click at [1202, 511] on div "Merch" at bounding box center [1198, 501] width 125 height 21
click at [1204, 525] on div "100-500" at bounding box center [1198, 522] width 109 height 14
click at [1202, 580] on div "1000+" at bounding box center [1198, 577] width 109 height 14
click at [1208, 494] on div "The ones" at bounding box center [1198, 494] width 109 height 14
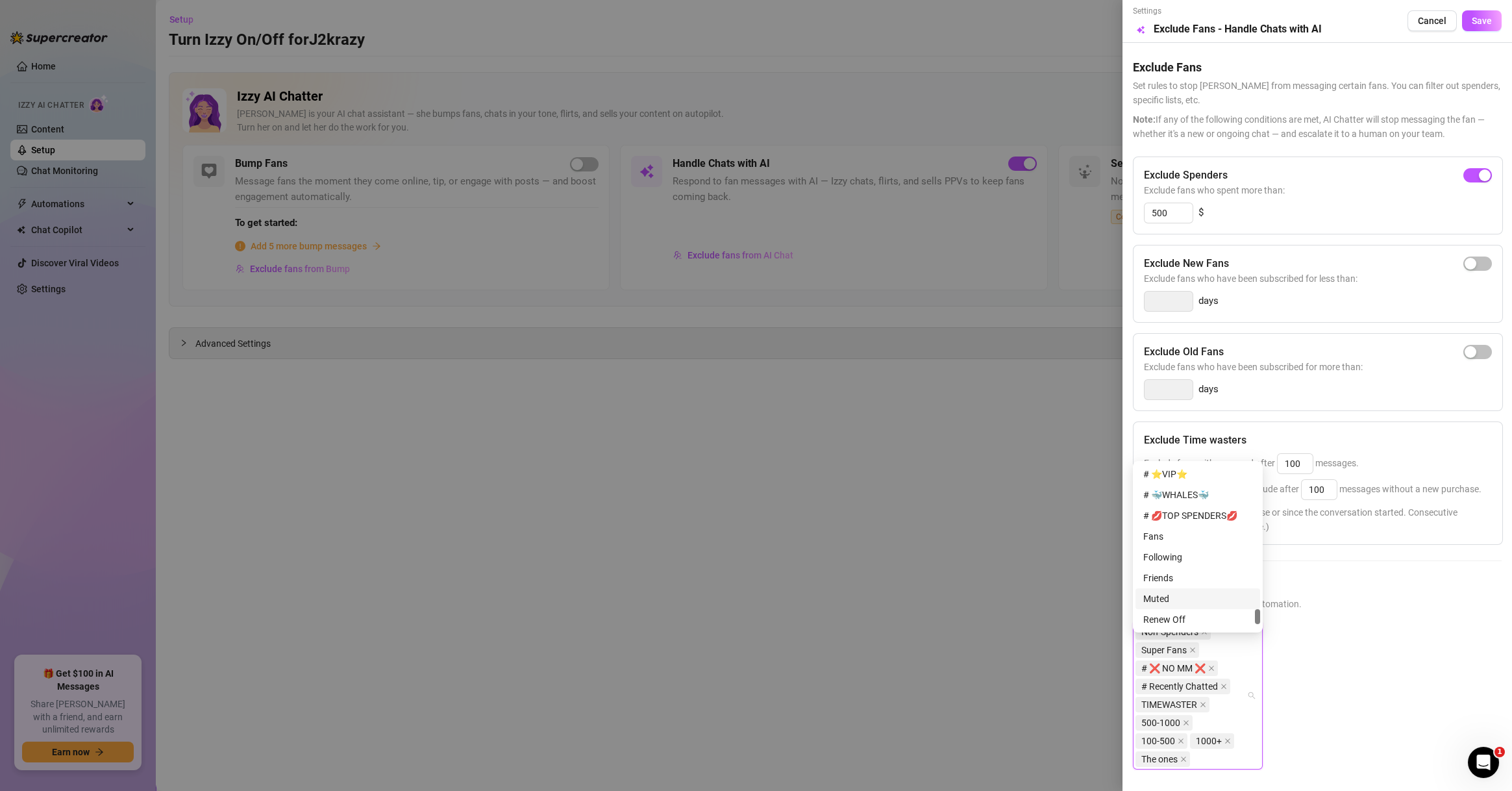
scroll to position [1496, 0]
click at [1207, 528] on div "# ⭐️VIP⭐️" at bounding box center [1198, 536] width 125 height 21
click at [1205, 550] on div "# 🐳WHALES🐳" at bounding box center [1198, 557] width 109 height 14
click at [1205, 570] on div "# 💋TOP SPENDERS💋" at bounding box center [1198, 577] width 125 height 21
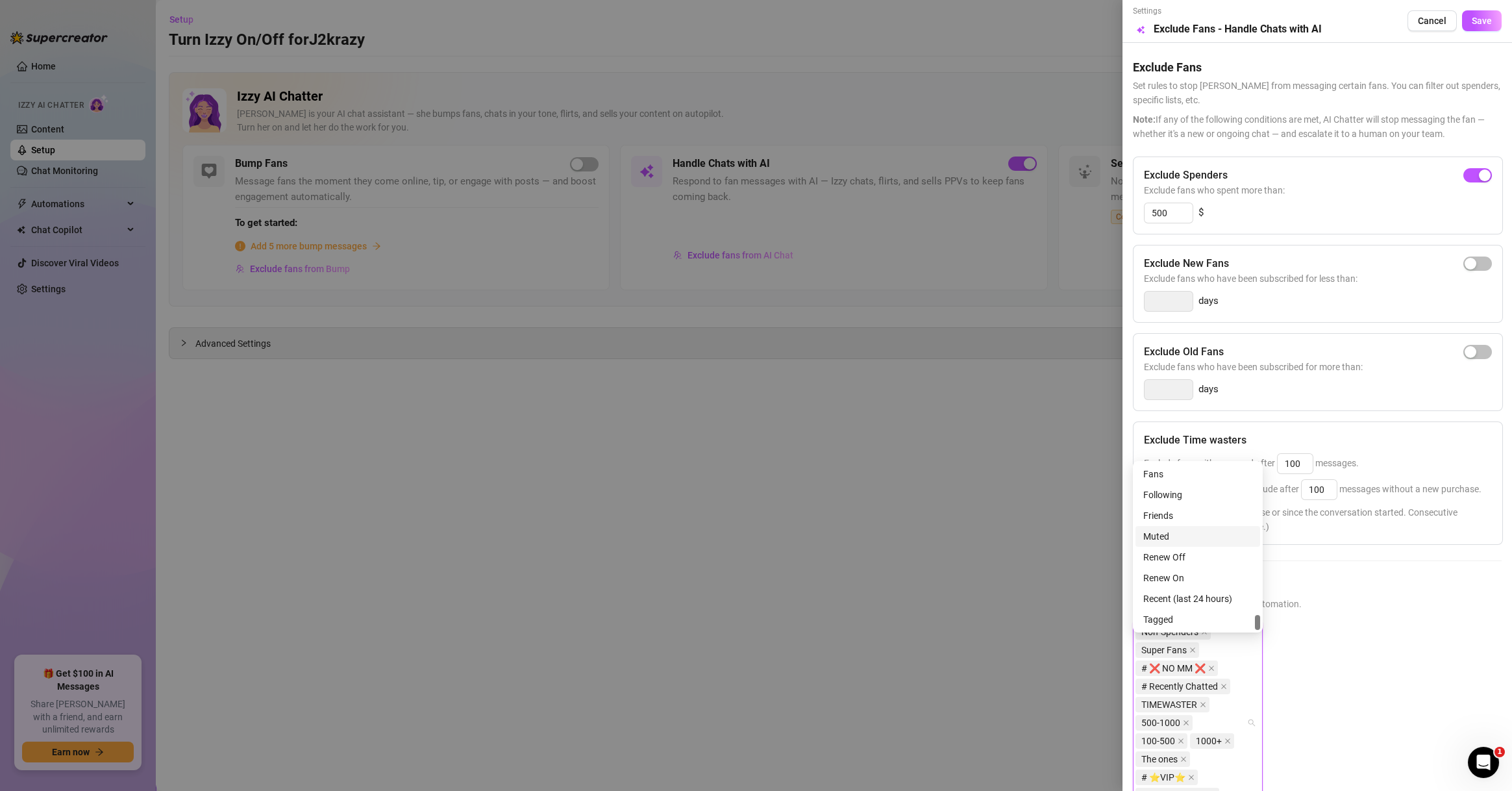
click at [1205, 544] on div "Muted" at bounding box center [1198, 536] width 125 height 21
click at [1472, 22] on span "Save" at bounding box center [1482, 21] width 20 height 10
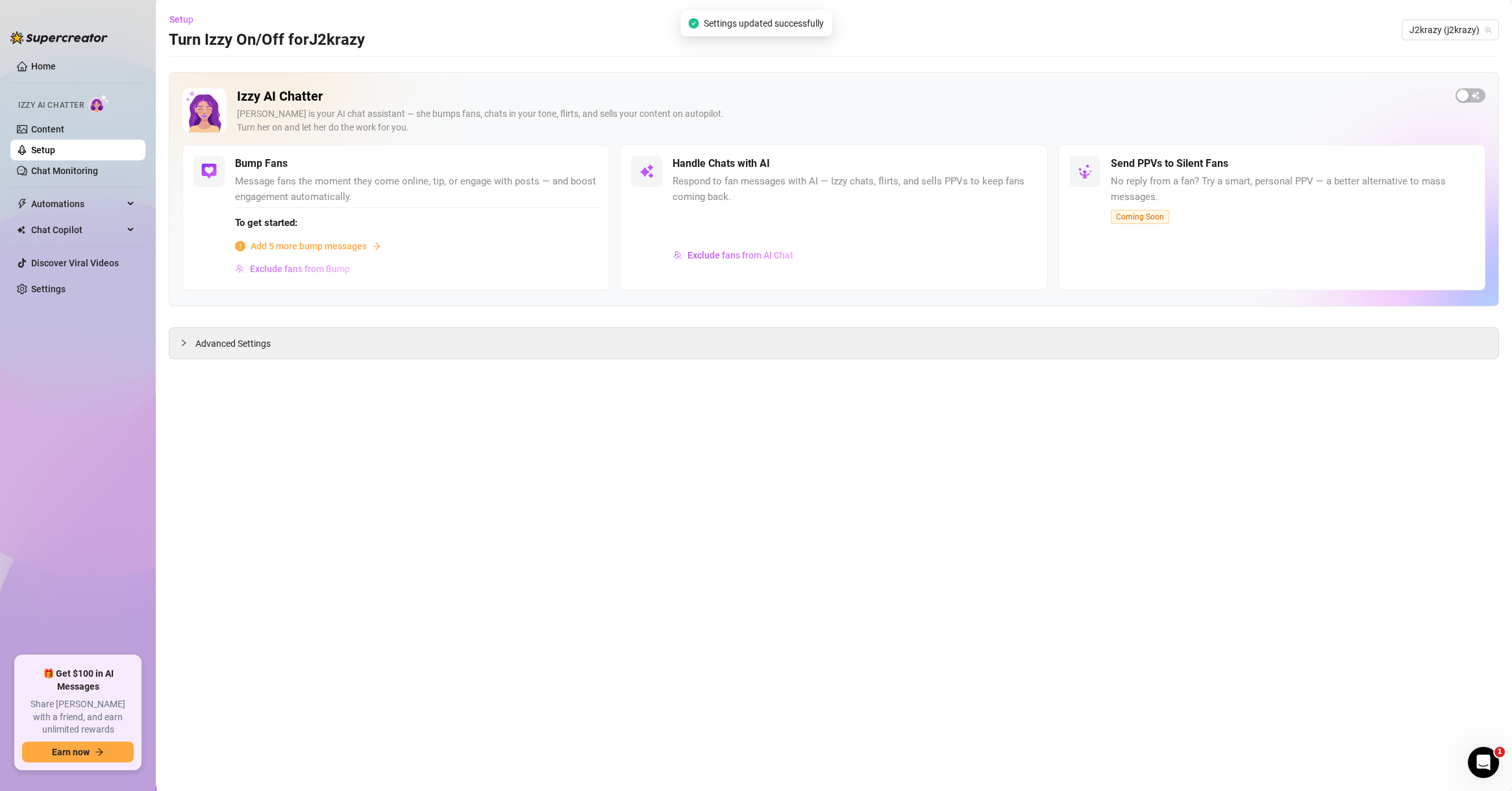
click at [336, 265] on span "Exclude fans from Bump" at bounding box center [300, 268] width 100 height 10
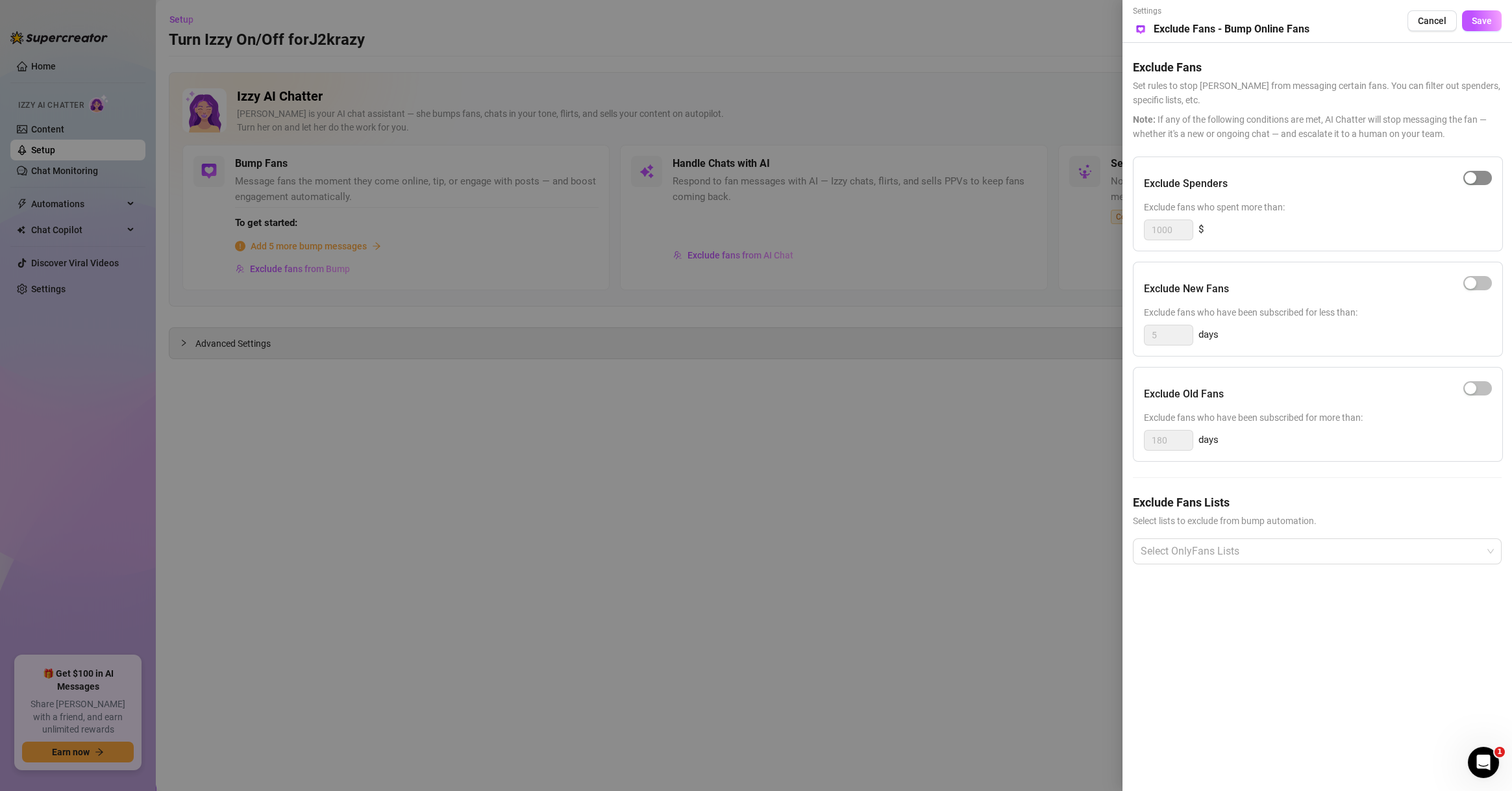
click at [1469, 173] on div "button" at bounding box center [1471, 178] width 12 height 12
click at [1159, 227] on input "1000" at bounding box center [1168, 229] width 48 height 19
click at [1290, 544] on div at bounding box center [1311, 551] width 350 height 23
type input "500"
click at [1229, 599] on div "Non-Spenders" at bounding box center [1317, 600] width 348 height 14
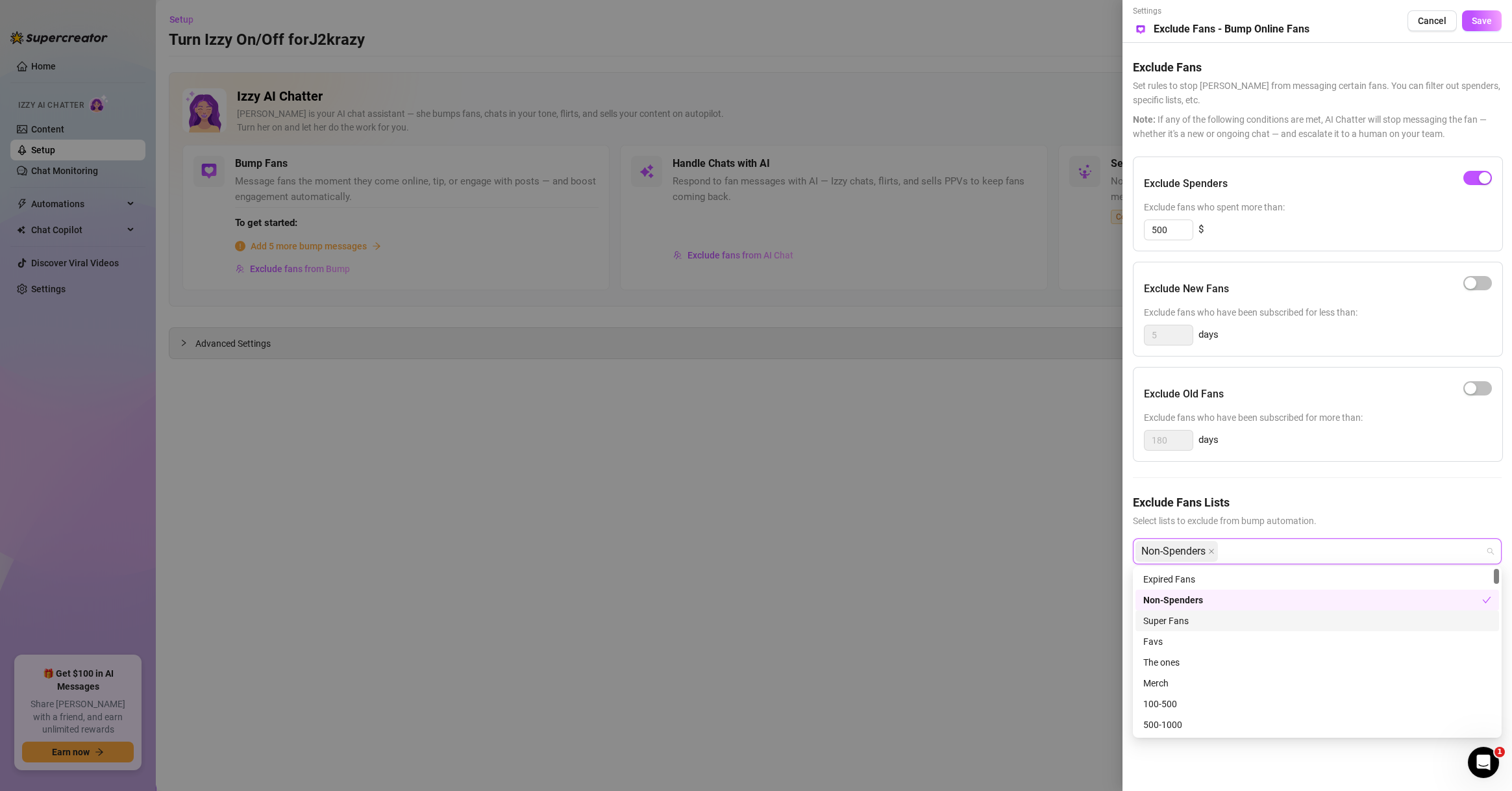
click at [1223, 620] on div "Super Fans" at bounding box center [1317, 620] width 348 height 14
click at [1203, 637] on div "100-500" at bounding box center [1317, 641] width 348 height 14
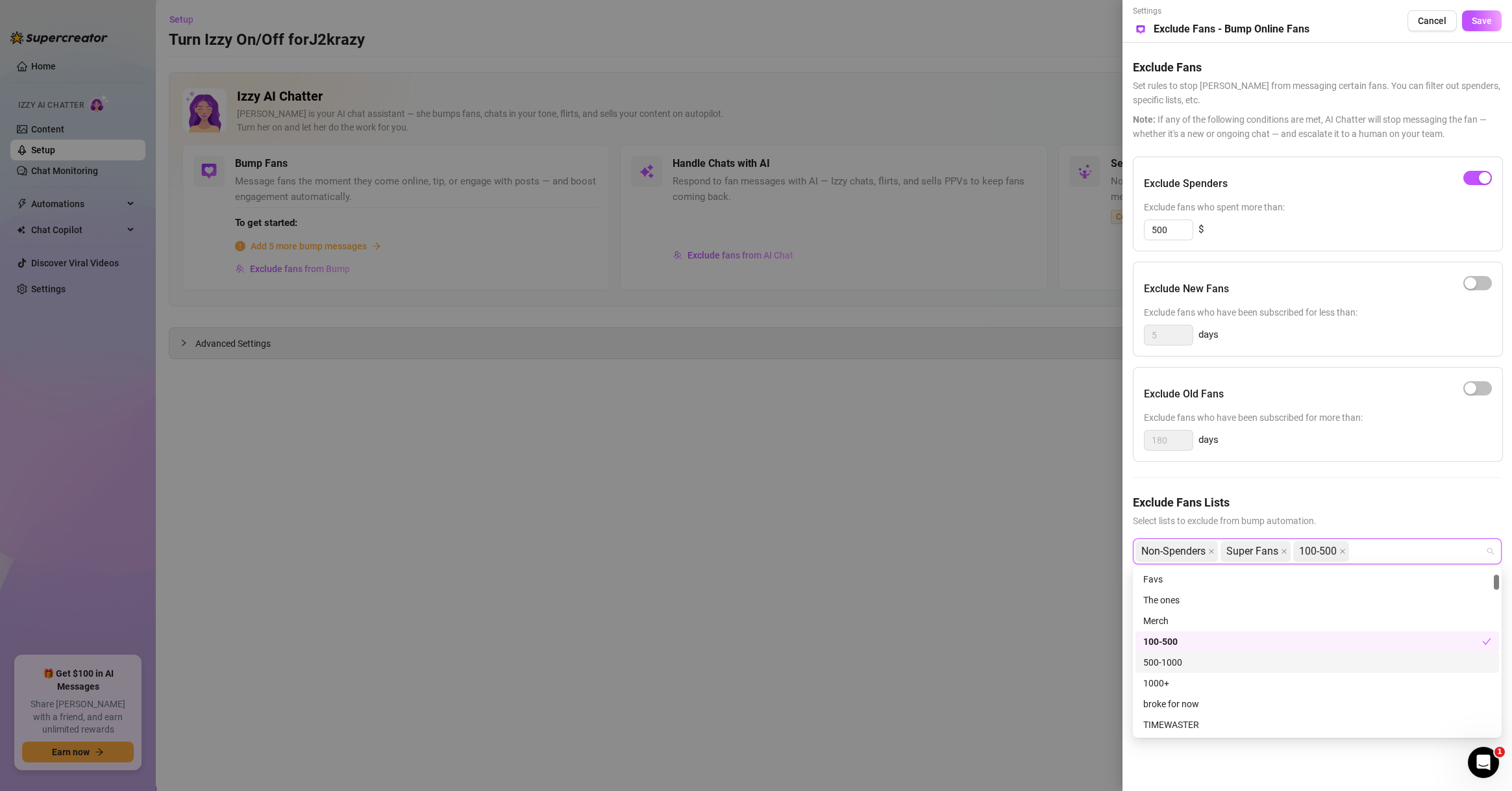
click at [1202, 661] on div "500-1000" at bounding box center [1317, 662] width 348 height 14
click at [1201, 686] on div "1000+" at bounding box center [1317, 683] width 348 height 14
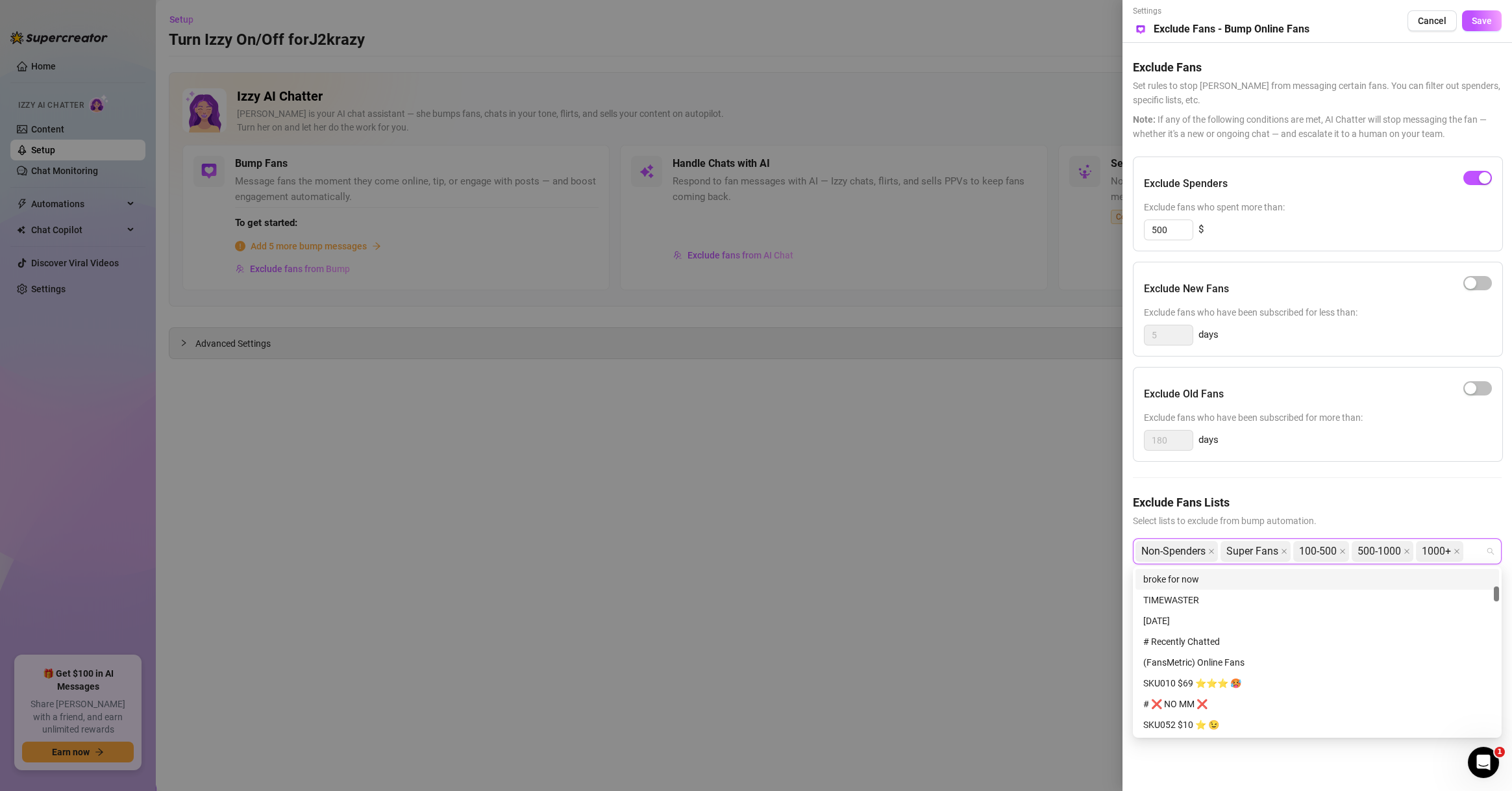
click at [1208, 585] on div "broke for now" at bounding box center [1317, 579] width 348 height 14
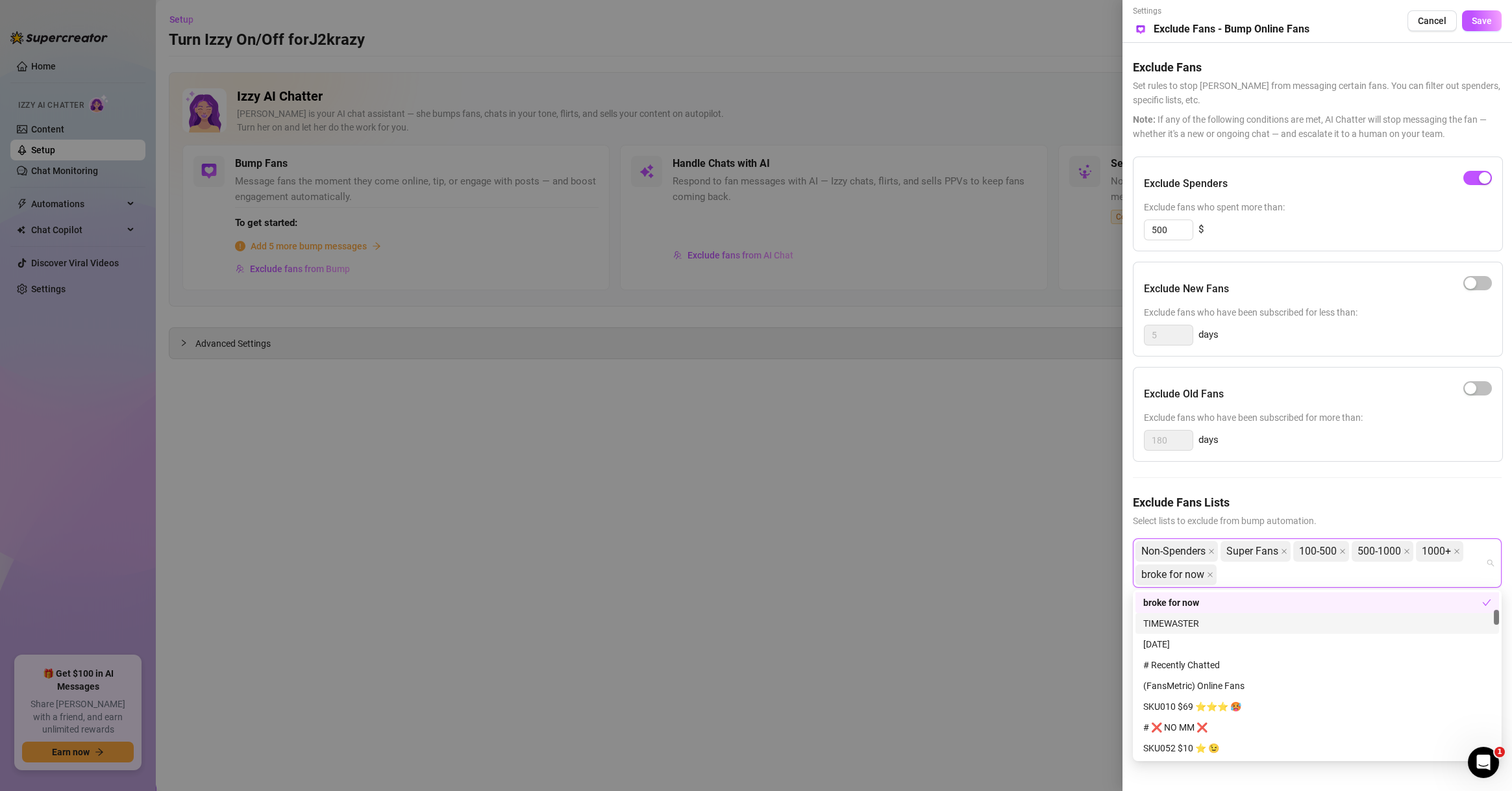
click at [1202, 619] on div "TIMEWASTER" at bounding box center [1317, 622] width 348 height 14
click at [1209, 663] on div "# Recently Chatted" at bounding box center [1317, 664] width 348 height 14
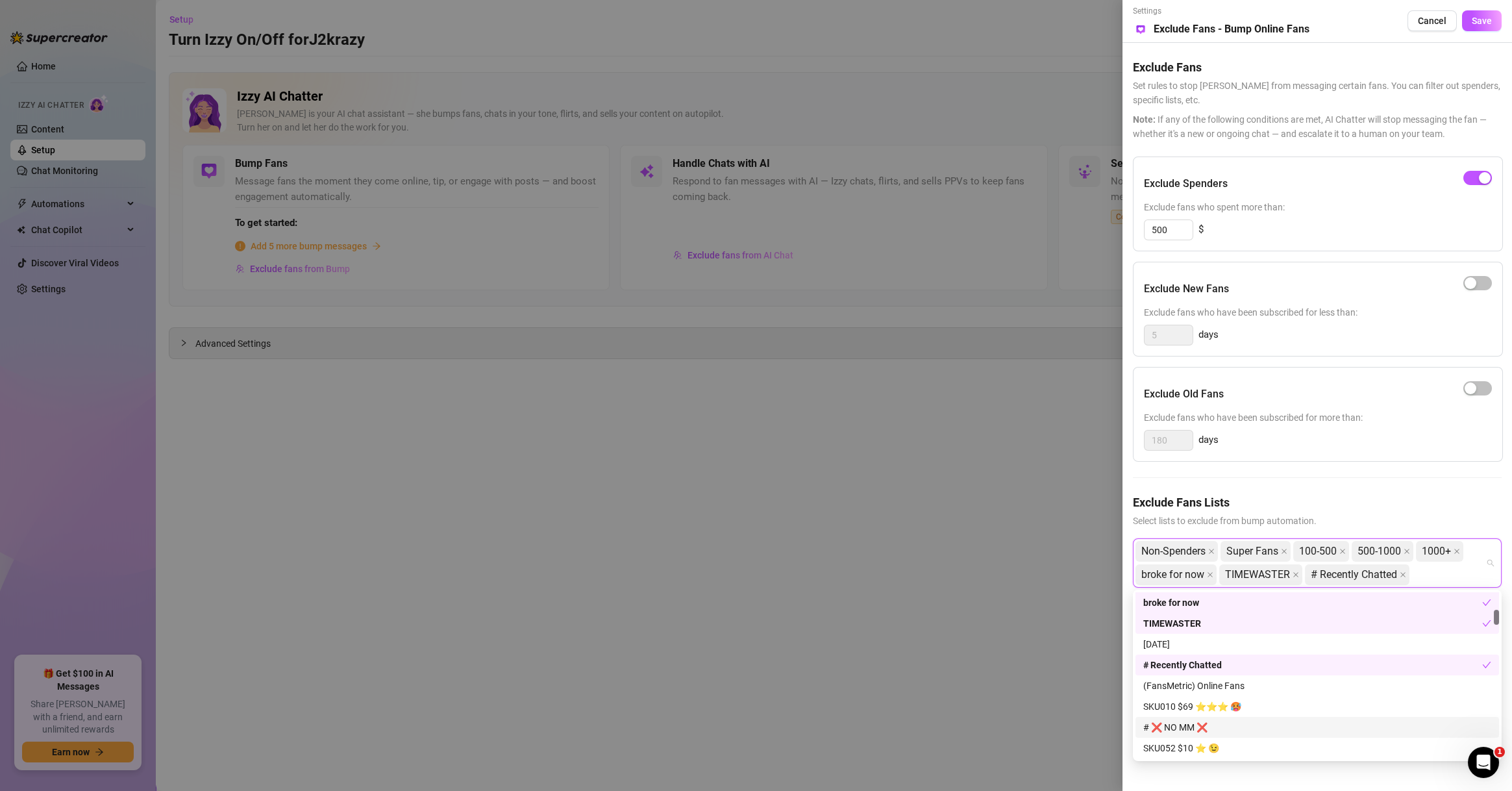
click at [1211, 735] on div "# ❌ NO MM ❌" at bounding box center [1317, 726] width 363 height 21
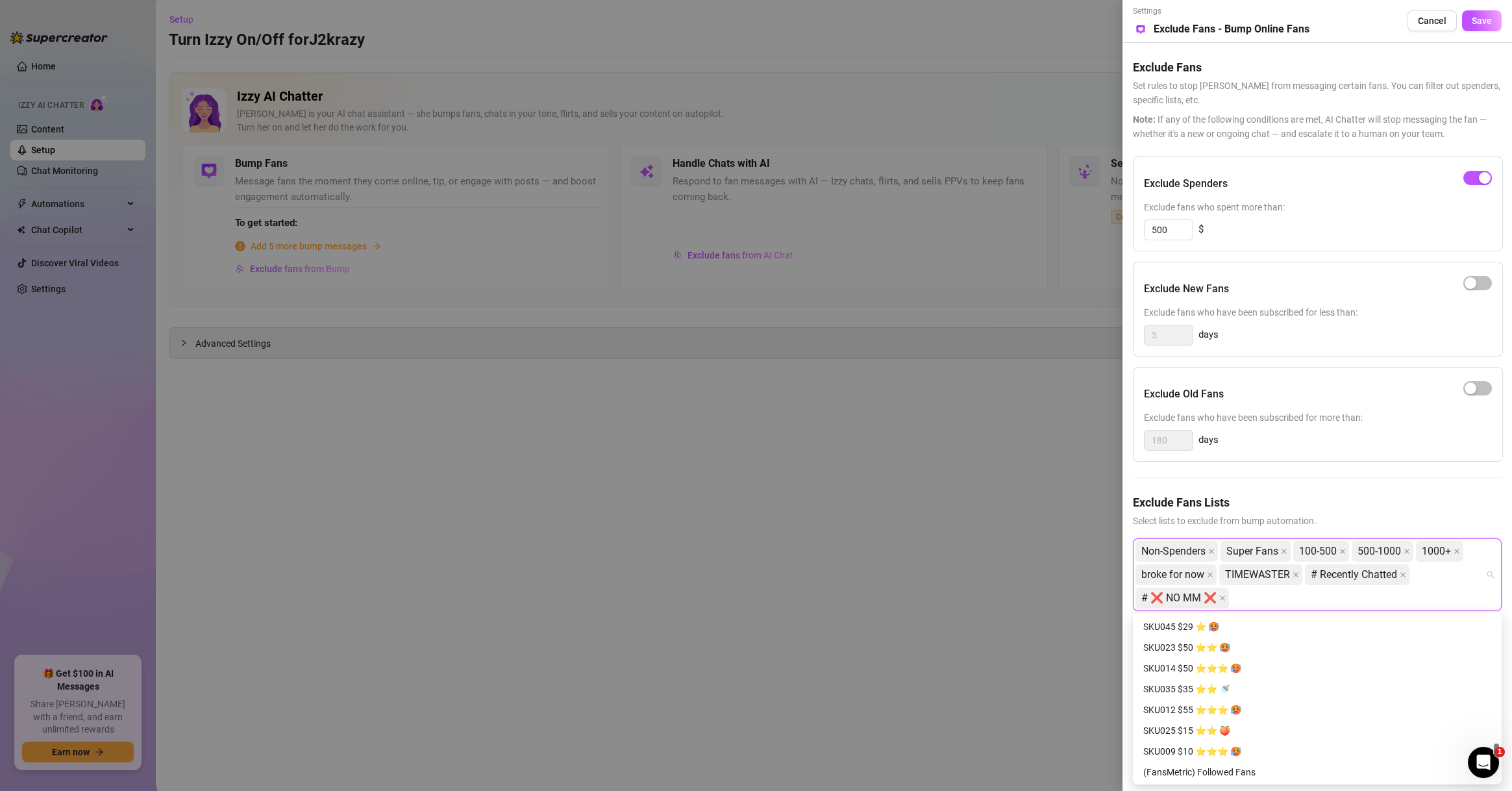
scroll to position [1495, 0]
click at [1217, 682] on div "# ⭐️VIP⭐️" at bounding box center [1317, 689] width 348 height 14
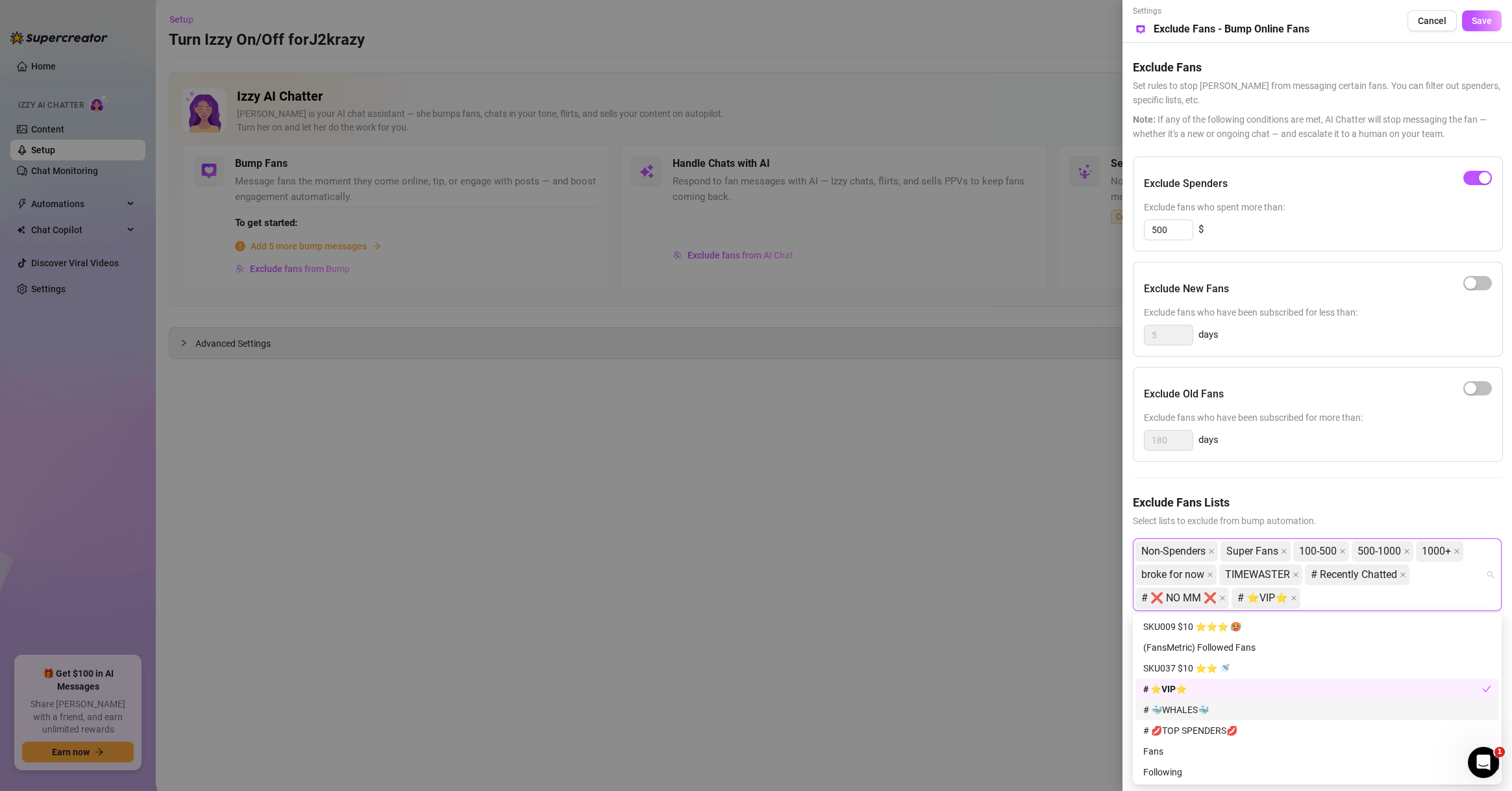
click at [1214, 711] on div "# 🐳WHALES🐳" at bounding box center [1317, 709] width 348 height 14
click at [1215, 731] on div "# 💋TOP SPENDERS💋" at bounding box center [1317, 730] width 348 height 14
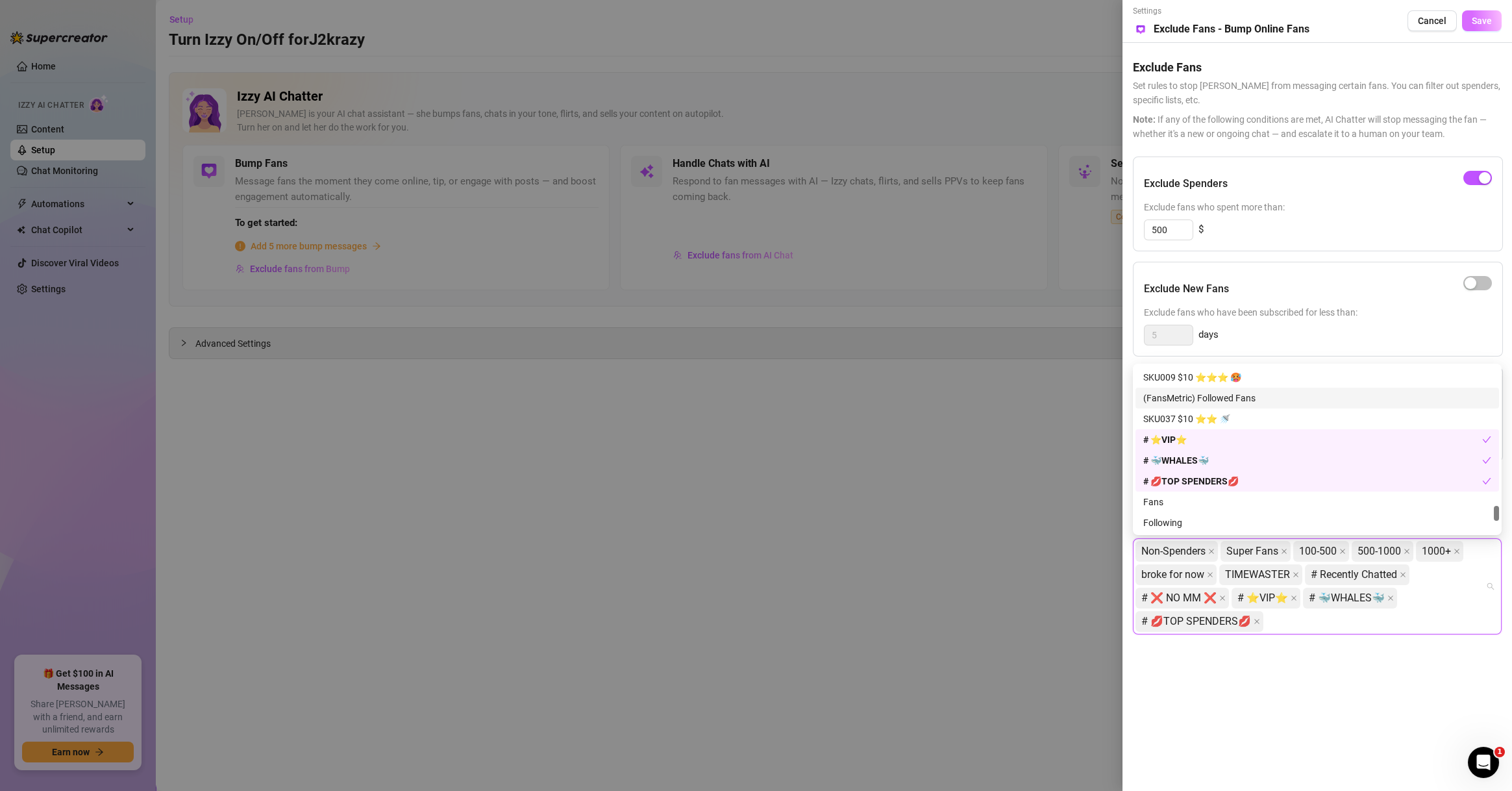
click at [1463, 18] on button "Save" at bounding box center [1482, 20] width 39 height 21
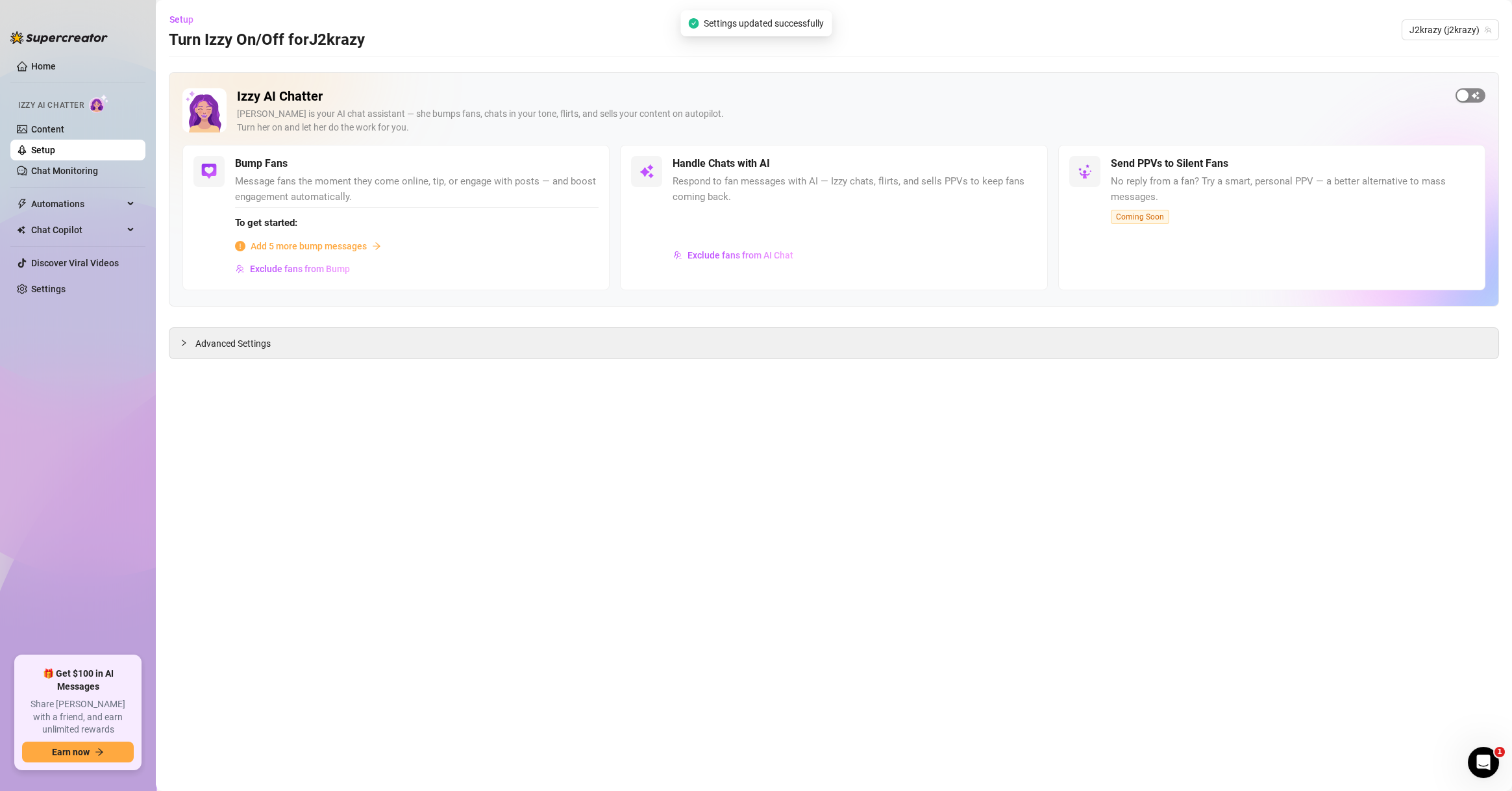
click at [1468, 95] on div "button" at bounding box center [1463, 96] width 12 height 12
click at [1401, 96] on h2 "Izzy AI Chatter" at bounding box center [841, 96] width 1208 height 16
click at [1465, 99] on div "button" at bounding box center [1463, 96] width 12 height 12
click at [1424, 33] on span "J2krazy (j2krazy)" at bounding box center [1451, 29] width 82 height 19
click at [1243, 43] on span "( aprilblaze )" at bounding box center [1243, 43] width 0 height 0
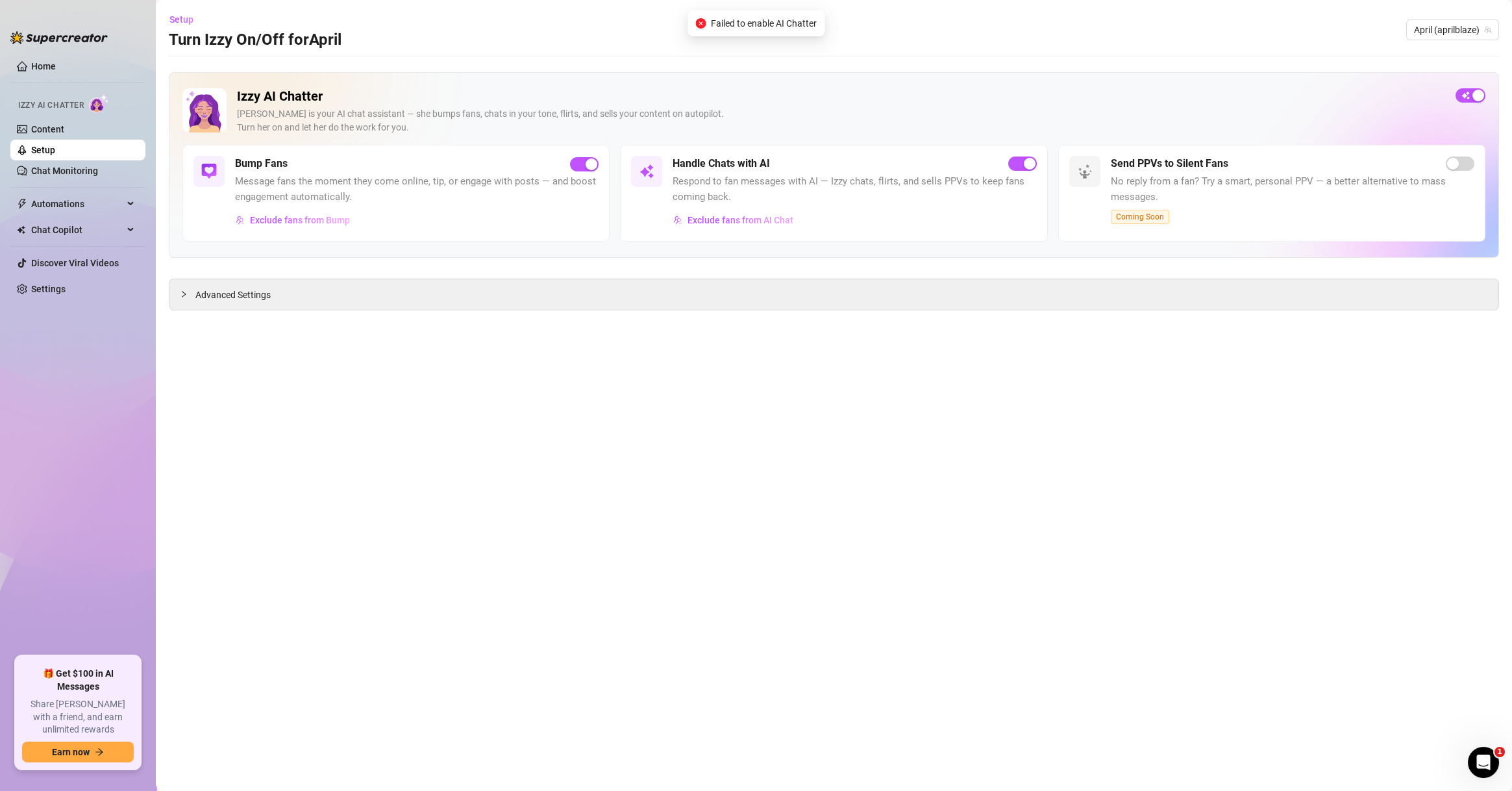
click at [1259, 67] on main "Setup Turn Izzy On/Off for April April (aprilblaze) Izzy AI Chatter [PERSON_NAM…" at bounding box center [834, 395] width 1357 height 791
click at [1444, 38] on span "April (aprilblaze)" at bounding box center [1453, 29] width 77 height 19
click at [1462, 39] on div "April (aprilblaze)" at bounding box center [1452, 29] width 93 height 21
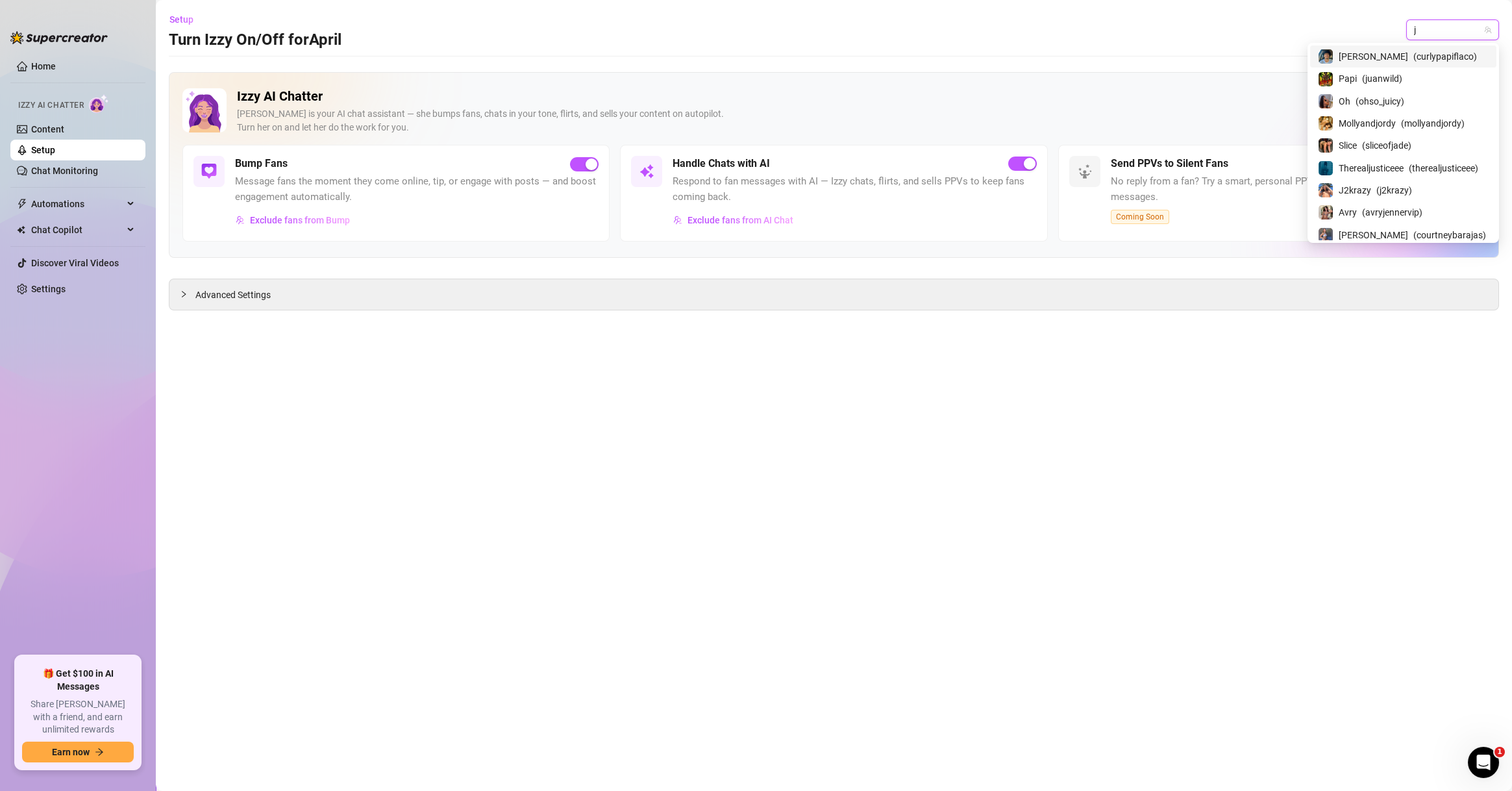
type input "j2"
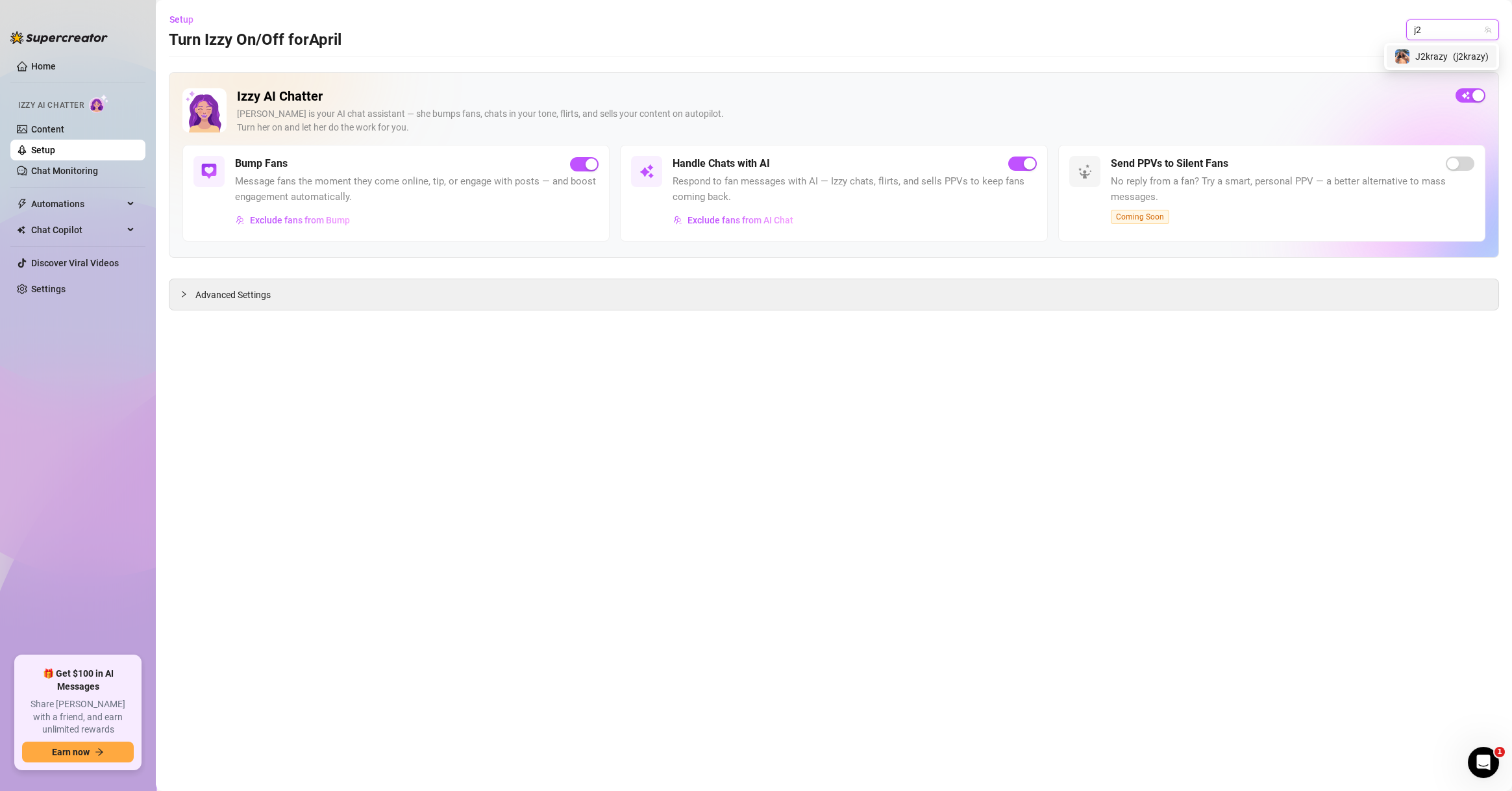
click at [1448, 62] on div "J2krazy ( j2krazy )" at bounding box center [1442, 56] width 94 height 16
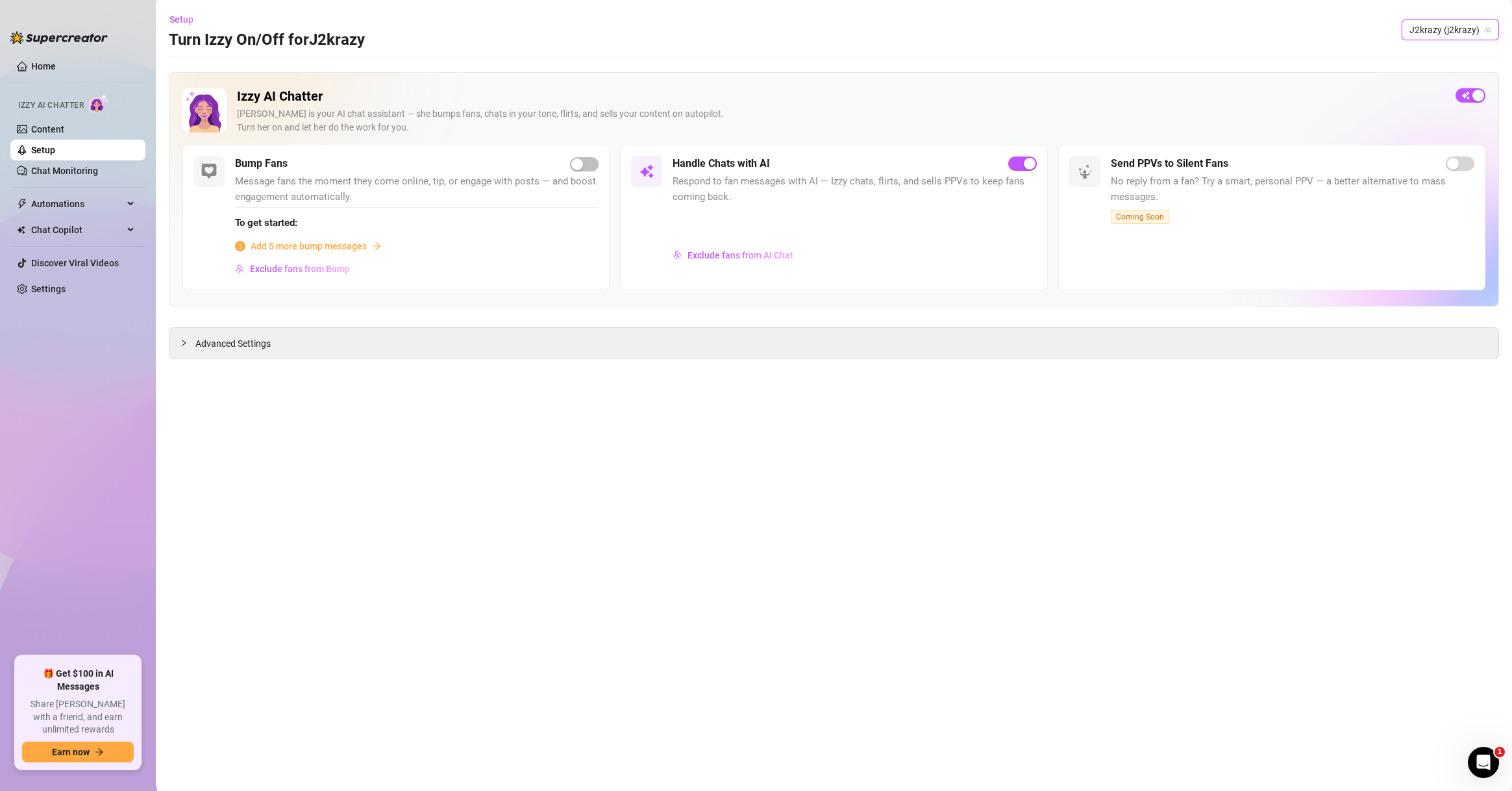
click at [1277, 104] on h2 "Izzy AI Chatter" at bounding box center [841, 96] width 1208 height 16
click at [1421, 28] on span "J2krazy (j2krazy)" at bounding box center [1451, 29] width 82 height 19
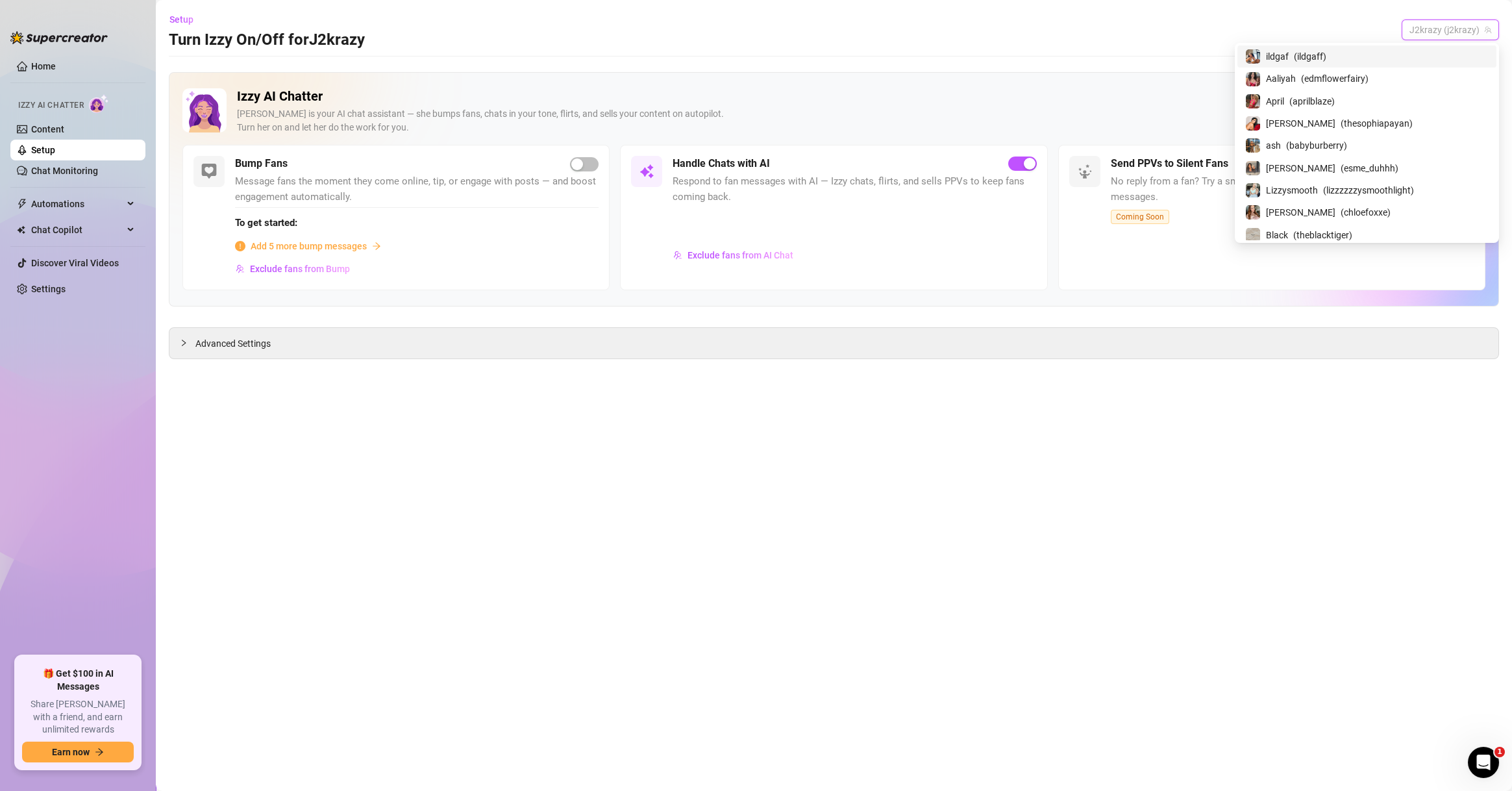
click at [1282, 25] on div "Setup Turn Izzy On/Off for J2krazy J2krazy (j2krazy)" at bounding box center [834, 30] width 1331 height 42
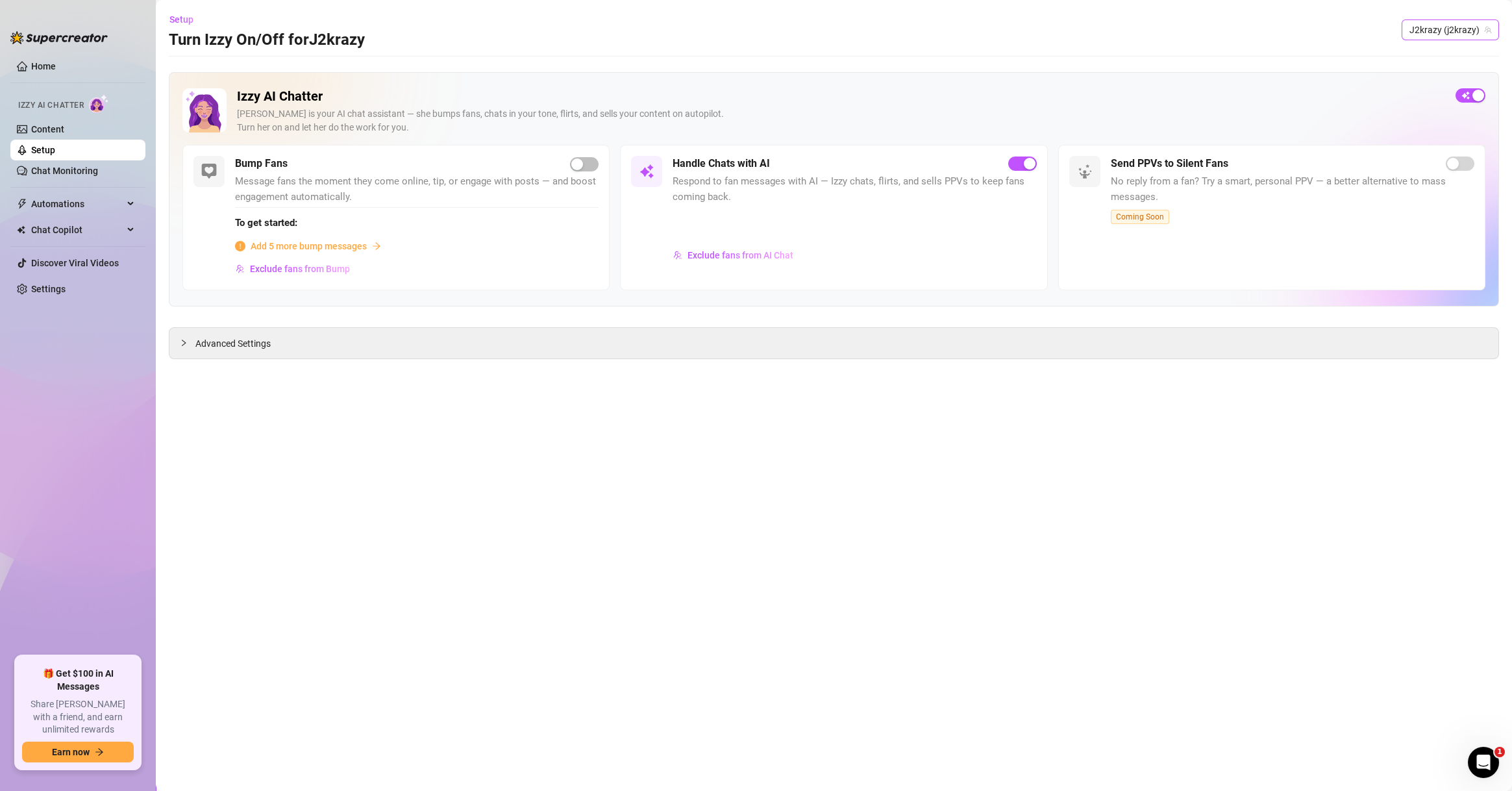
click at [1440, 28] on span "J2krazy (j2krazy)" at bounding box center [1451, 29] width 82 height 19
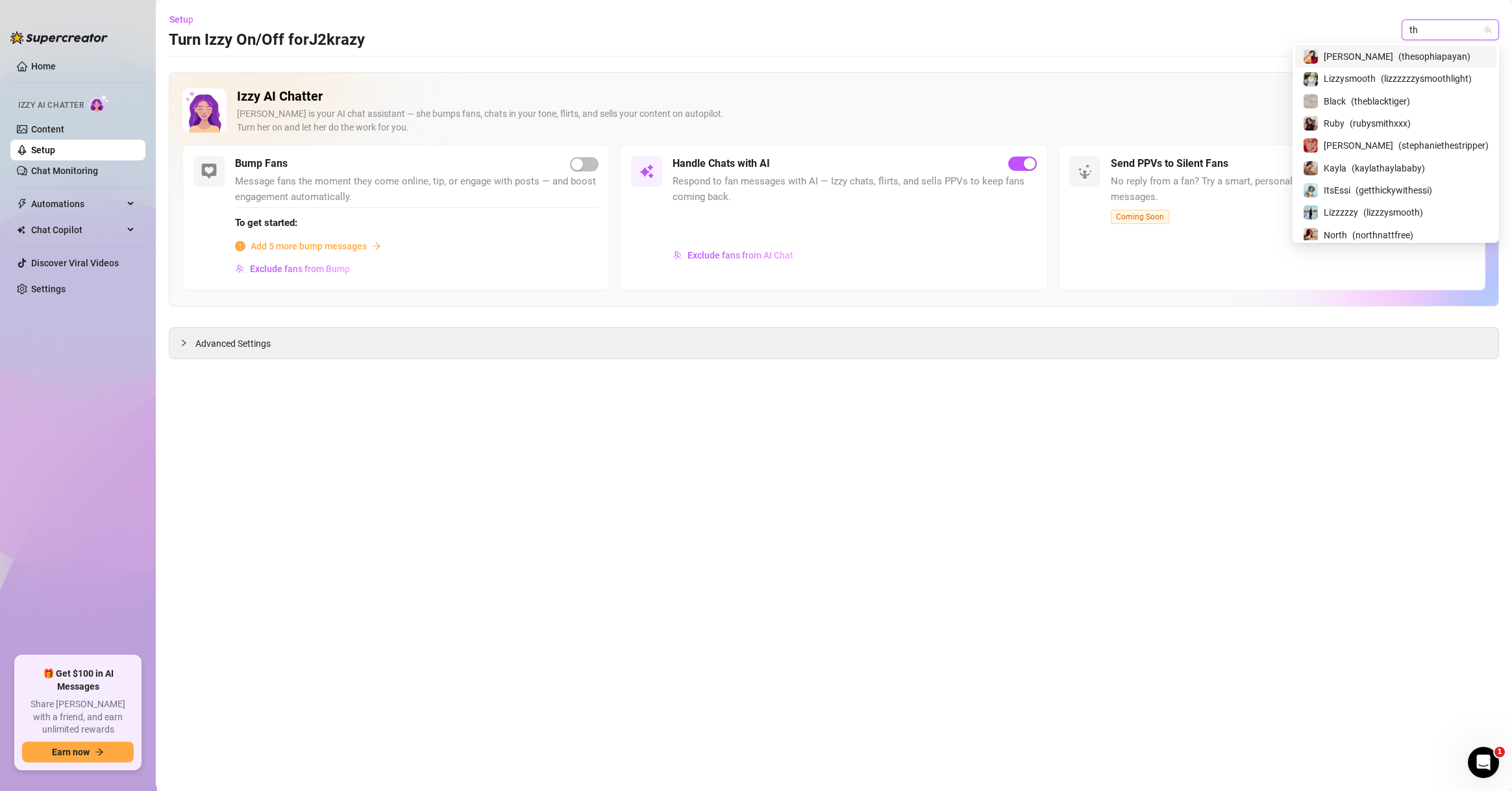
type input "the"
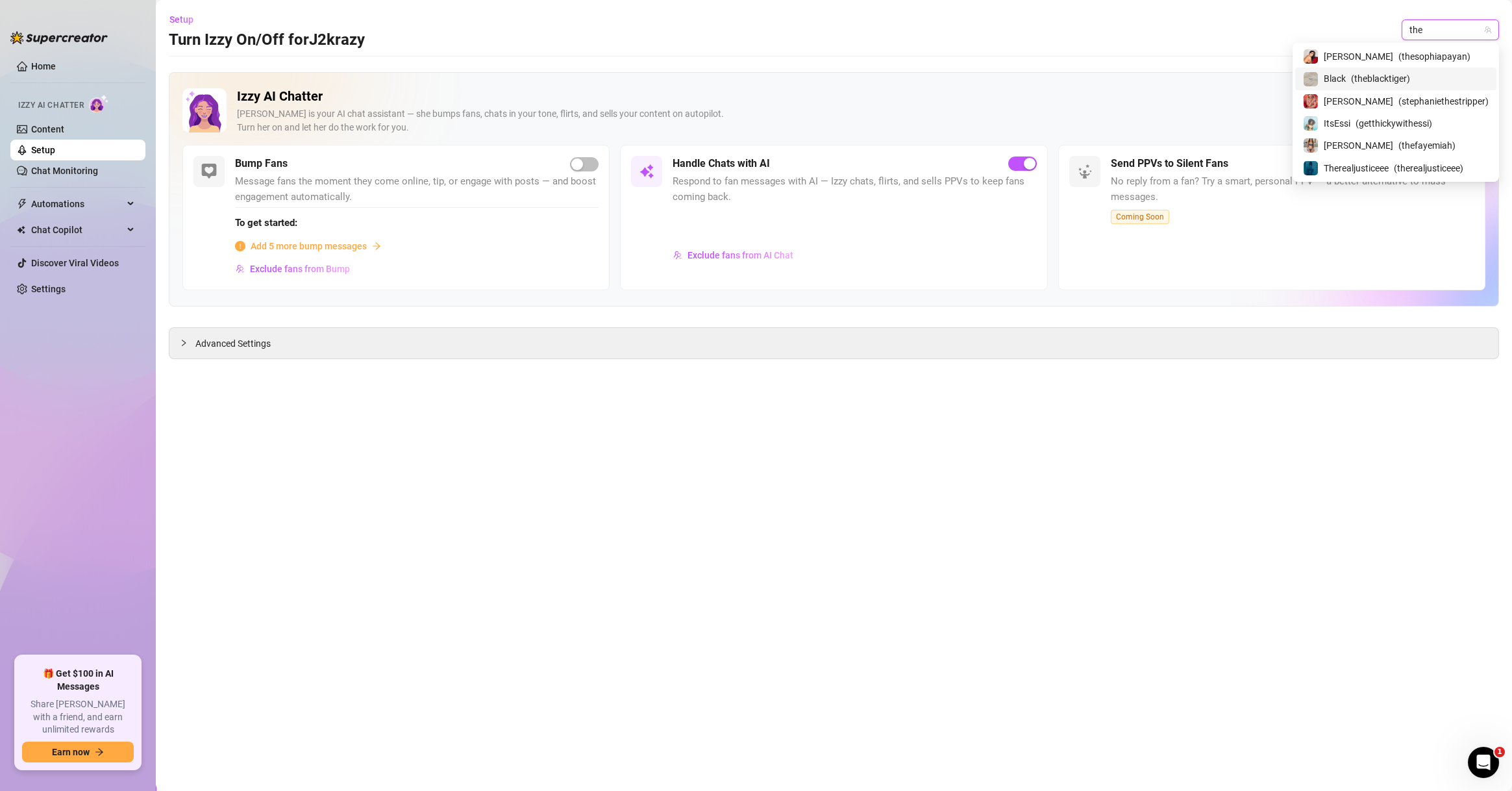
click at [1440, 80] on div "Black ( theblacktiger )" at bounding box center [1395, 78] width 185 height 16
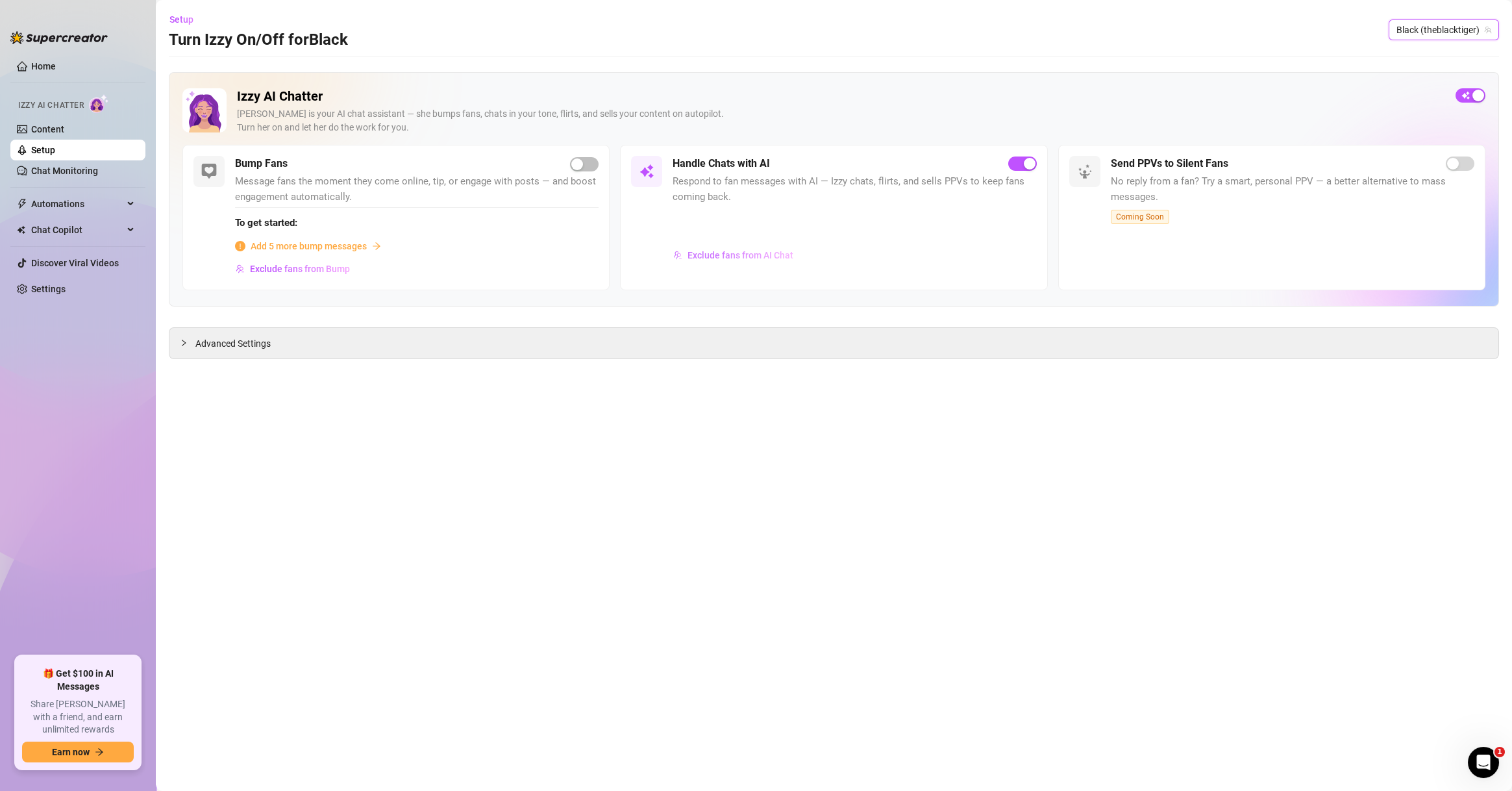
click at [749, 252] on span "Exclude fans from AI Chat" at bounding box center [741, 255] width 106 height 10
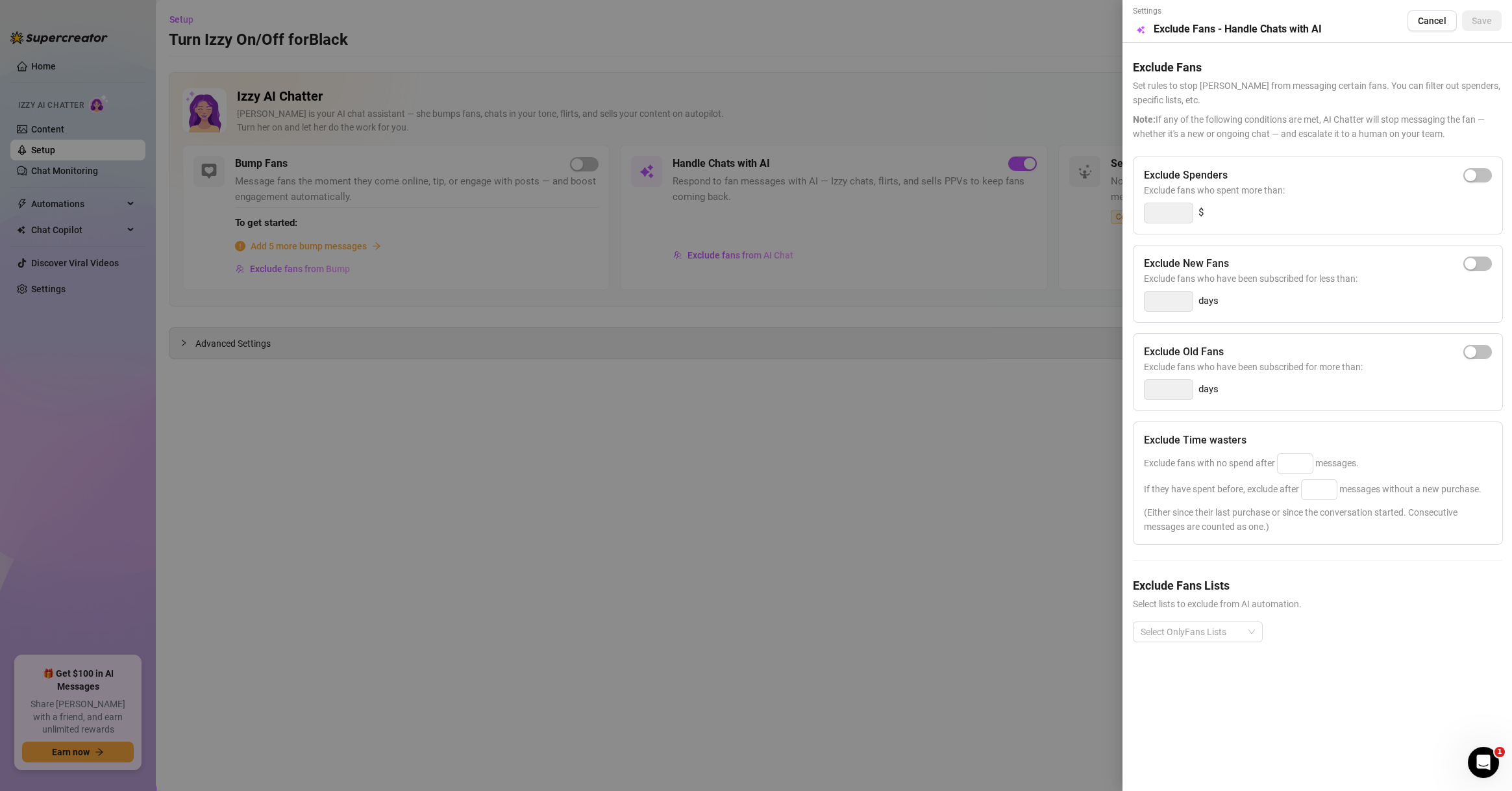
click at [1478, 183] on span "Exclude fans who spent more than:" at bounding box center [1318, 190] width 348 height 14
click at [1478, 181] on span "button" at bounding box center [1478, 174] width 29 height 14
drag, startPoint x: 1164, startPoint y: 211, endPoint x: 1030, endPoint y: 216, distance: 134.1
click at [1031, 216] on div "Settings Preview Exclude Fans - Handle Chats with AI Cancel Save Exclude Fans S…" at bounding box center [756, 395] width 1512 height 791
type input "500"
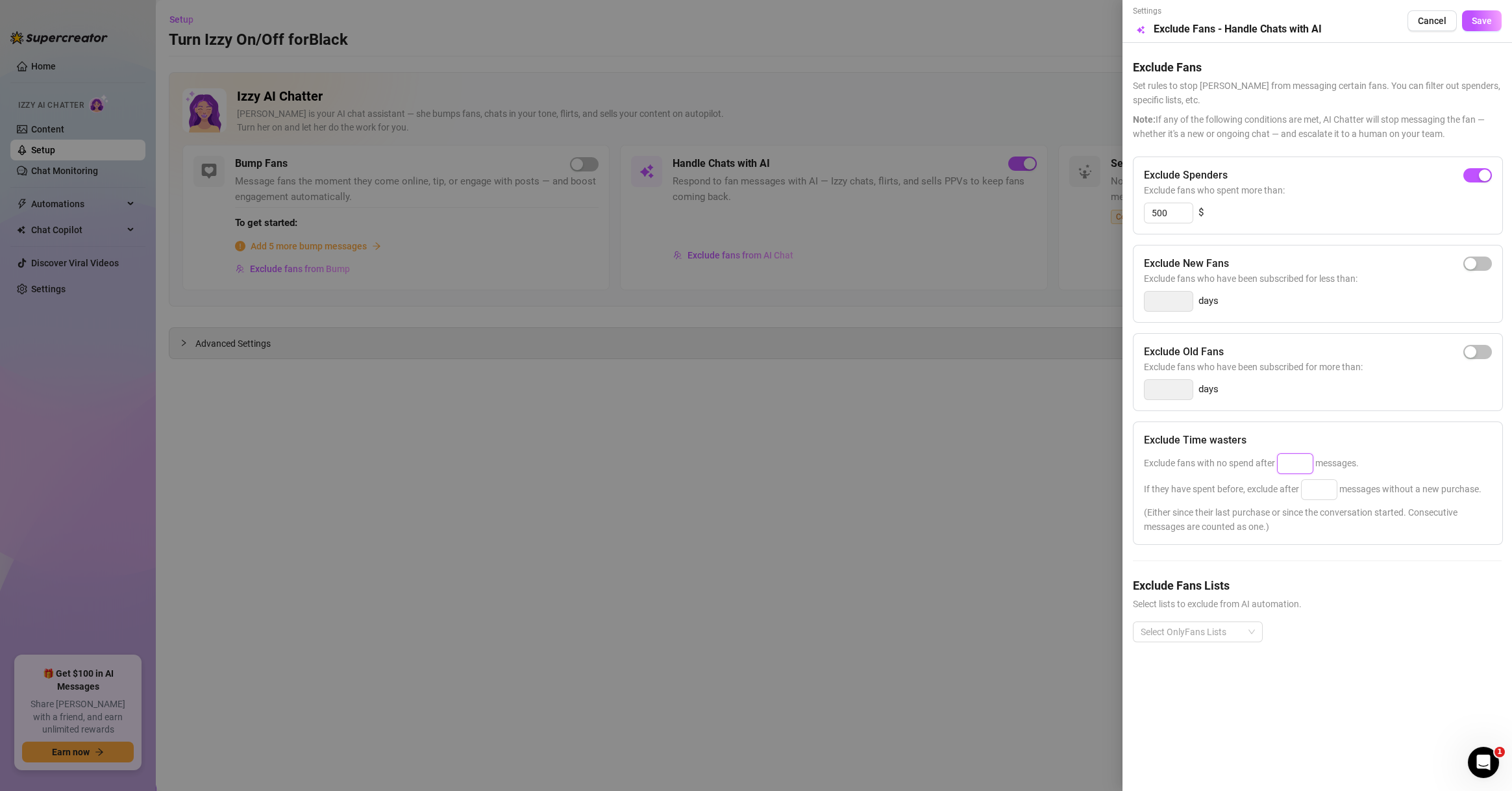
click at [1296, 469] on input at bounding box center [1296, 463] width 35 height 19
type input "100"
click at [1333, 489] on input at bounding box center [1320, 489] width 35 height 19
type input "100"
click at [1245, 619] on div "Exclude Fans Lists Select lists to exclude from AI automation. Select OnlyFans …" at bounding box center [1318, 619] width 369 height 86
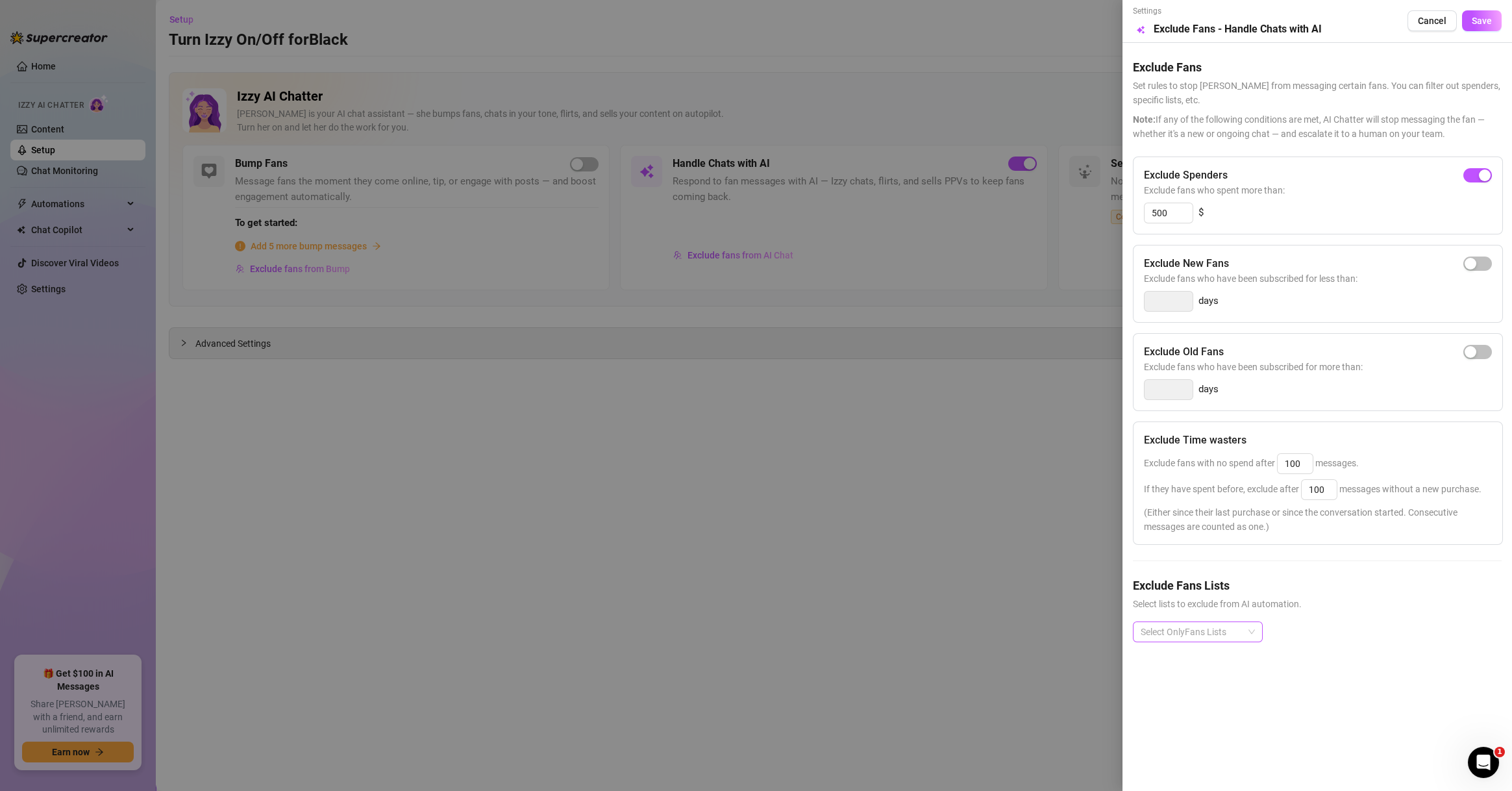
click at [1245, 624] on div at bounding box center [1191, 632] width 111 height 18
click at [1193, 485] on div "Non-Spenders" at bounding box center [1198, 480] width 109 height 14
click at [1192, 499] on div "Super Fans" at bounding box center [1198, 501] width 109 height 14
click at [1206, 507] on div "# Recently Chatted" at bounding box center [1198, 502] width 109 height 14
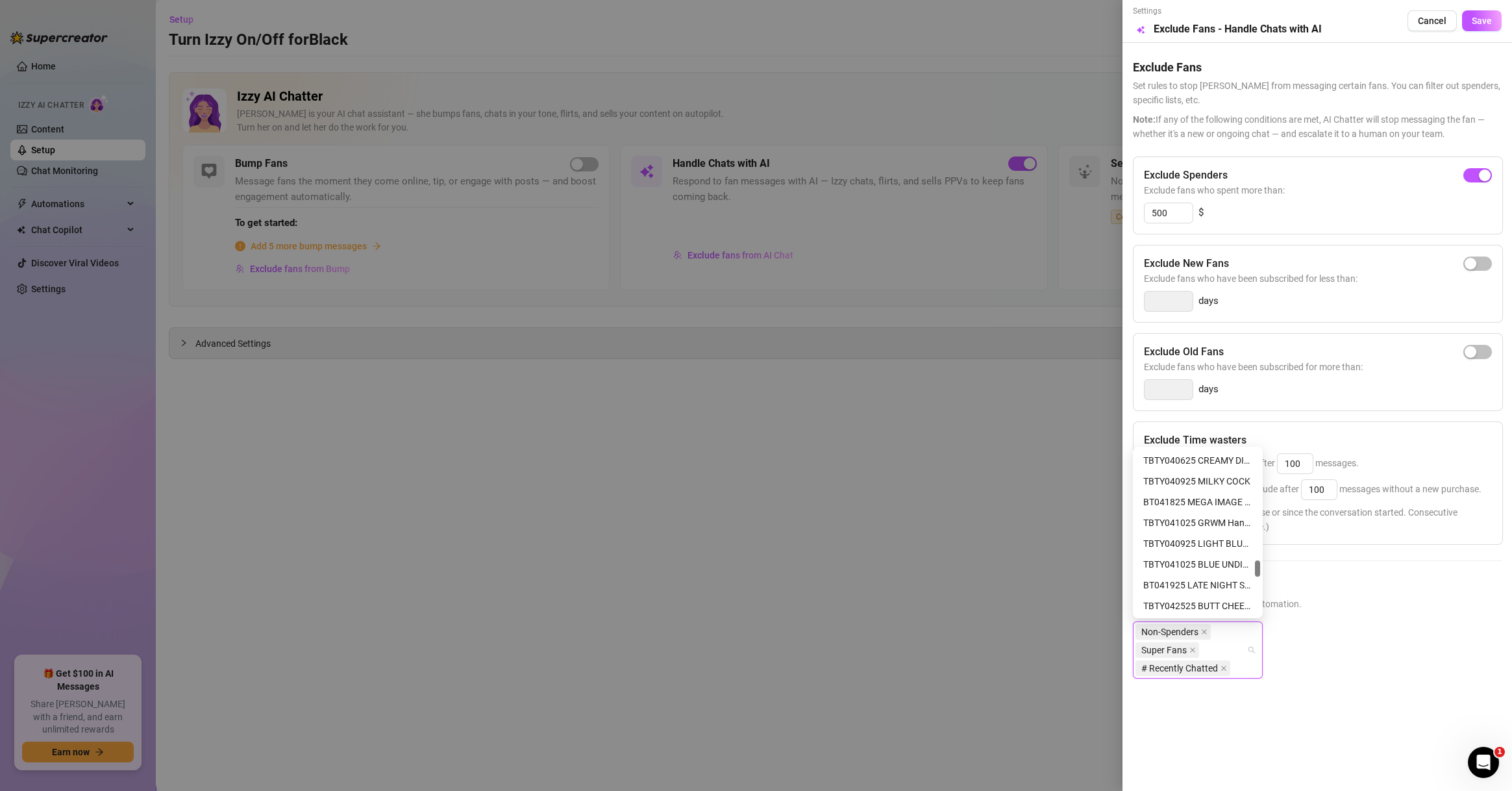
scroll to position [1308, 0]
click at [1214, 515] on div "# 💋TOP SPENDERS💋" at bounding box center [1198, 523] width 125 height 21
click at [1199, 476] on div "NON SPENDERS" at bounding box center [1198, 481] width 109 height 14
click at [1197, 502] on div "DO NOT MASS" at bounding box center [1198, 502] width 109 height 14
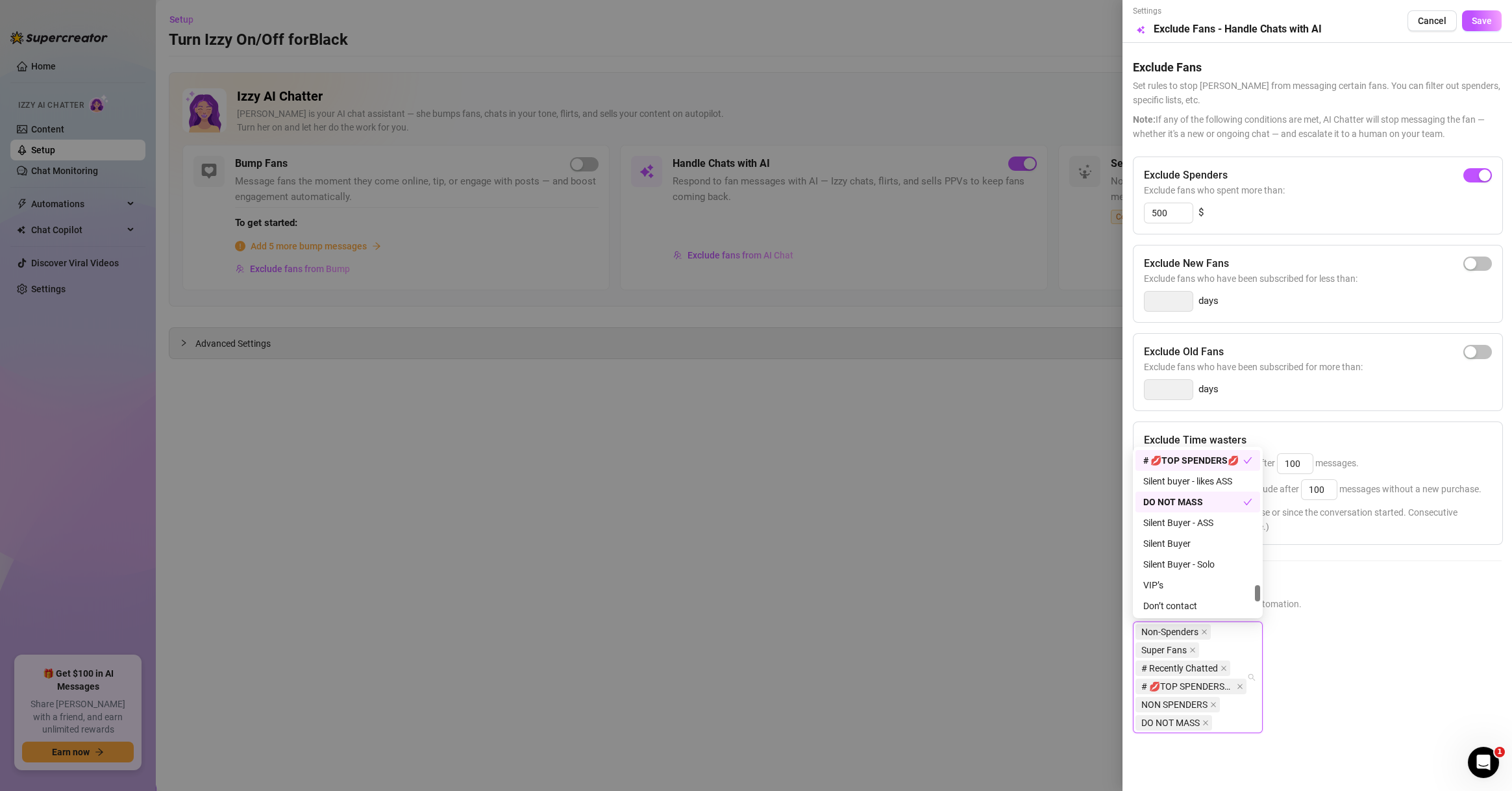
click at [1196, 502] on div "DO NOT MASS" at bounding box center [1193, 502] width 100 height 14
click at [1181, 499] on div "NEW VIP" at bounding box center [1198, 502] width 109 height 14
click at [1179, 466] on div "VIP’s" at bounding box center [1198, 460] width 109 height 14
click at [1185, 484] on div "Don’t contact" at bounding box center [1198, 481] width 109 height 14
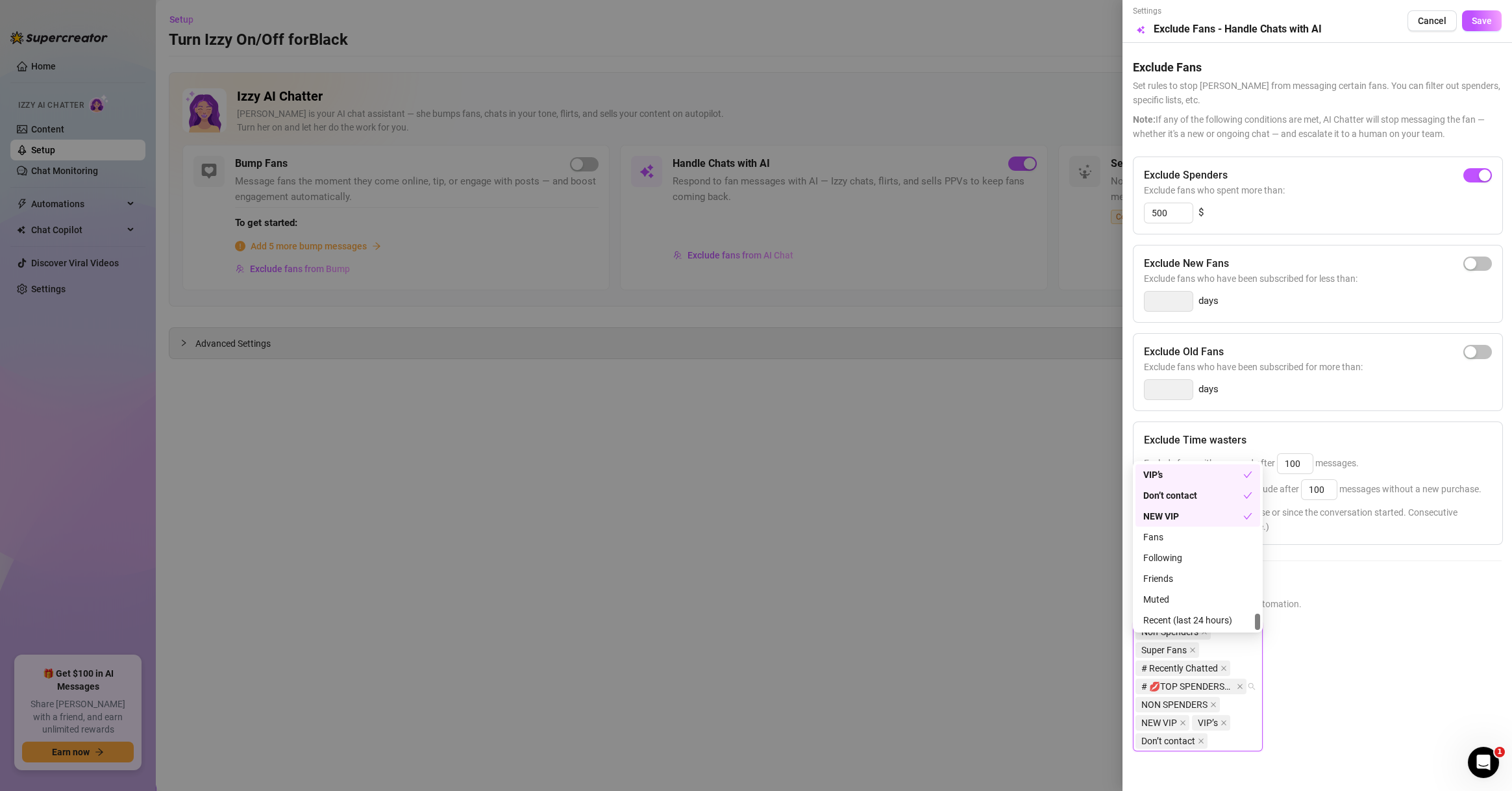
scroll to position [1516, 0]
click at [1202, 583] on div "Muted" at bounding box center [1198, 578] width 109 height 14
click at [1464, 29] on button "Save" at bounding box center [1482, 20] width 39 height 21
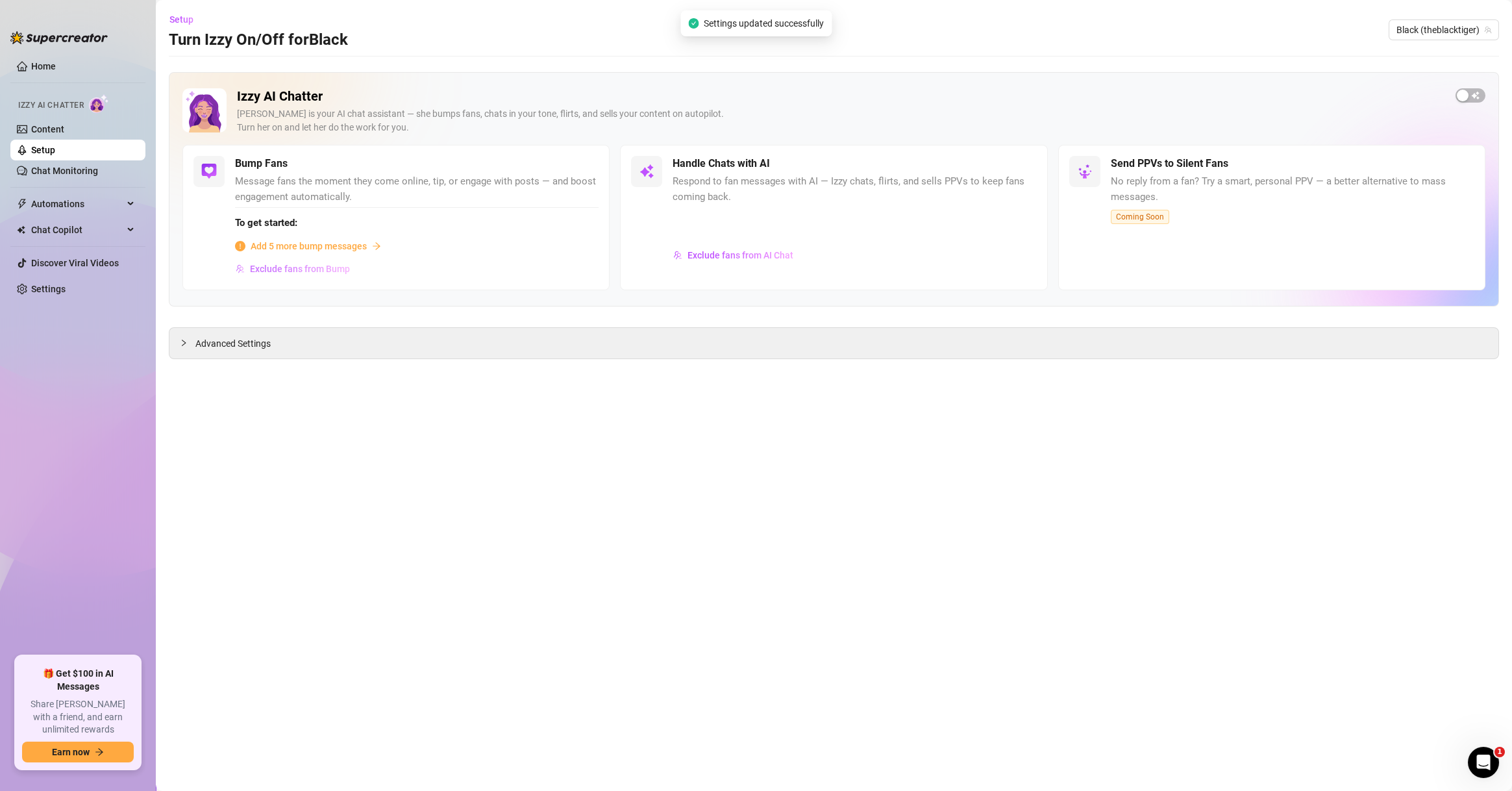
click at [264, 261] on button "Exclude fans from Bump" at bounding box center [293, 268] width 116 height 21
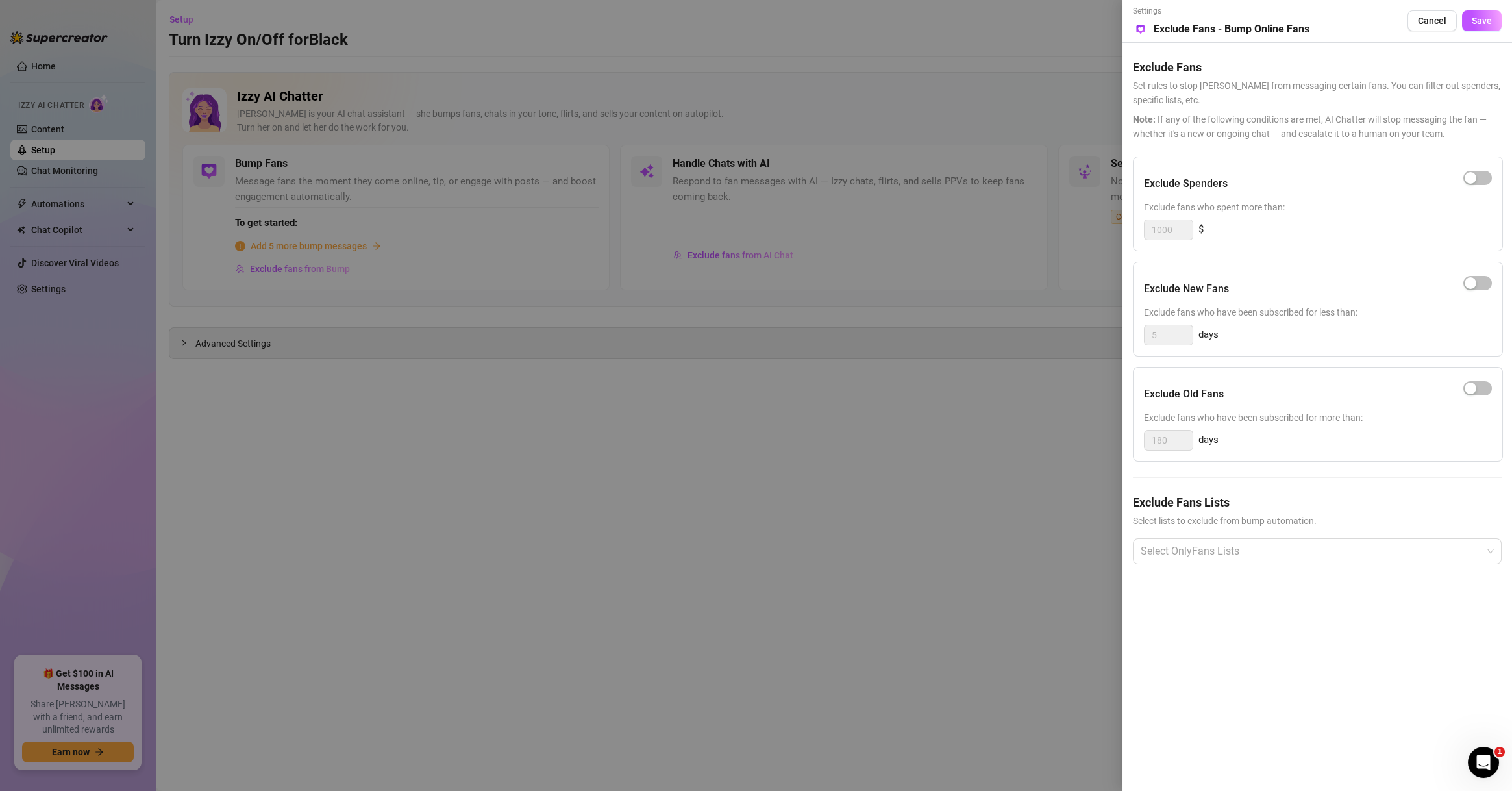
click at [1470, 185] on div at bounding box center [1478, 178] width 29 height 21
click at [1471, 182] on div "button" at bounding box center [1471, 178] width 12 height 12
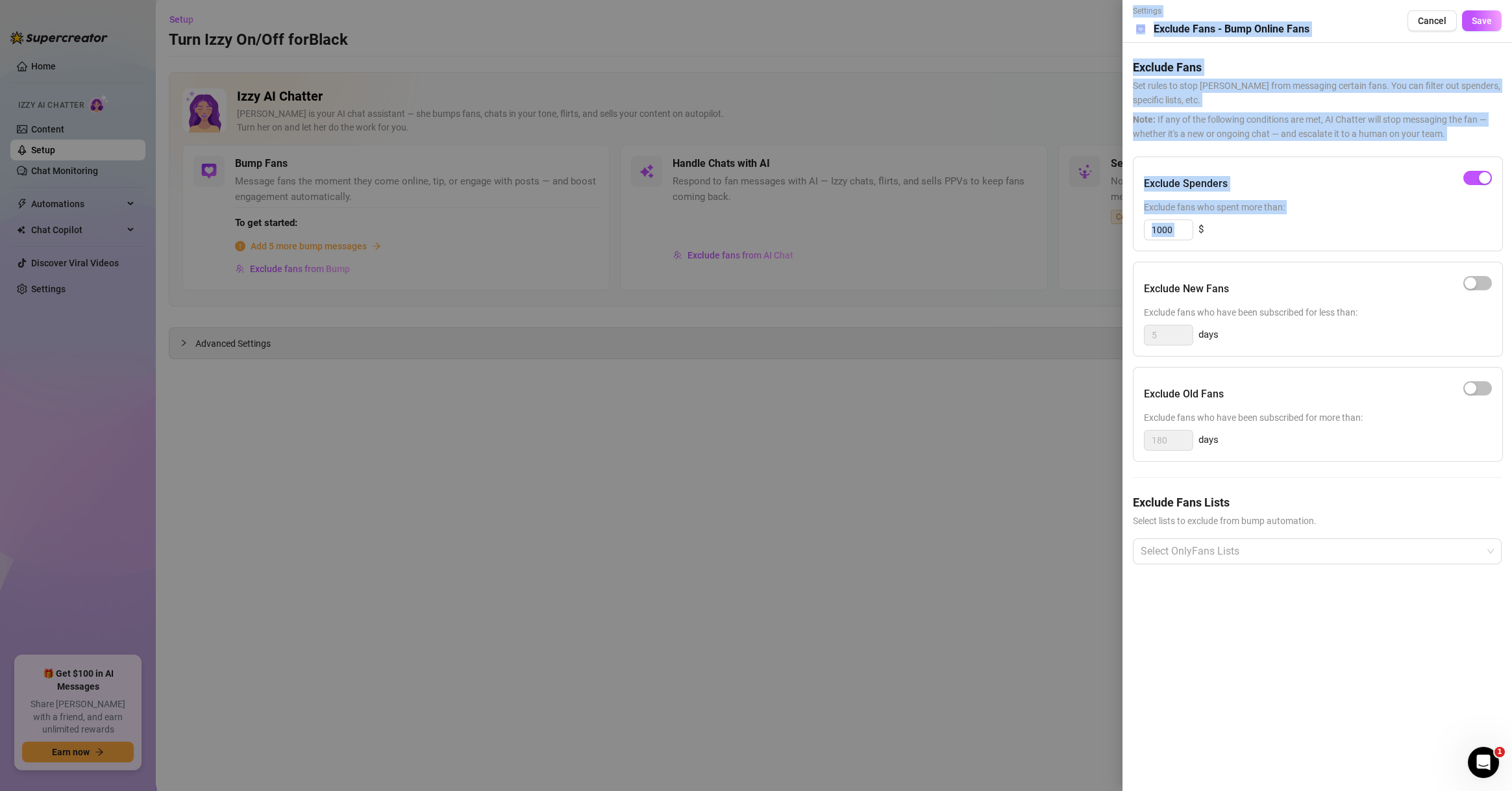
drag, startPoint x: 1161, startPoint y: 232, endPoint x: 1089, endPoint y: 234, distance: 72.0
click at [1089, 234] on div "Settings Preview Exclude Fans - Bump Online Fans Cancel Save Exclude Fans Set r…" at bounding box center [756, 395] width 1512 height 791
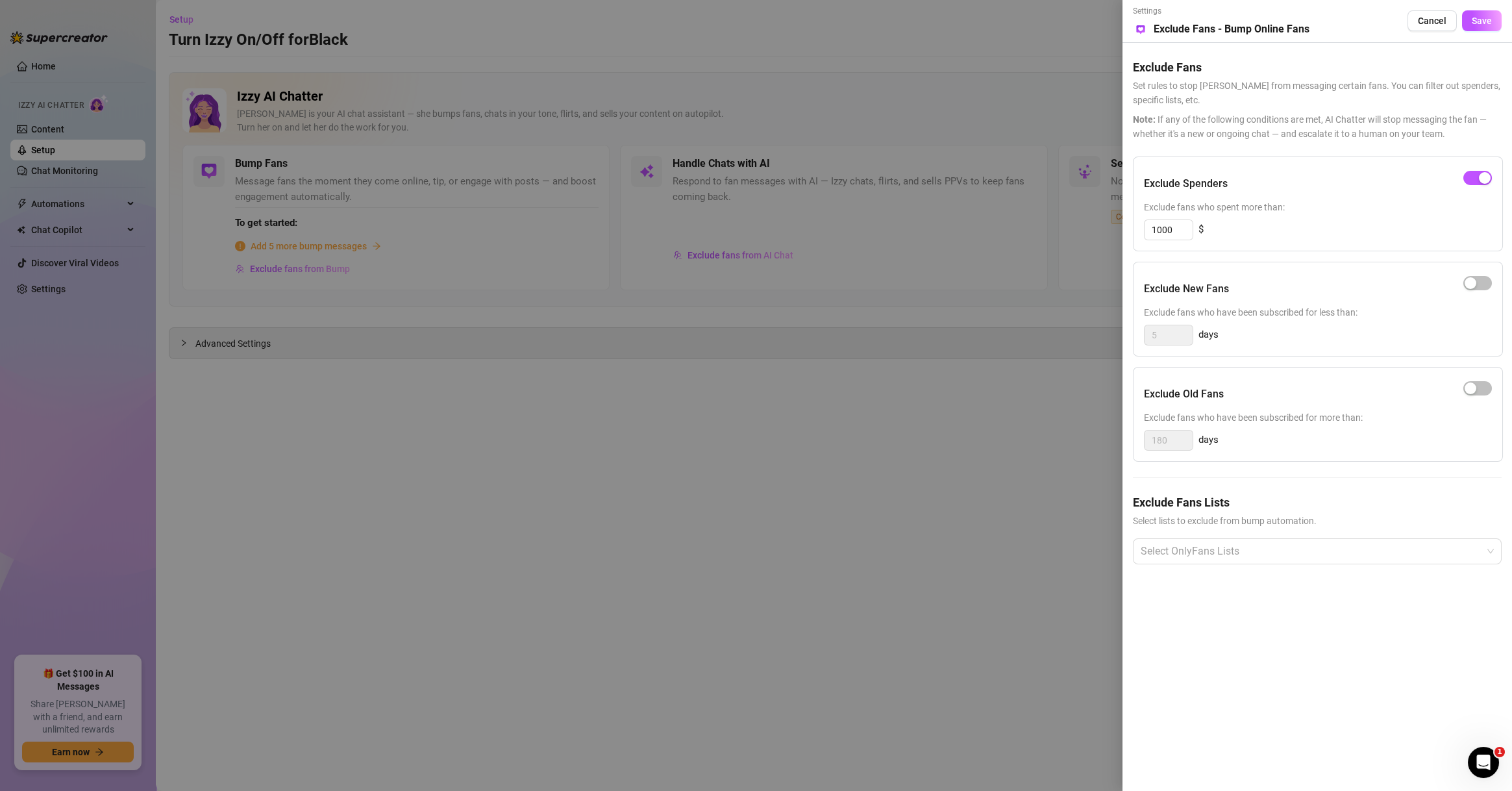
click at [1218, 263] on div "Exclude New Fans Exclude fans who have been subscribed for less than: 5 days" at bounding box center [1318, 309] width 370 height 95
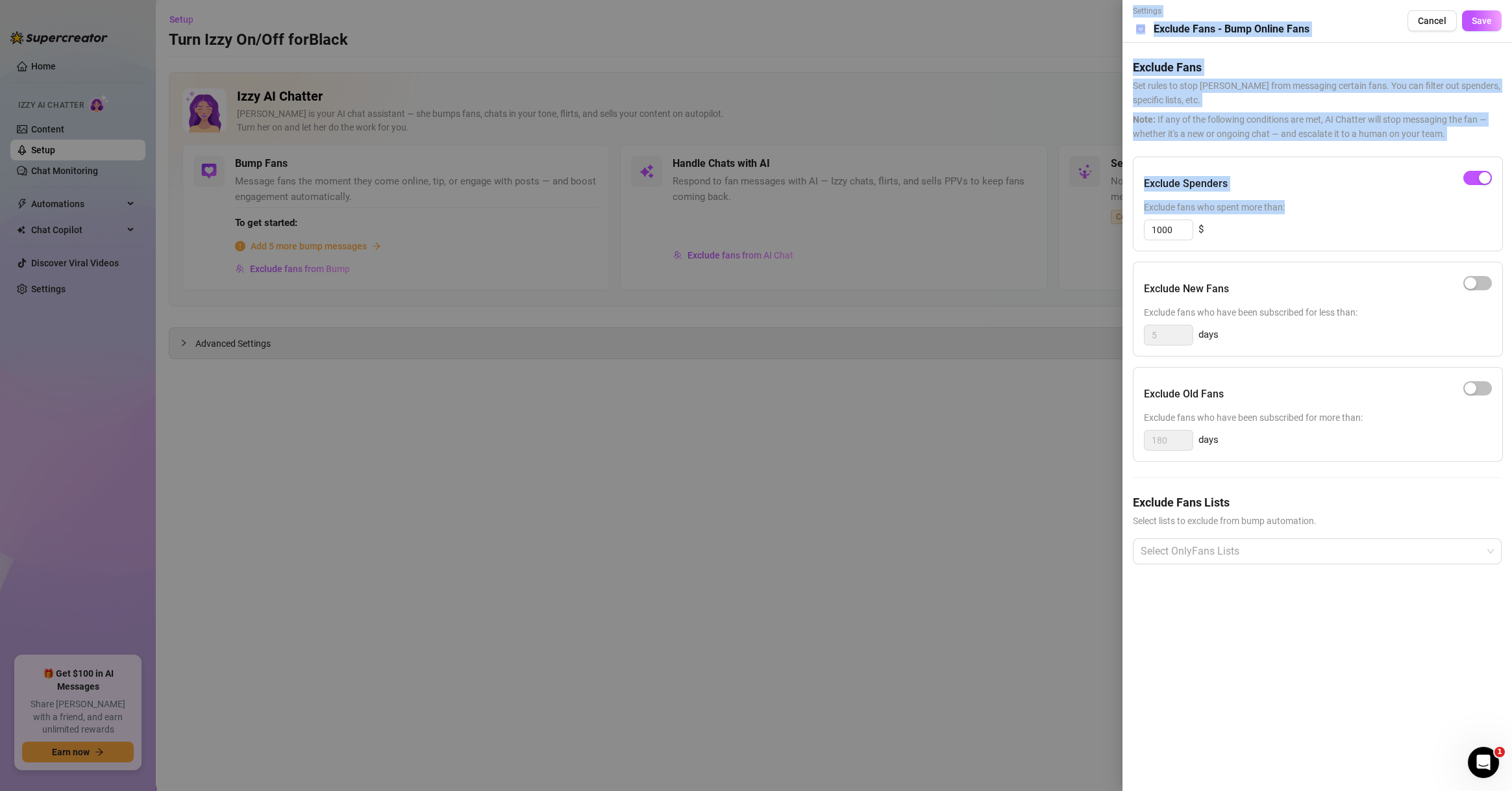
drag, startPoint x: 1132, startPoint y: 232, endPoint x: 1073, endPoint y: 232, distance: 59.0
click at [1073, 232] on div "Settings Preview Exclude Fans - Bump Online Fans Cancel Save Exclude Fans Set r…" at bounding box center [756, 395] width 1512 height 791
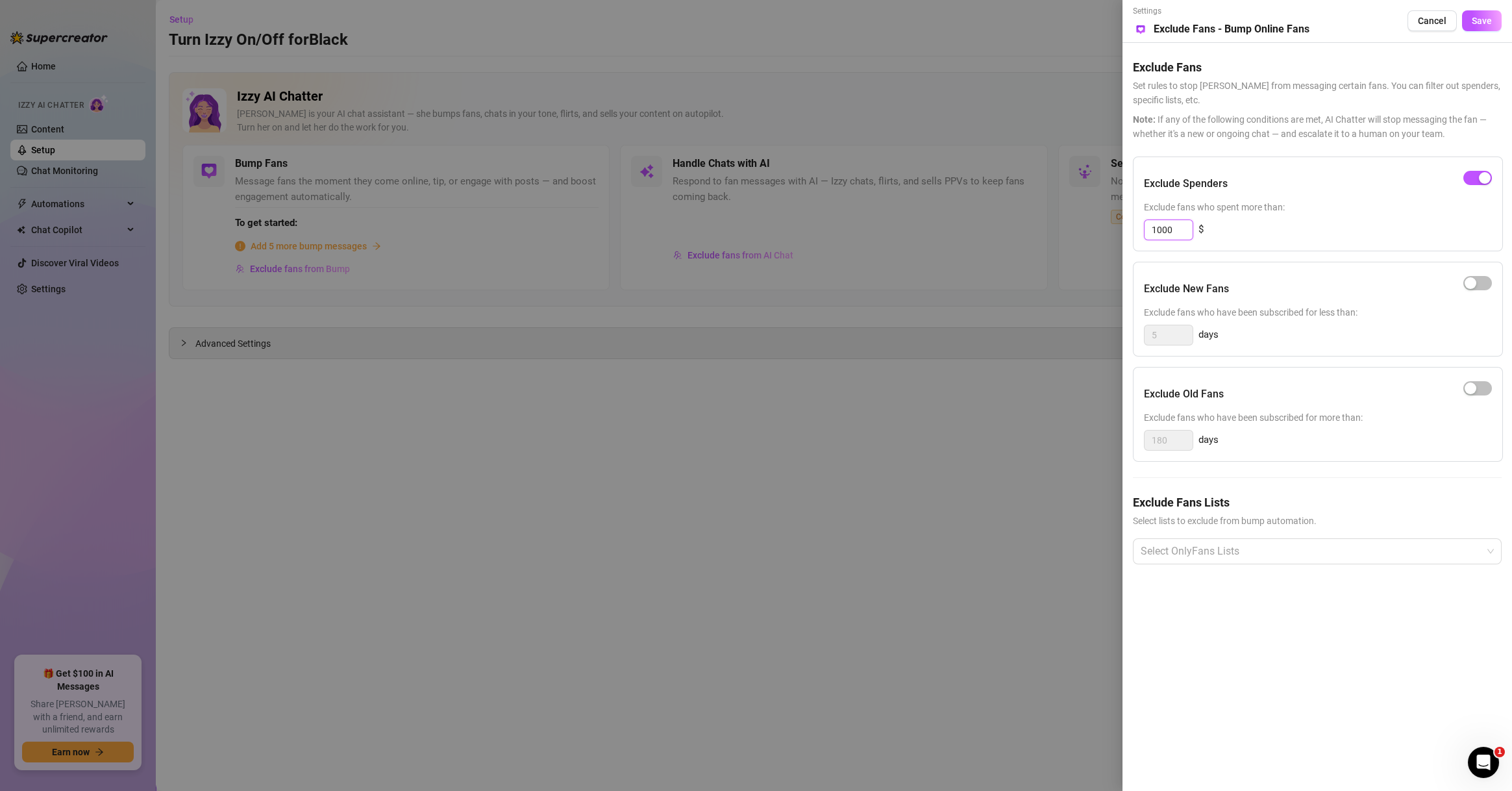
click at [1161, 231] on input "1000" at bounding box center [1168, 229] width 48 height 19
type input "500"
click at [1236, 535] on div "Exclude Fans Lists Select lists to exclude from bump automation. Select OnlyFan…" at bounding box center [1318, 539] width 369 height 91
click at [1236, 539] on div at bounding box center [1311, 551] width 350 height 23
click at [1217, 596] on div "Non-Spenders" at bounding box center [1317, 600] width 348 height 14
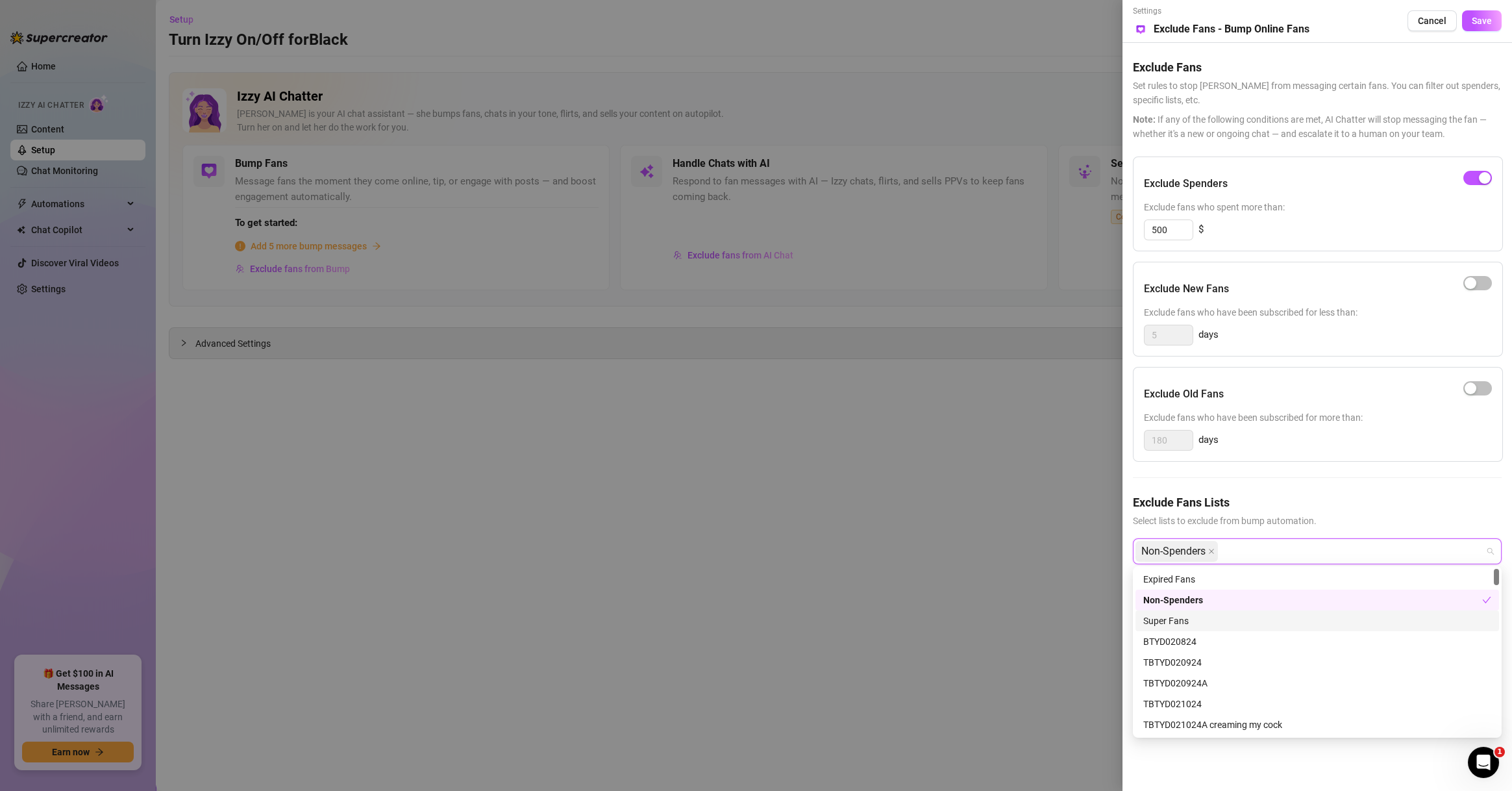
click at [1212, 611] on div "Super Fans" at bounding box center [1317, 620] width 363 height 21
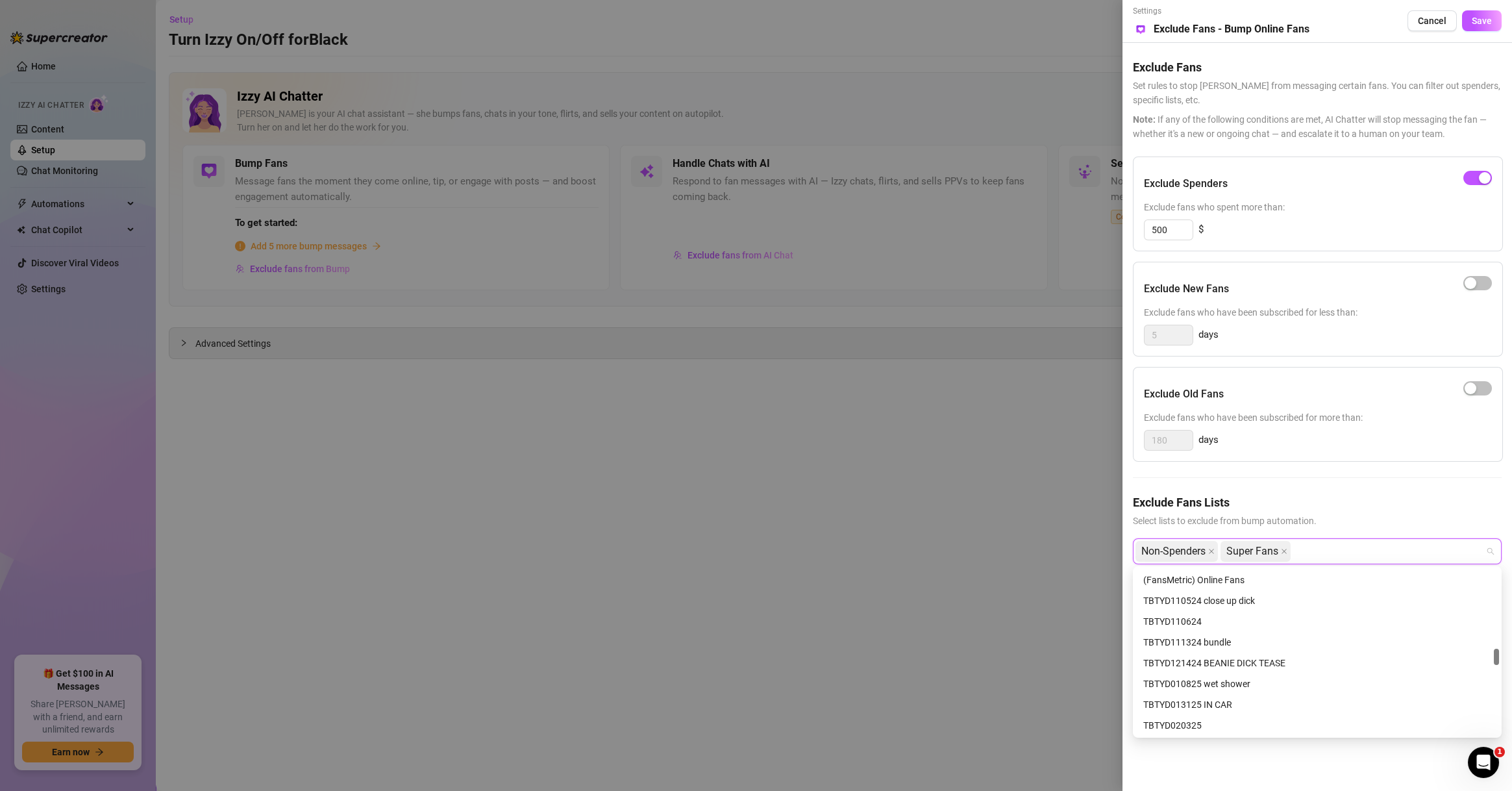
scroll to position [747, 0]
click at [1208, 618] on div "# Recently Chatted" at bounding box center [1317, 621] width 348 height 14
click at [1223, 637] on div "# 💋TOP SPENDERS💋" at bounding box center [1317, 642] width 348 height 14
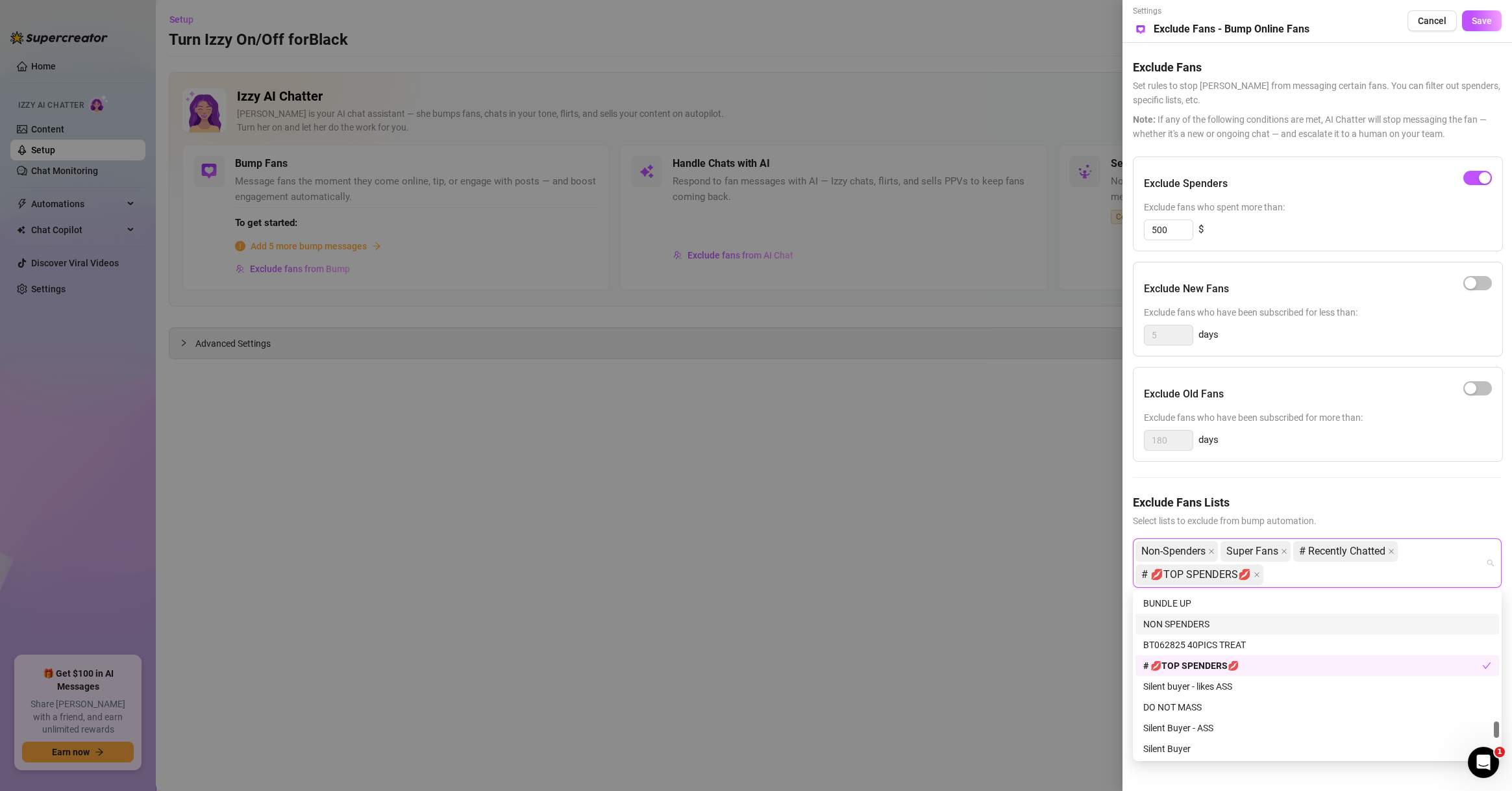
click at [1228, 619] on div "NON SPENDERS" at bounding box center [1317, 623] width 348 height 14
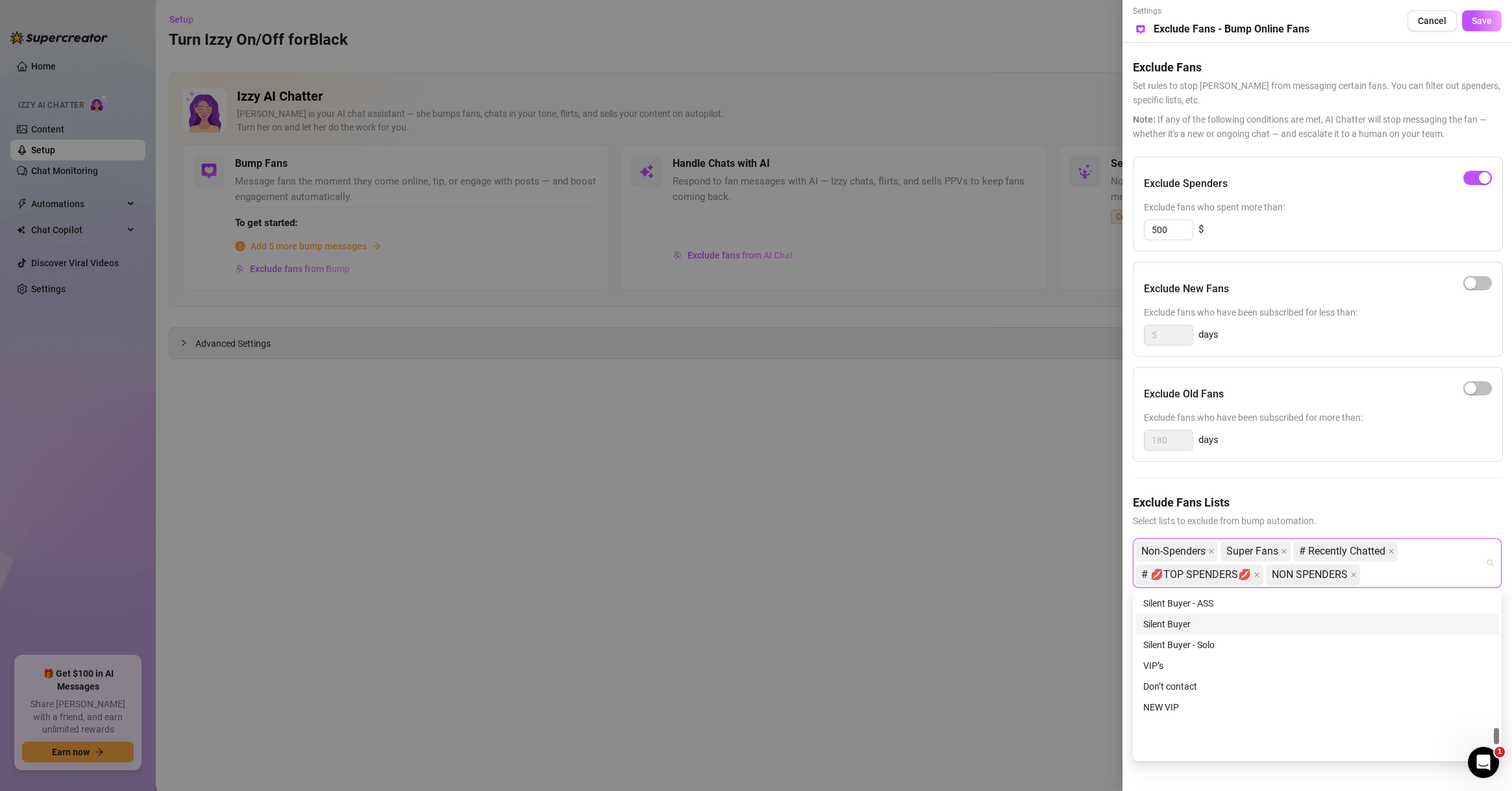
scroll to position [1371, 0]
click at [1214, 655] on div "Silent Buyer - ASS" at bounding box center [1317, 665] width 363 height 21
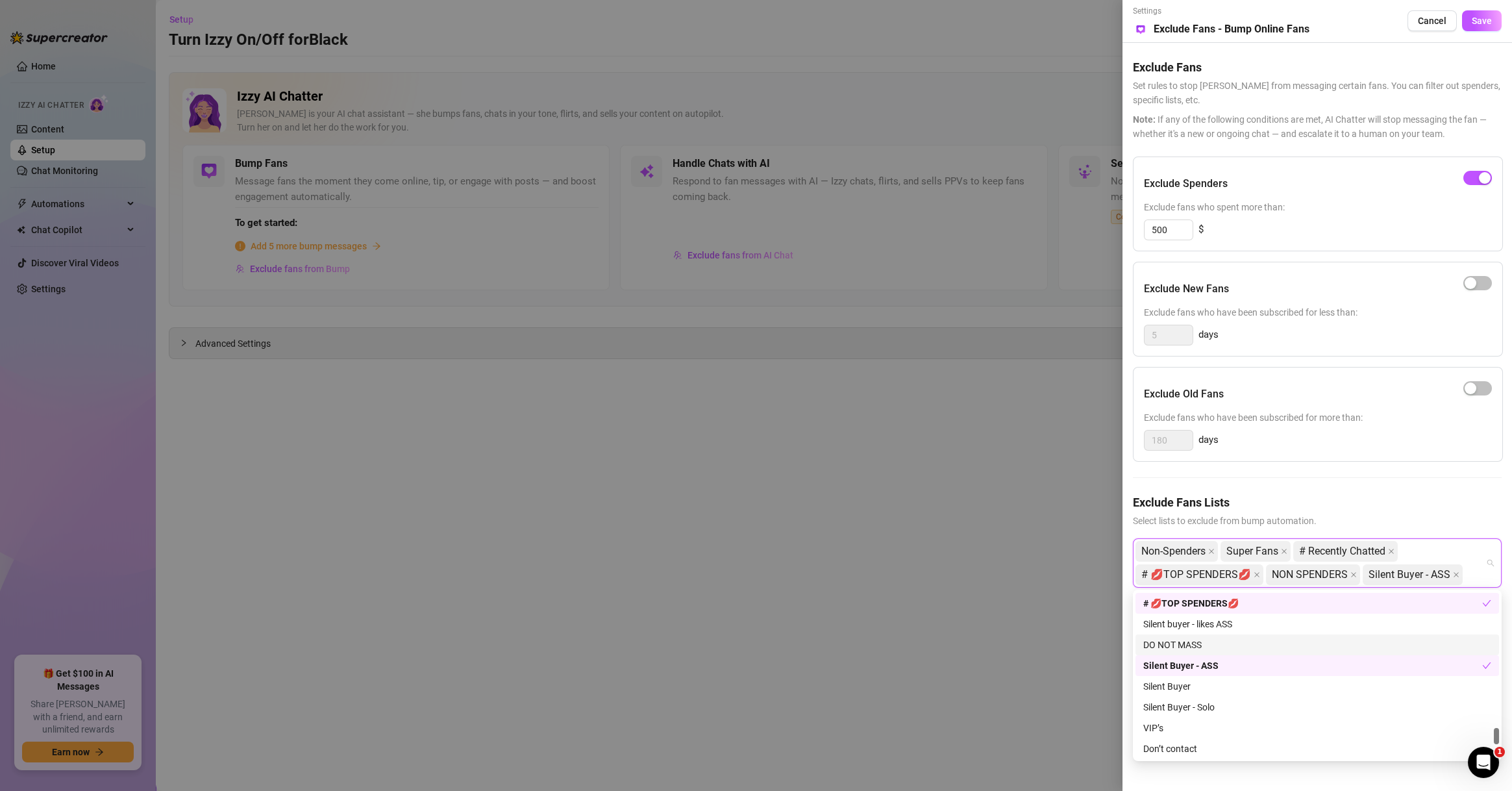
click at [1219, 647] on div "DO NOT MASS" at bounding box center [1317, 644] width 348 height 14
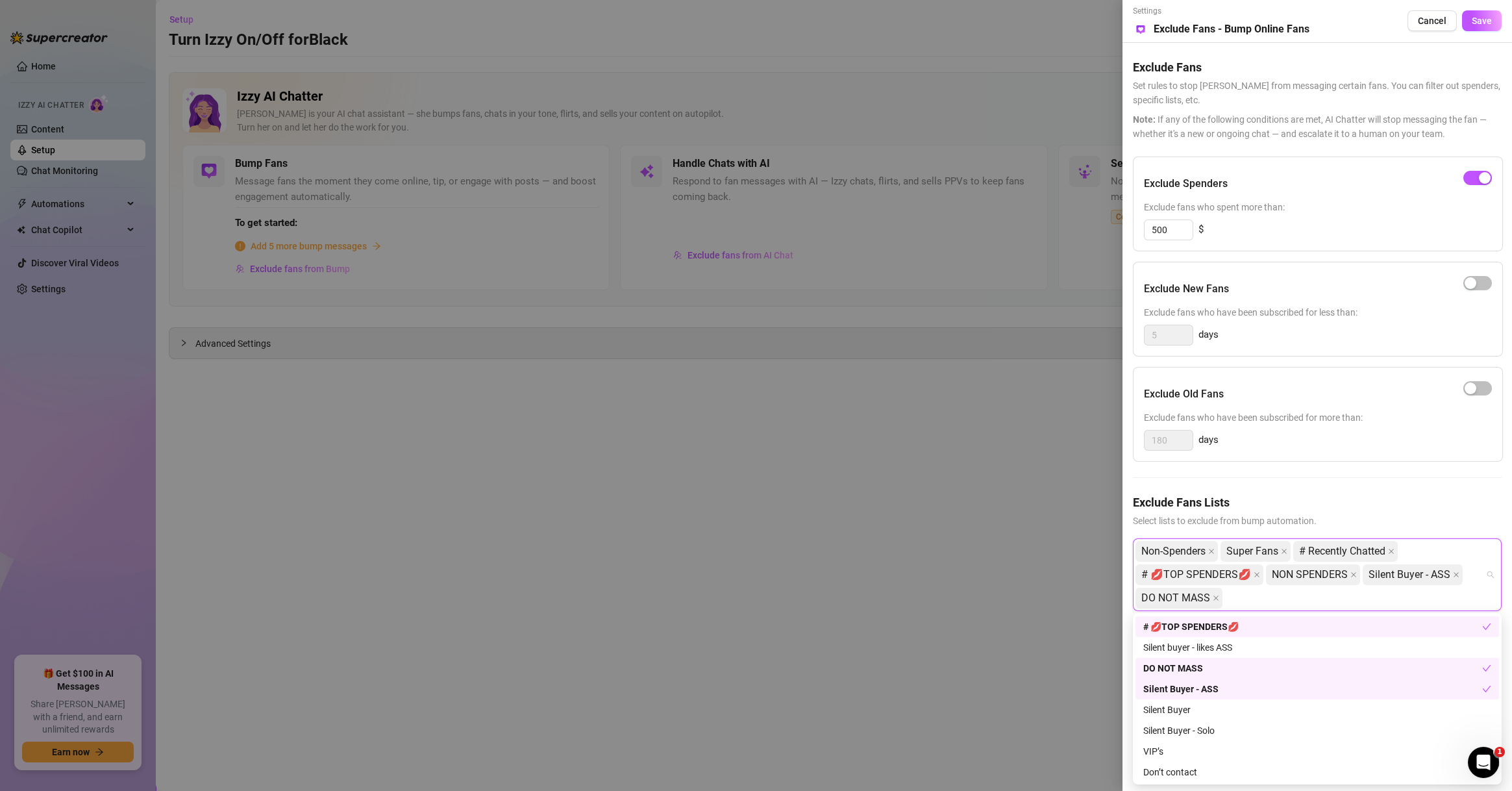
click at [1222, 688] on div "Silent Buyer - ASS" at bounding box center [1313, 689] width 339 height 14
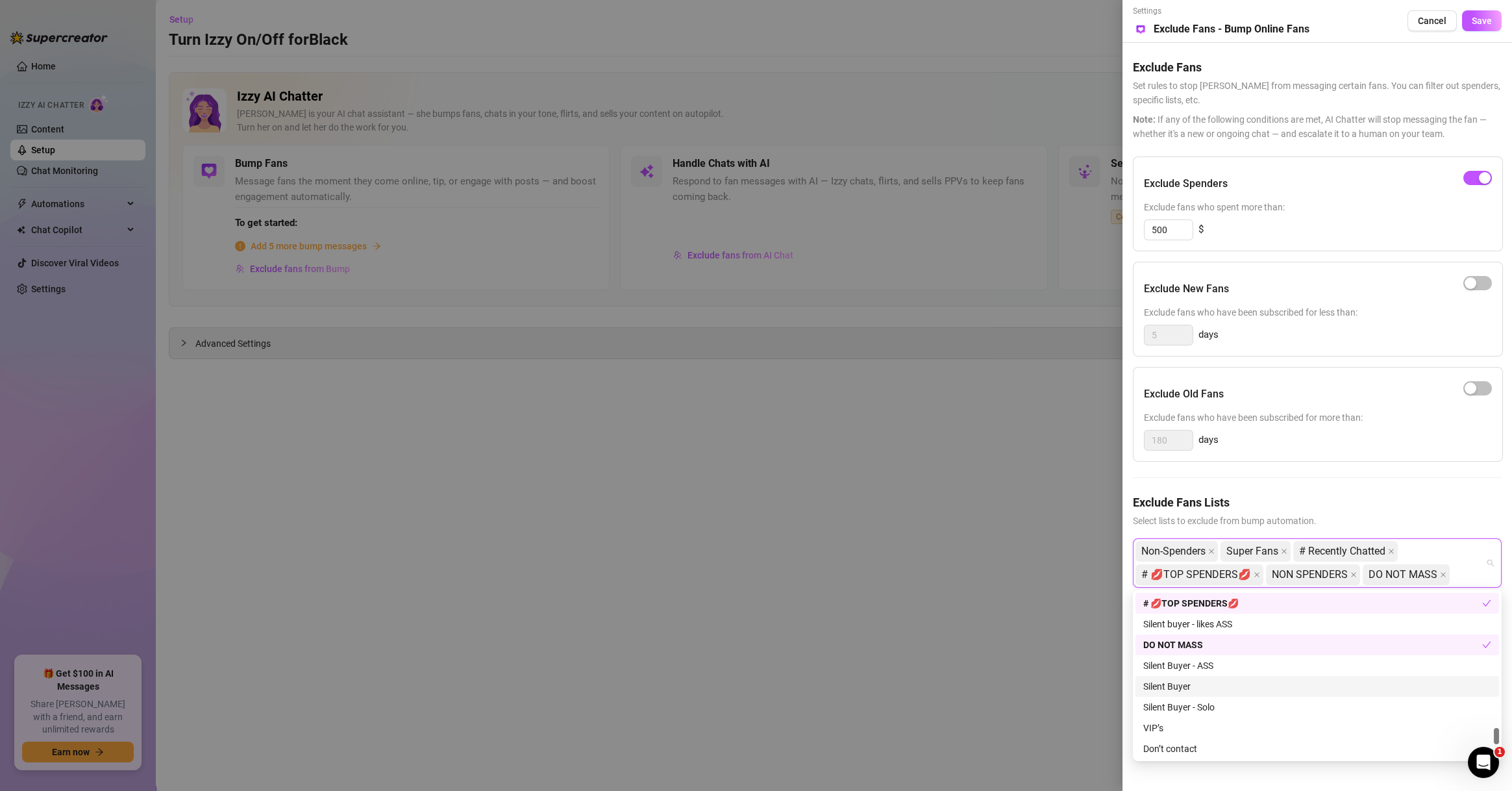
scroll to position [1495, 0]
click at [1205, 647] on div "NEW VIP" at bounding box center [1317, 644] width 348 height 14
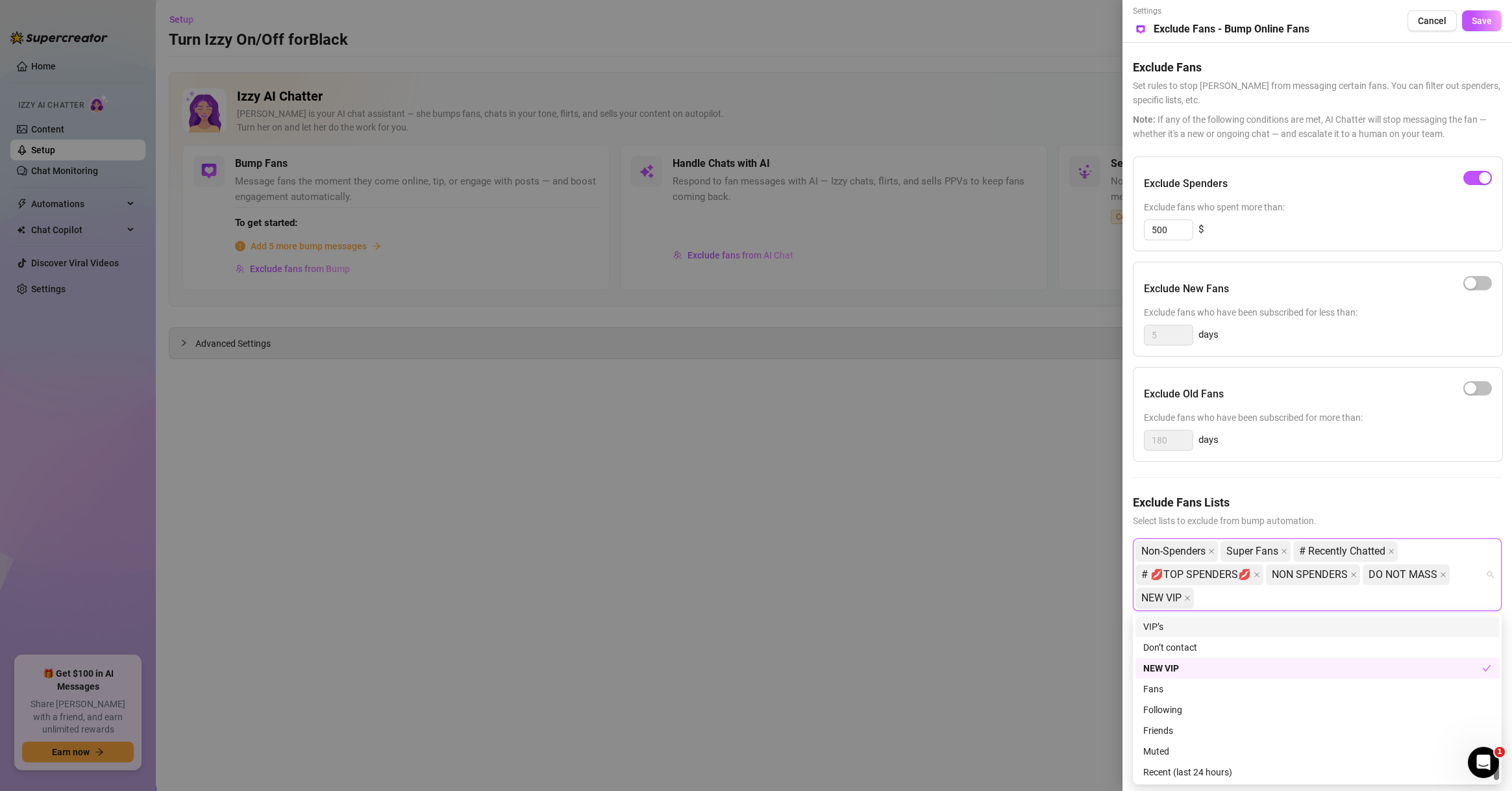
click at [1202, 630] on div "VIP’s" at bounding box center [1317, 626] width 348 height 14
click at [1201, 637] on div "Don’t contact" at bounding box center [1317, 647] width 363 height 21
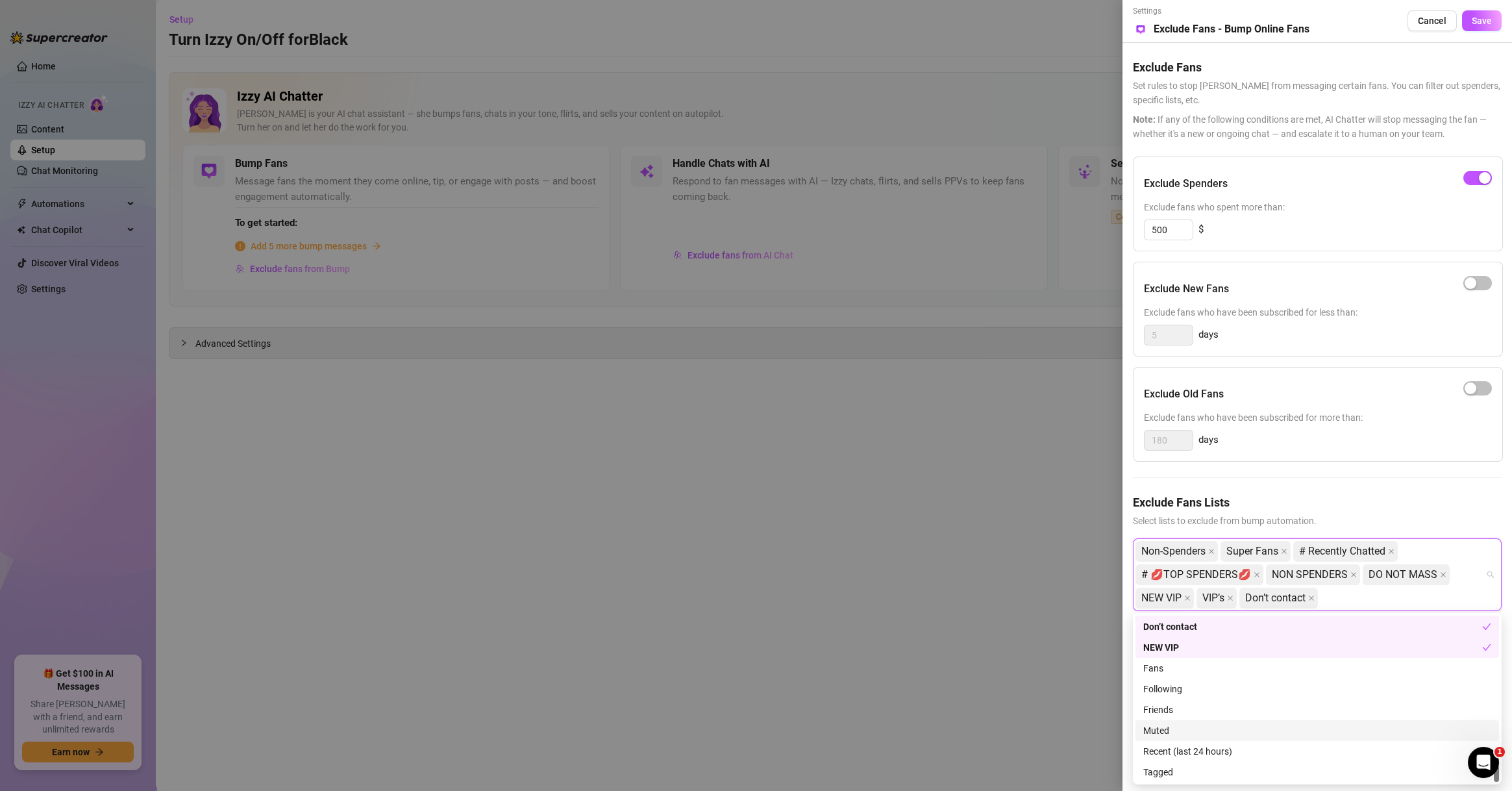
click at [1198, 727] on div "Muted" at bounding box center [1317, 730] width 348 height 14
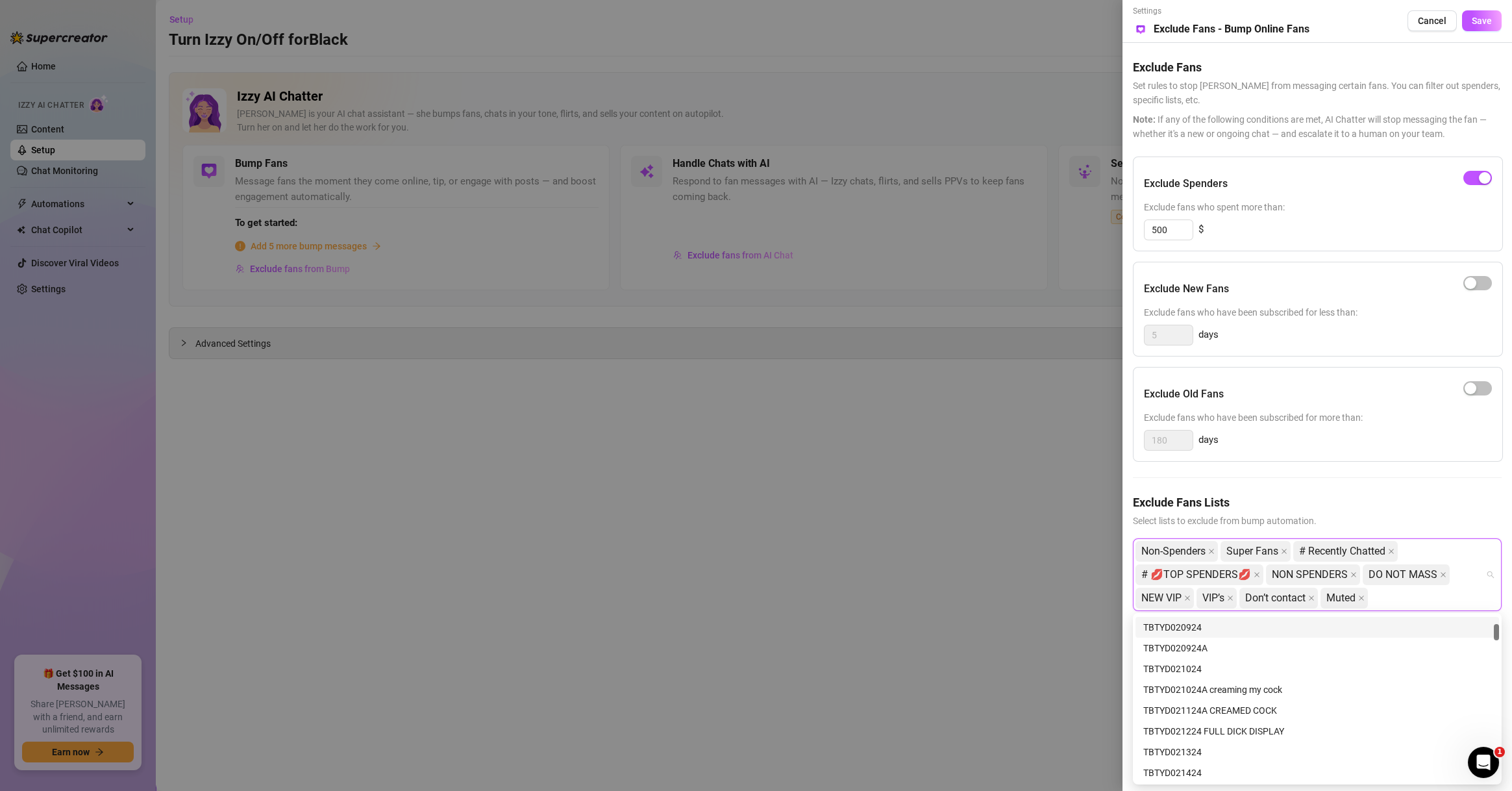
scroll to position [82, 0]
click at [1489, 12] on button "Save" at bounding box center [1482, 20] width 39 height 21
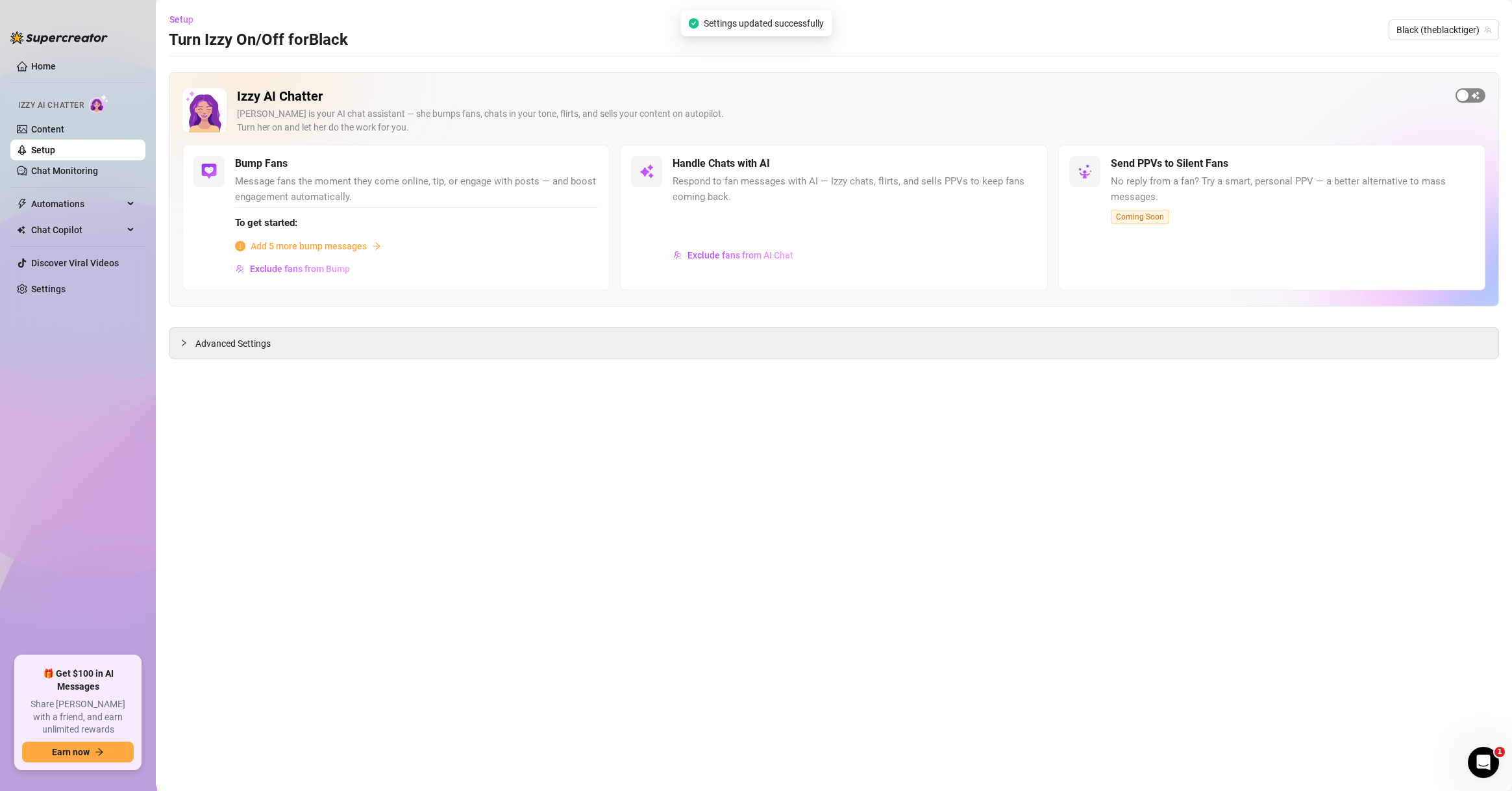
click at [1461, 96] on div "button" at bounding box center [1463, 96] width 12 height 12
